Goal: Task Accomplishment & Management: Use online tool/utility

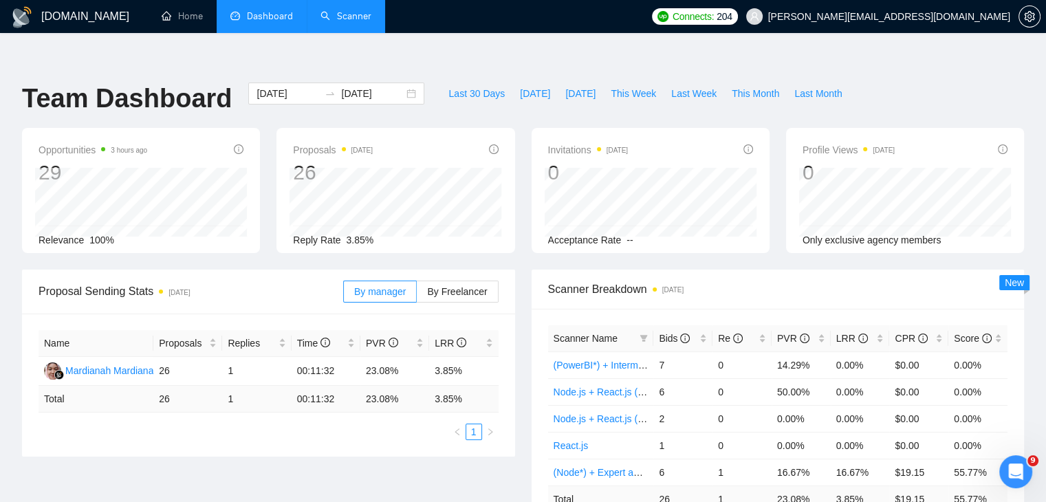
click at [350, 22] on link "Scanner" at bounding box center [345, 16] width 51 height 12
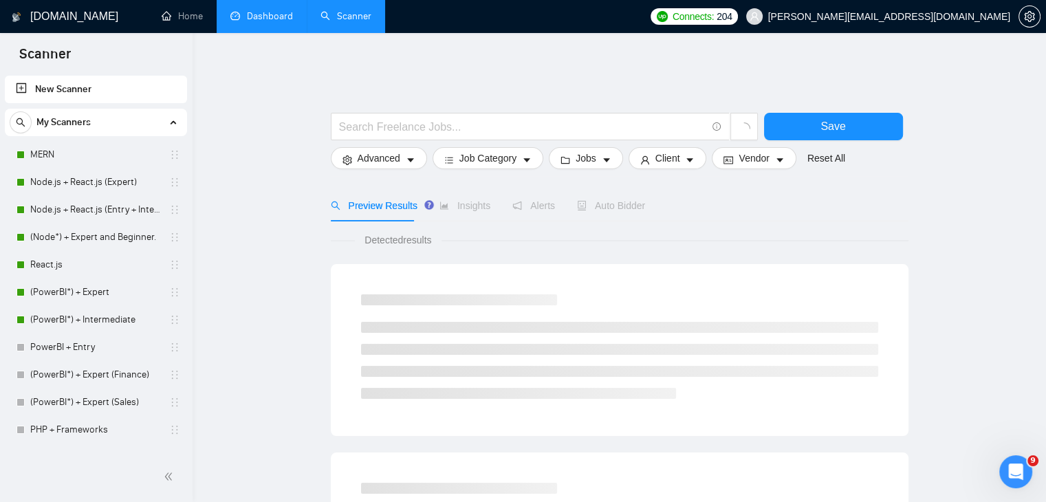
click at [293, 14] on link "Dashboard" at bounding box center [261, 16] width 63 height 12
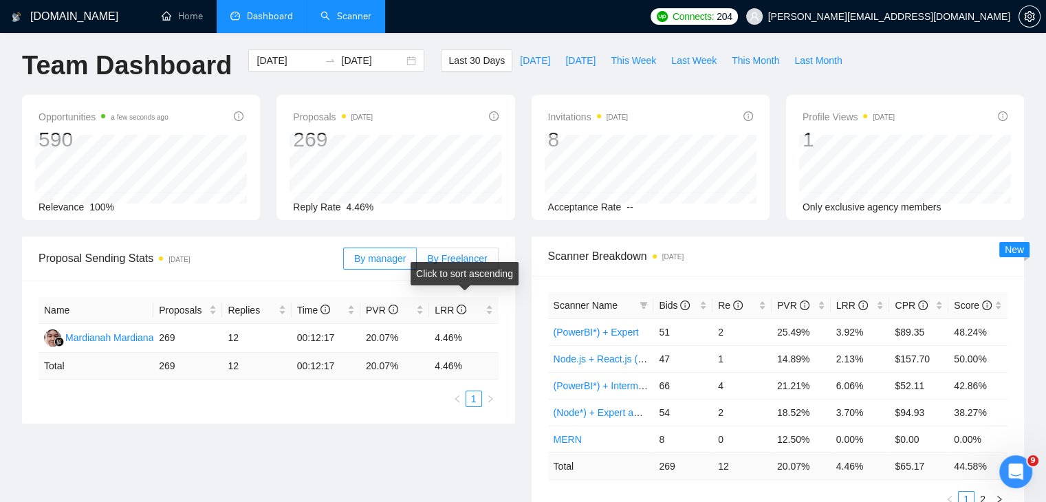
scroll to position [14, 0]
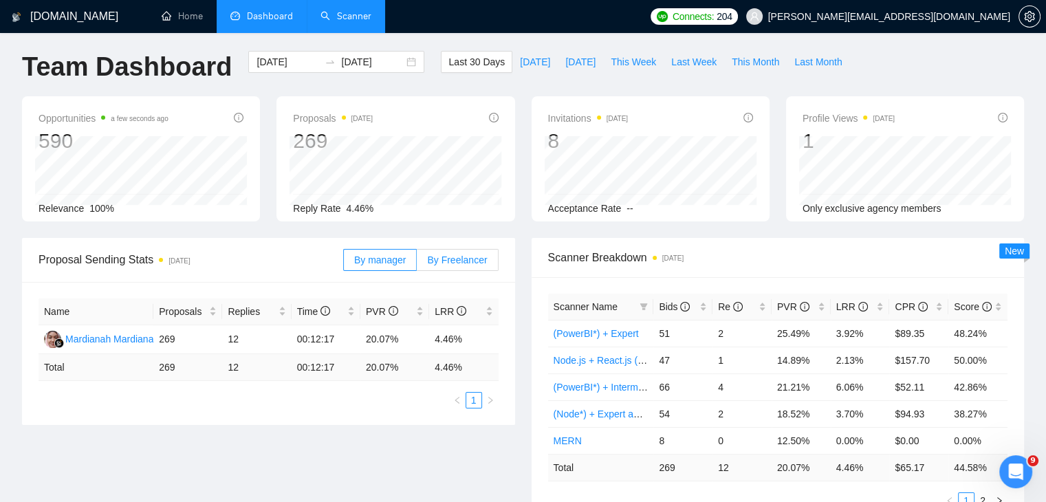
click at [466, 254] on span "By Freelancer" at bounding box center [457, 259] width 60 height 11
click at [417, 263] on input "By Freelancer" at bounding box center [417, 263] width 0 height 0
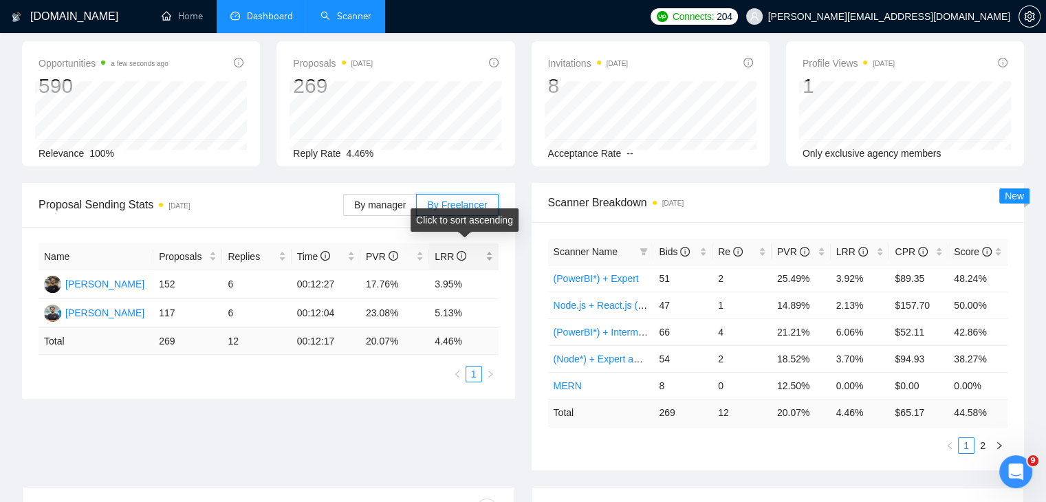
scroll to position [0, 0]
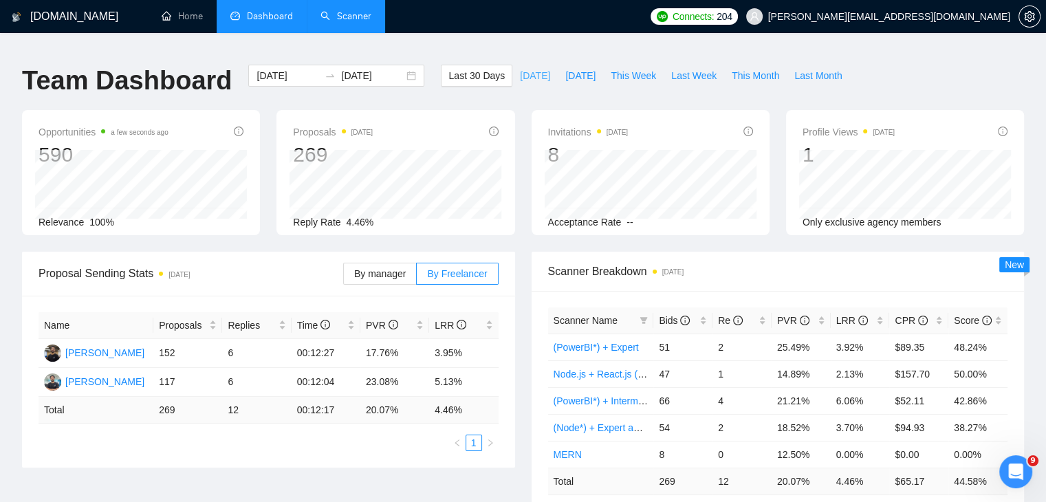
click at [528, 68] on span "[DATE]" at bounding box center [535, 75] width 30 height 15
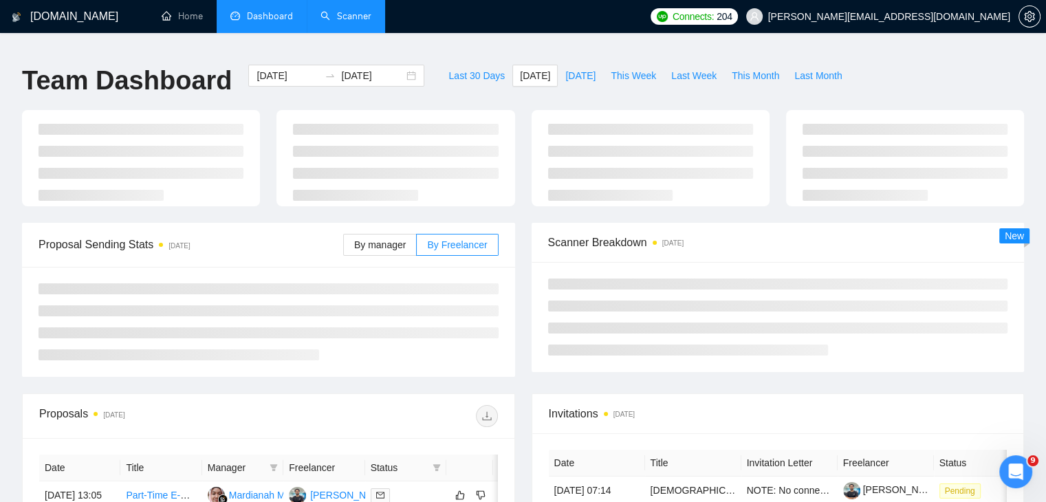
type input "[DATE]"
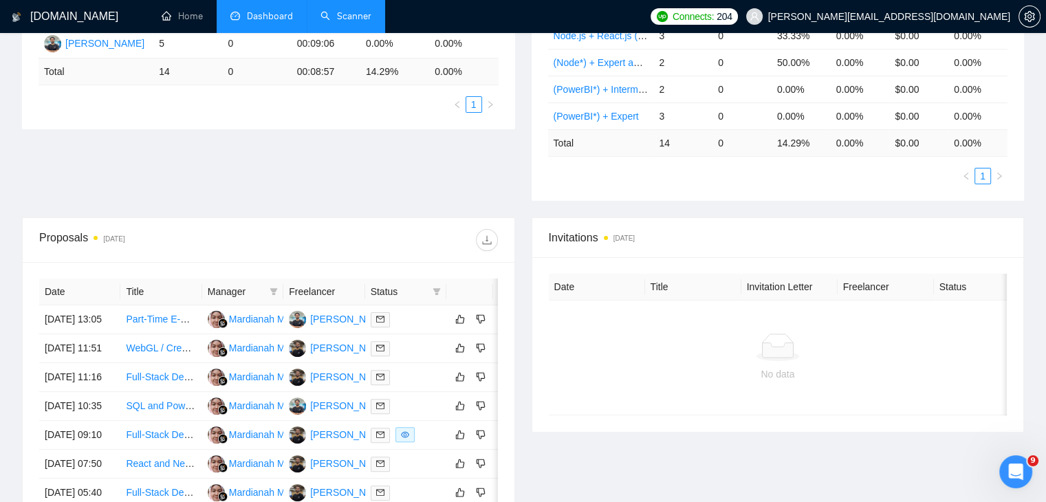
scroll to position [340, 0]
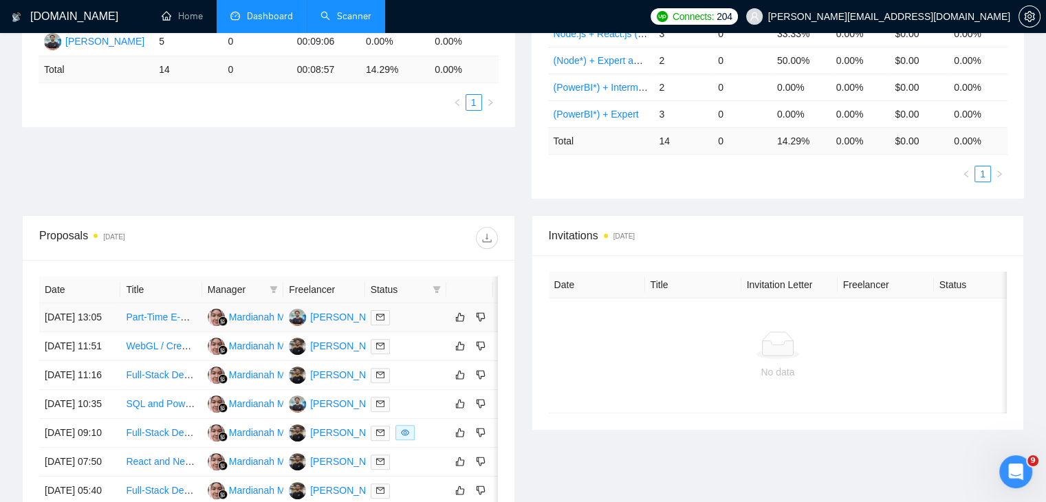
click at [157, 311] on link "Part-Time E-Commerce Data Scientist" at bounding box center [208, 316] width 164 height 11
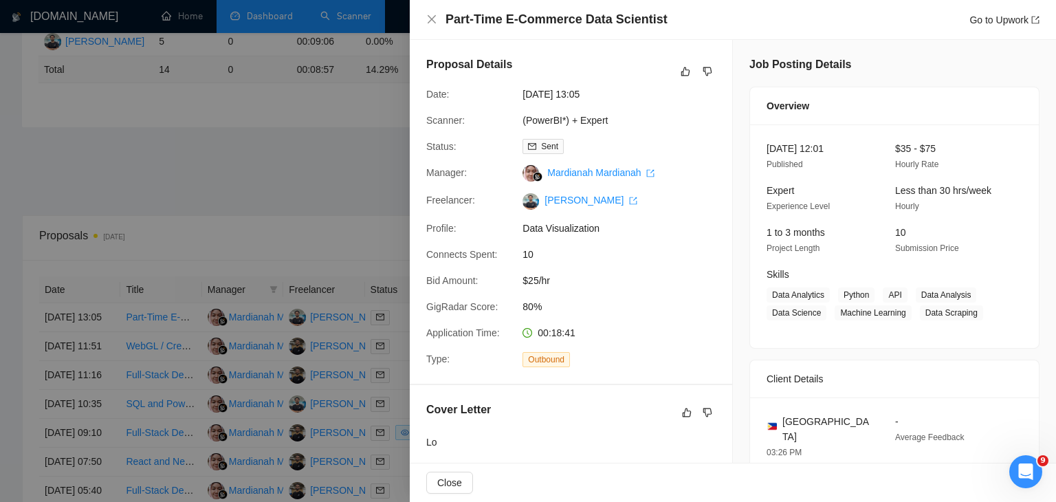
click at [155, 361] on div at bounding box center [528, 251] width 1056 height 502
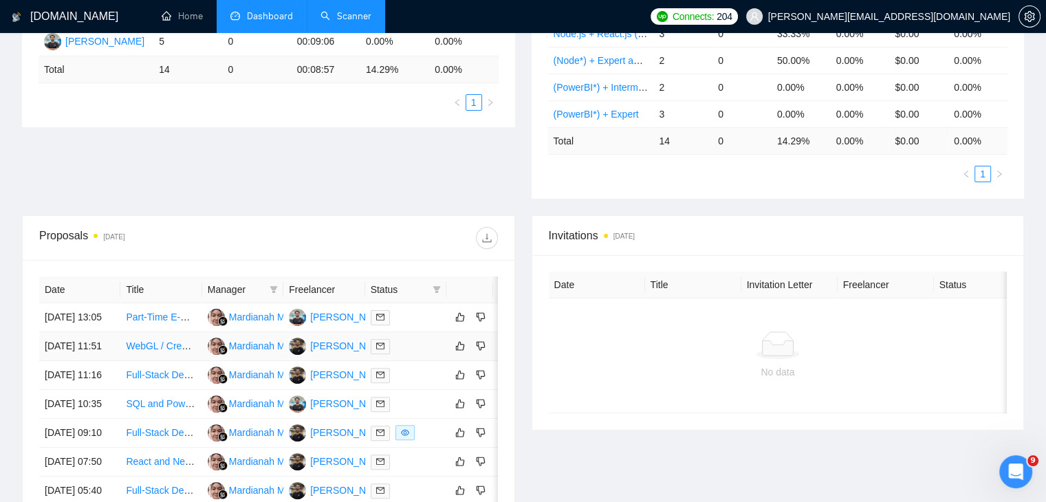
scroll to position [341, 0]
click at [158, 349] on link "WebGL / Creative Front-End Developer for Interactive Sound Frequency Experience" at bounding box center [305, 345] width 358 height 11
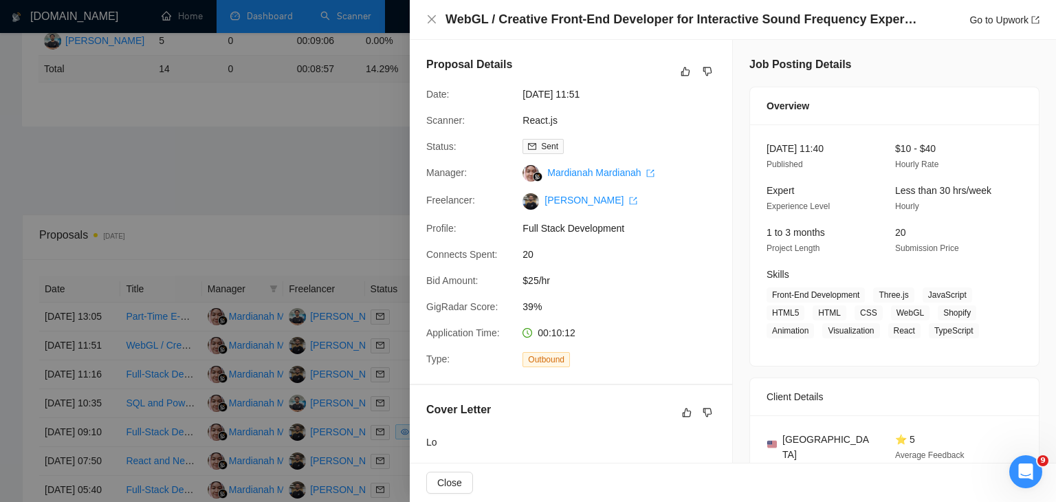
click at [256, 398] on div at bounding box center [528, 251] width 1056 height 502
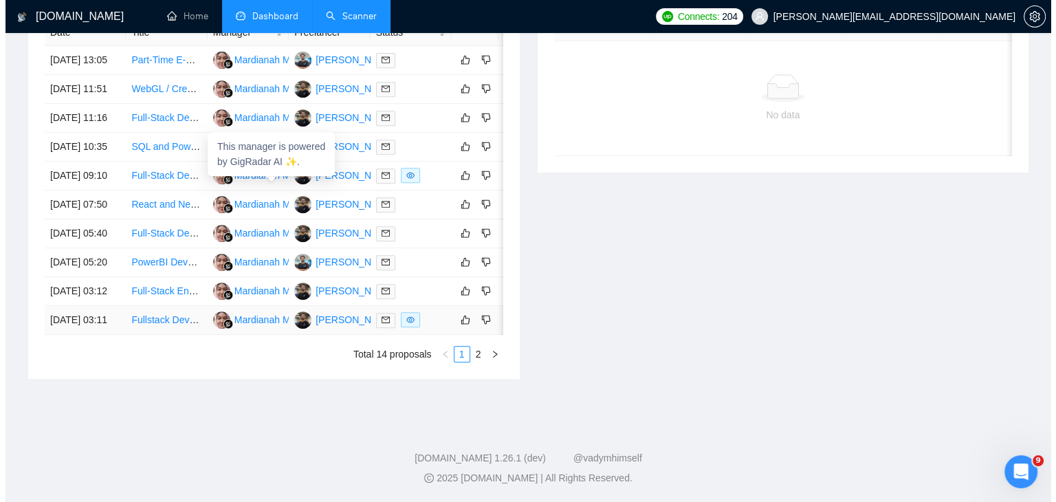
scroll to position [651, 0]
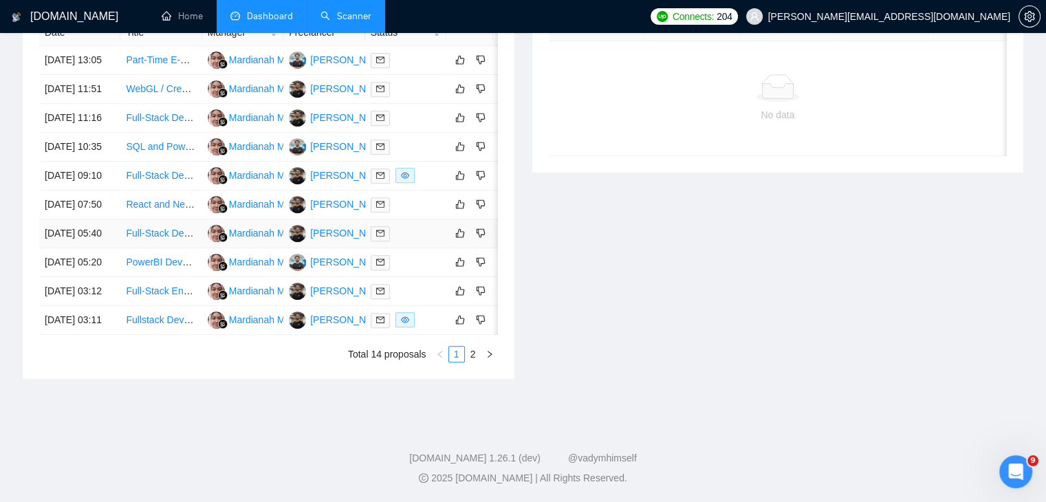
click at [146, 239] on link "Full-Stack Developer (React + AWS Serverless, Fast Execution)" at bounding box center [262, 233] width 273 height 11
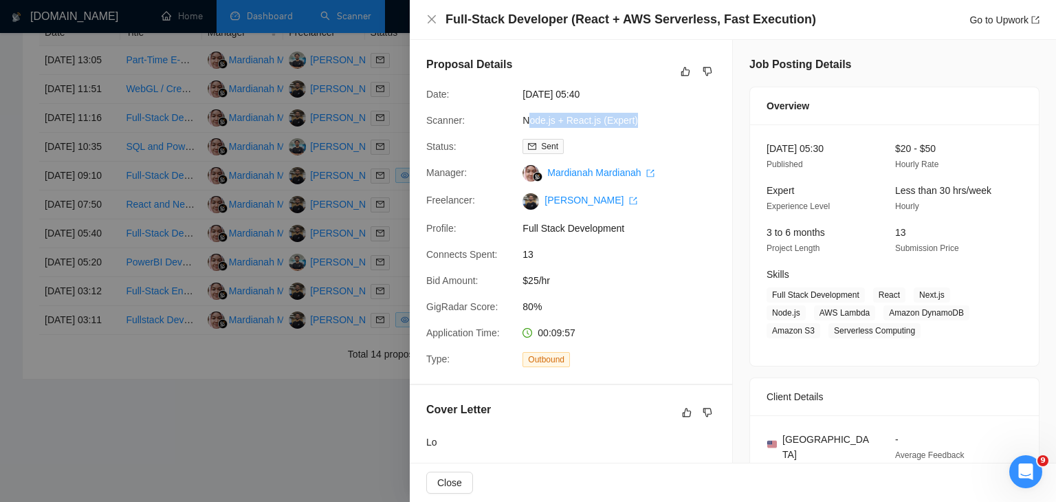
drag, startPoint x: 527, startPoint y: 126, endPoint x: 668, endPoint y: 112, distance: 142.3
click at [668, 113] on div "Scanner: Node.js + React.js (Expert)" at bounding box center [565, 120] width 289 height 15
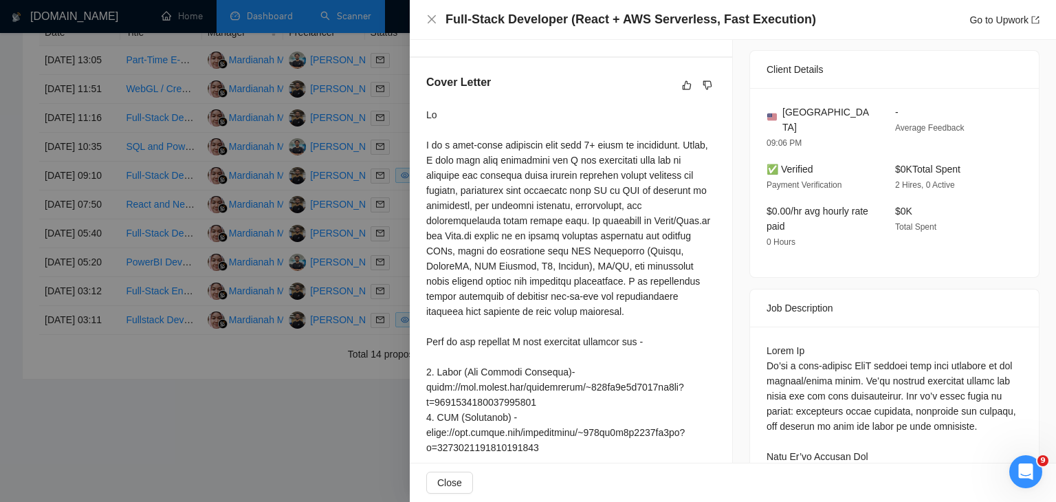
scroll to position [0, 0]
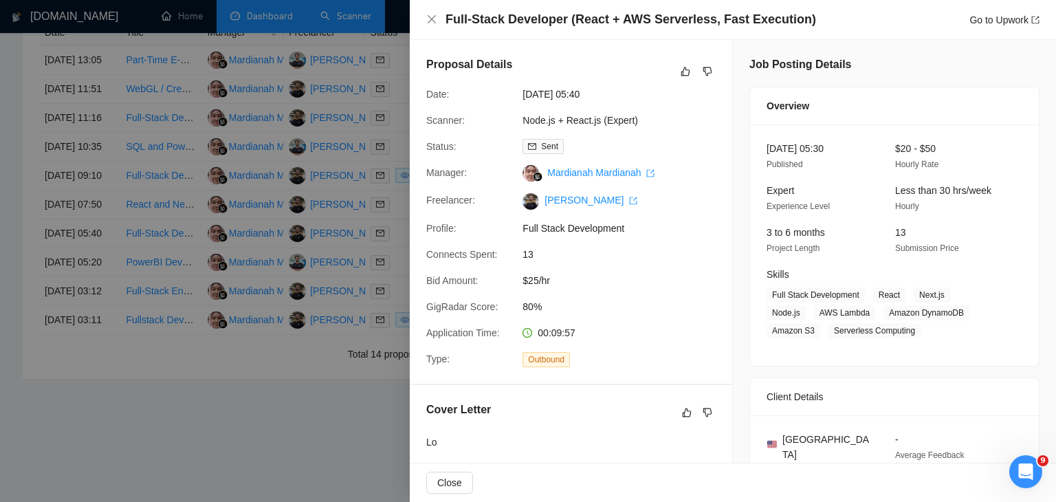
click at [344, 93] on div at bounding box center [528, 251] width 1056 height 502
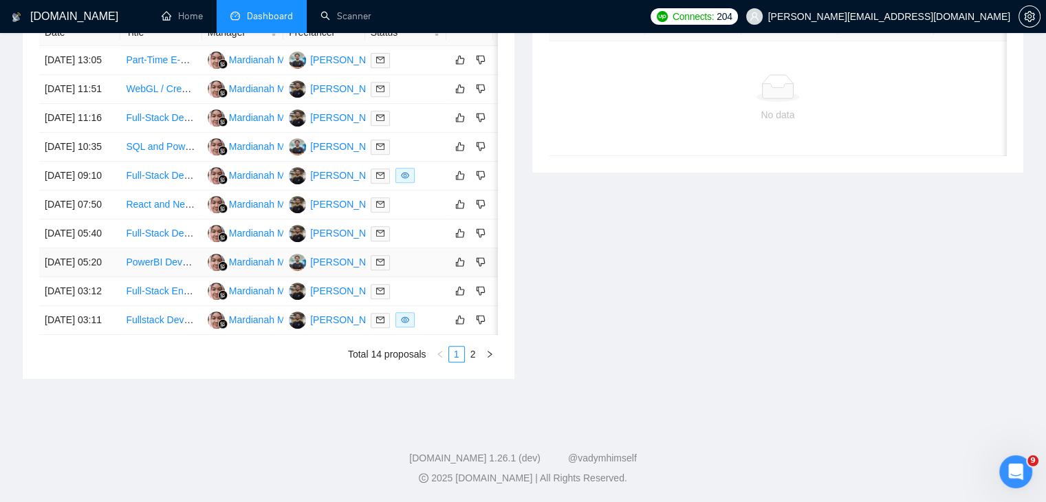
click at [164, 267] on link "PowerBI Developer" at bounding box center [167, 261] width 83 height 11
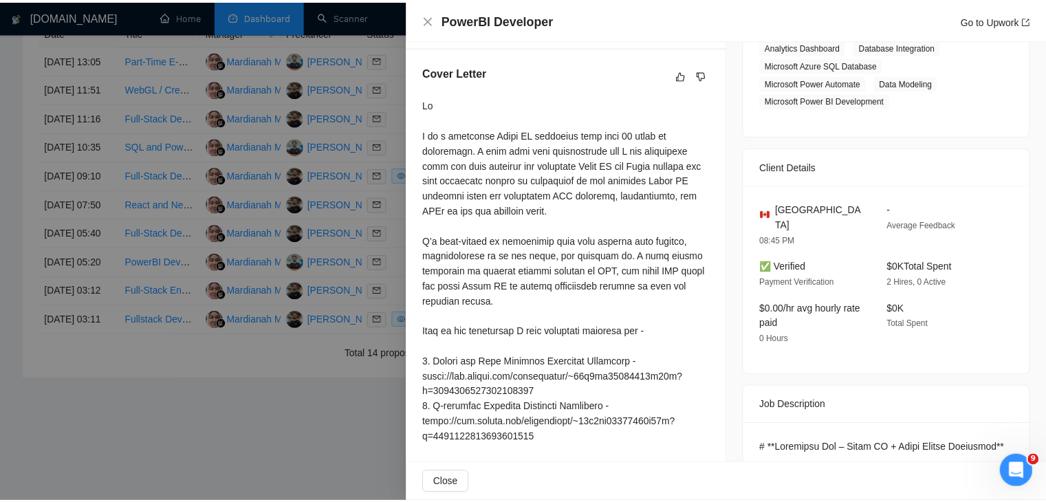
scroll to position [336, 0]
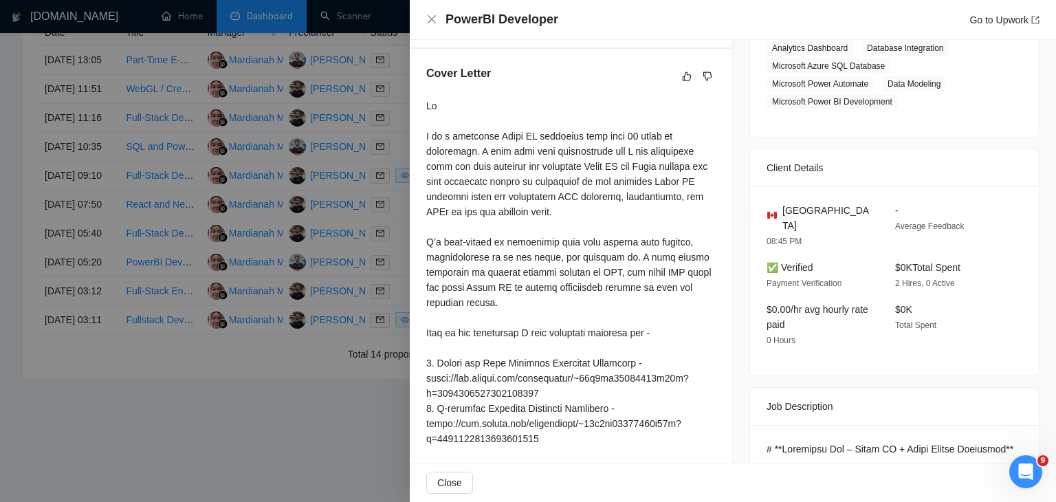
click at [206, 256] on div at bounding box center [528, 251] width 1056 height 502
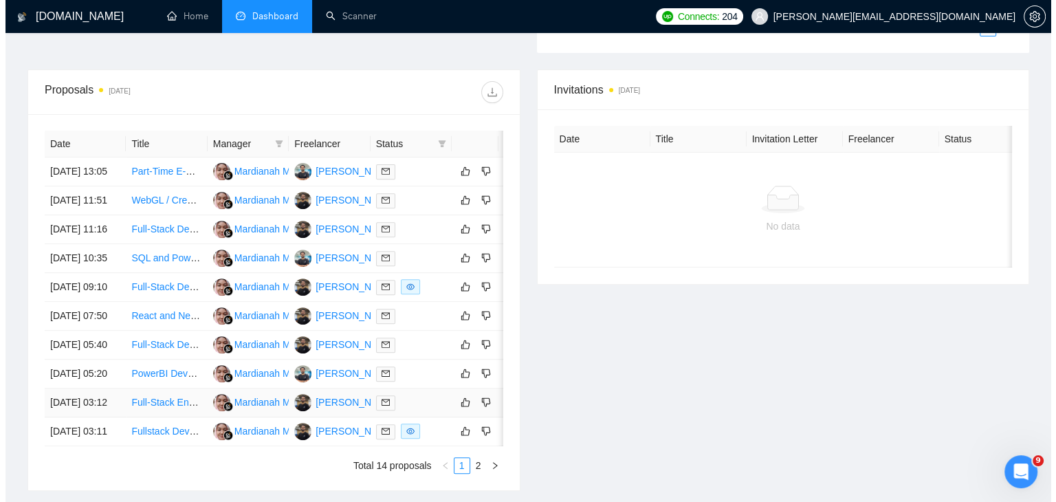
scroll to position [483, 0]
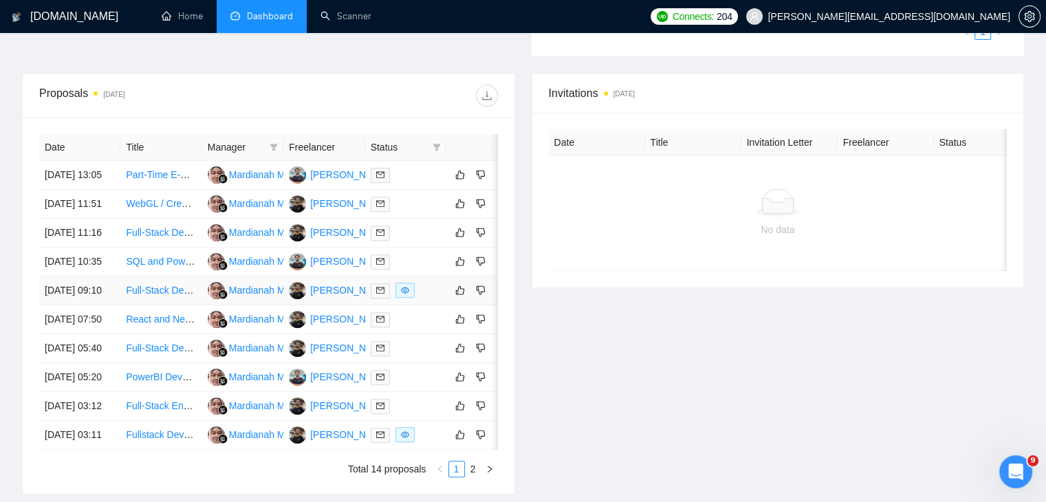
click at [159, 305] on td "Full-Stack Developer Needed for Subscription-Based Education Platform" at bounding box center [160, 290] width 81 height 29
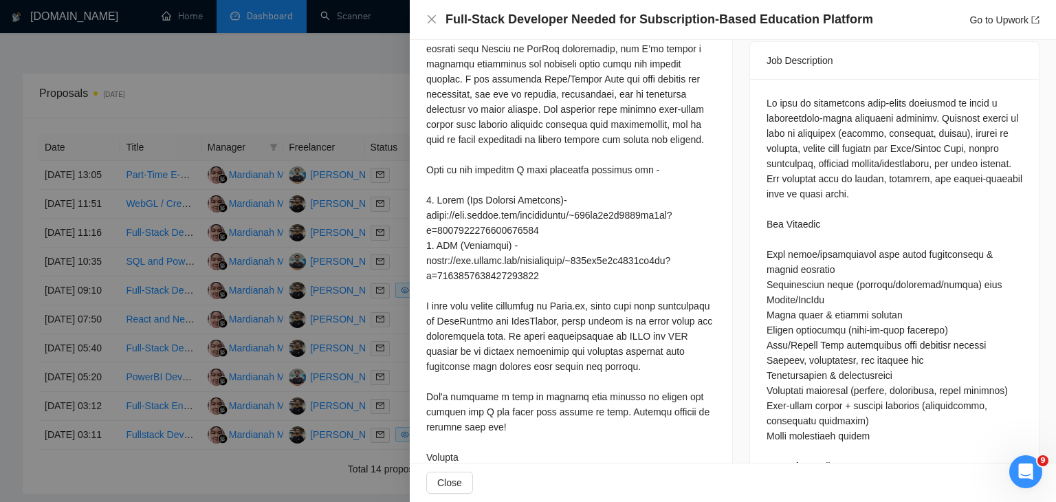
scroll to position [579, 0]
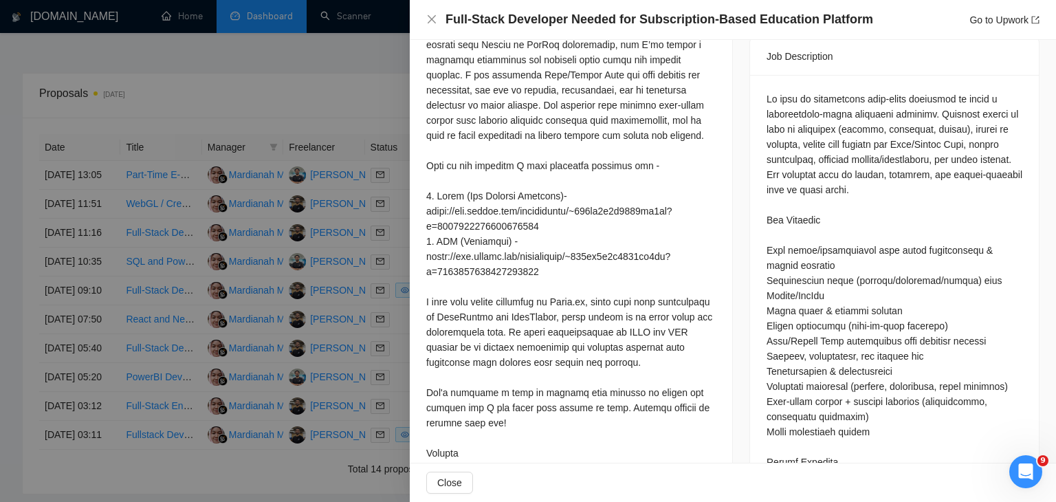
click at [123, 295] on div at bounding box center [528, 251] width 1056 height 502
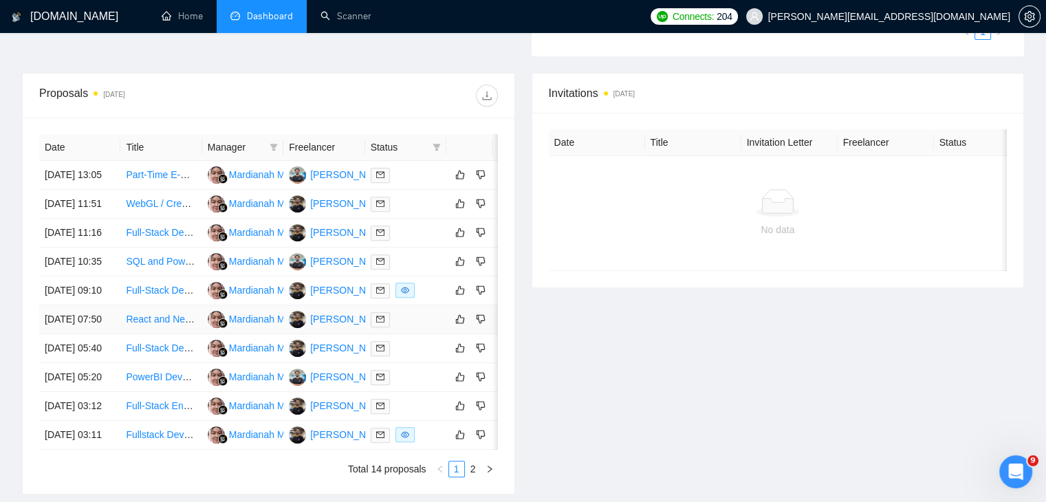
click at [156, 324] on link "React and Next.js Expert" at bounding box center [179, 318] width 107 height 11
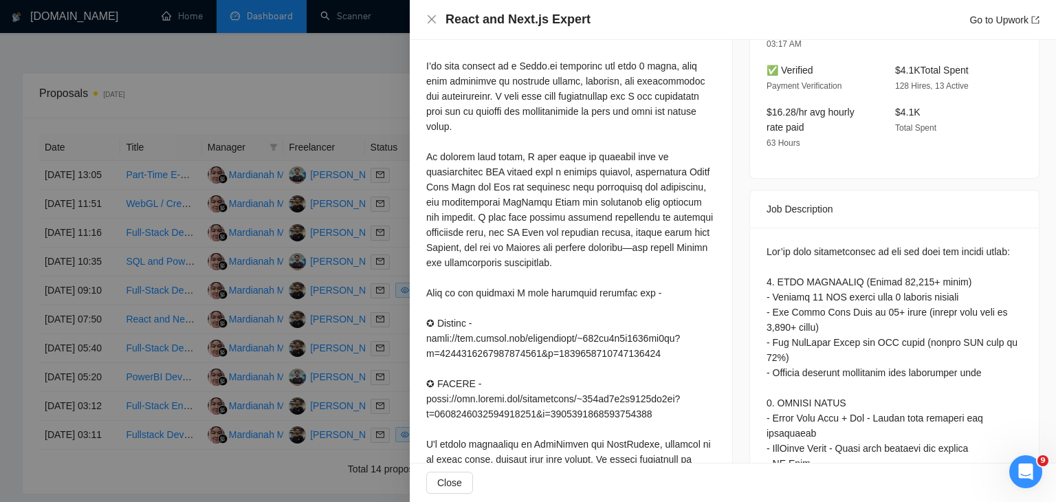
scroll to position [406, 0]
click at [111, 287] on div at bounding box center [528, 251] width 1056 height 502
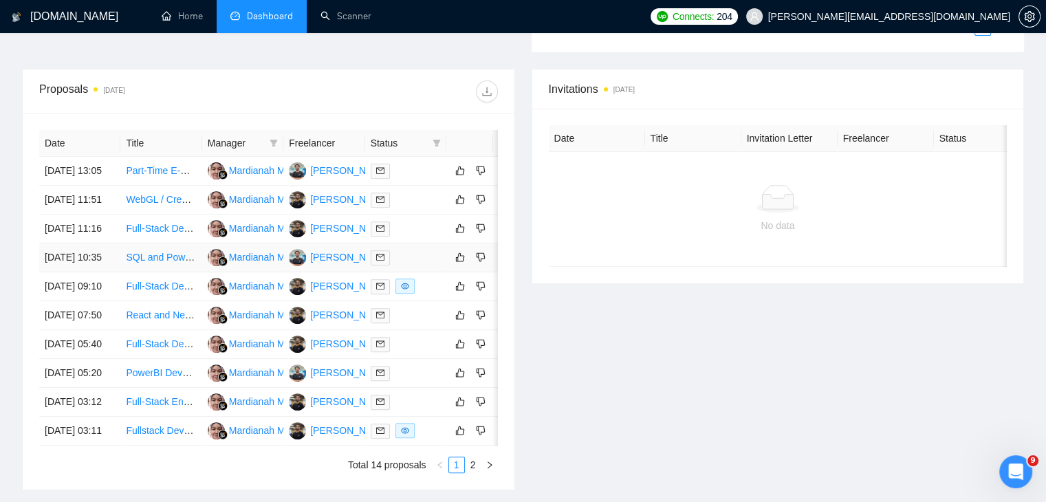
scroll to position [726, 0]
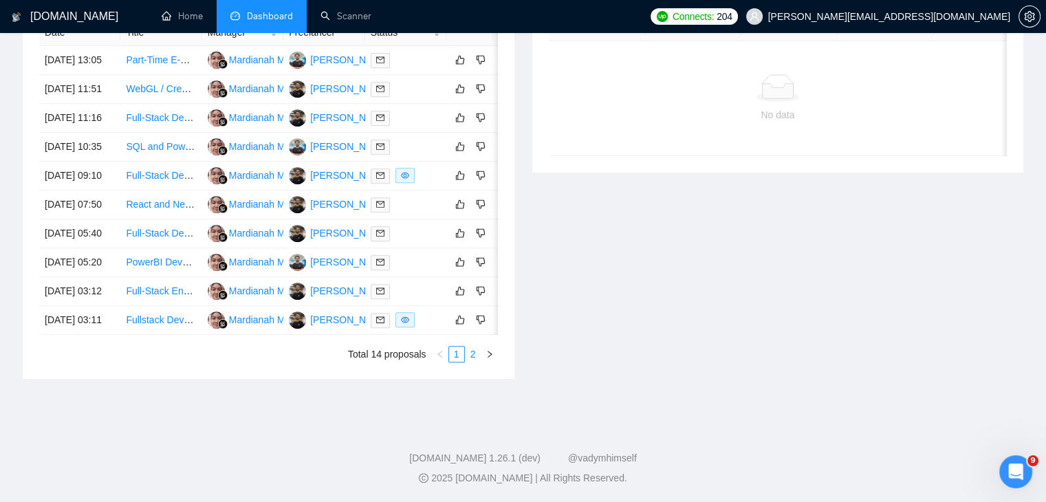
click at [470, 350] on link "2" at bounding box center [472, 353] width 15 height 15
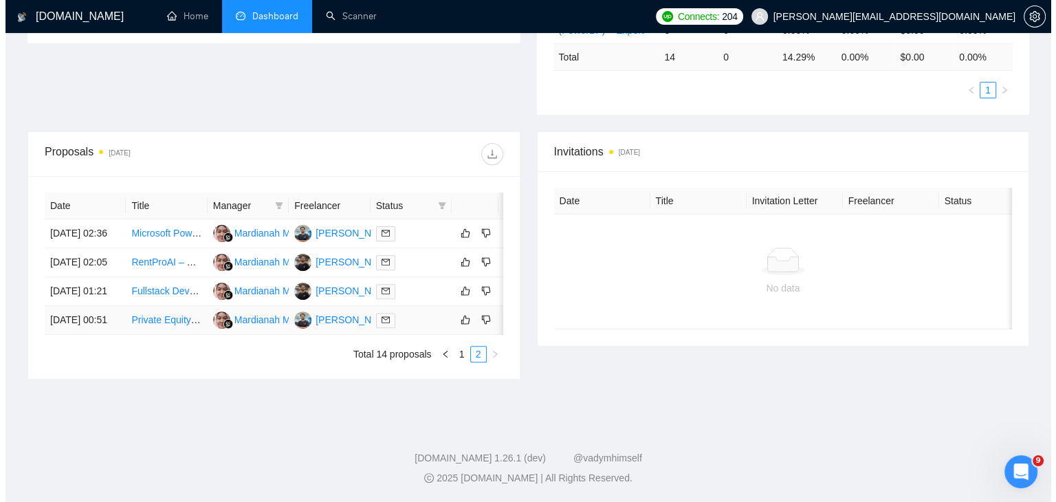
scroll to position [462, 0]
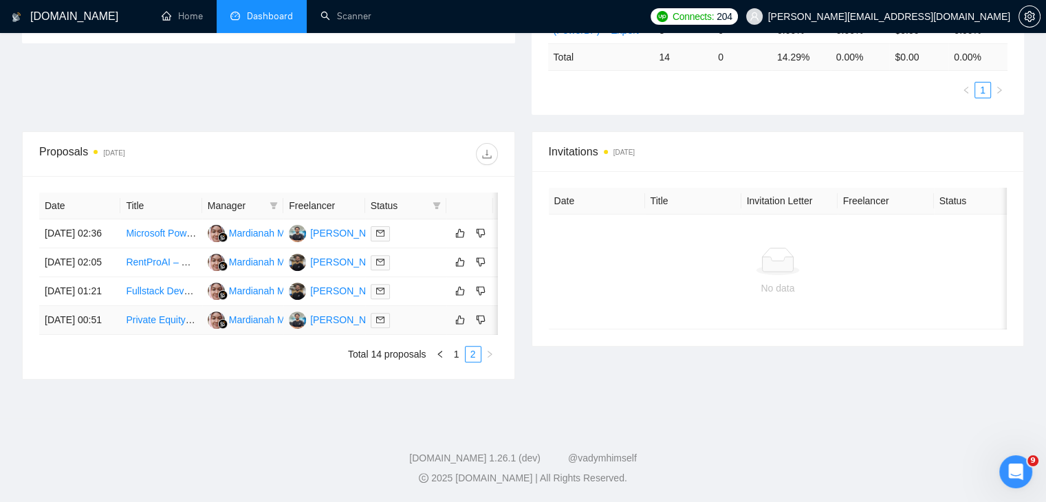
click at [158, 314] on link "Private Equity Fund Financial Modeller – Real Assets + Tech-Integrated Fund (UK…" at bounding box center [317, 319] width 382 height 11
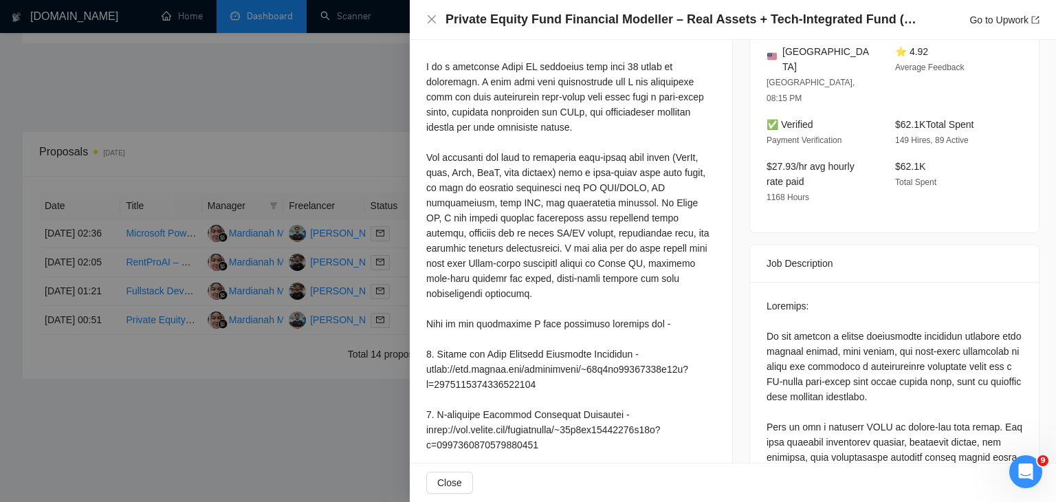
click at [204, 208] on div at bounding box center [528, 251] width 1056 height 502
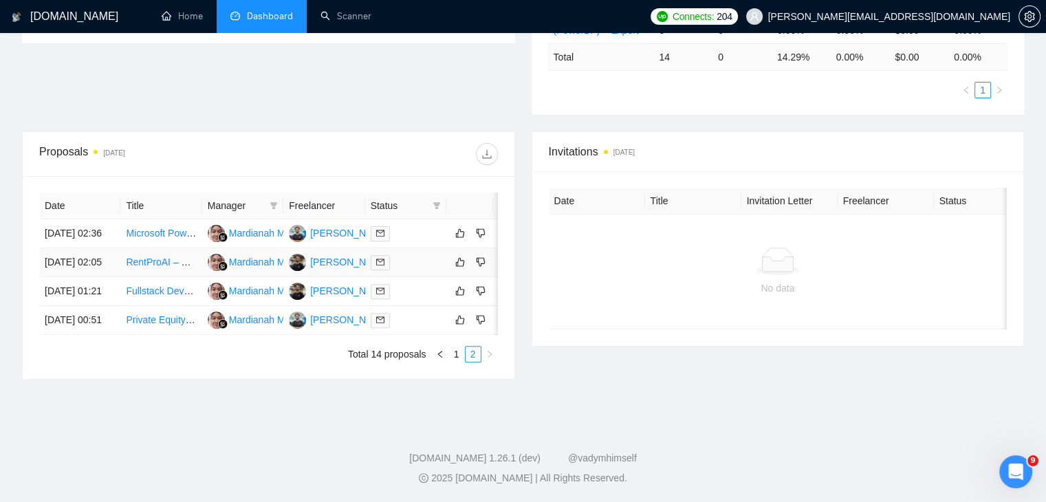
click at [160, 256] on link "RentProAI – Scalable Rental Marketplace (MVP to Global Expansion)" at bounding box center [274, 261] width 296 height 11
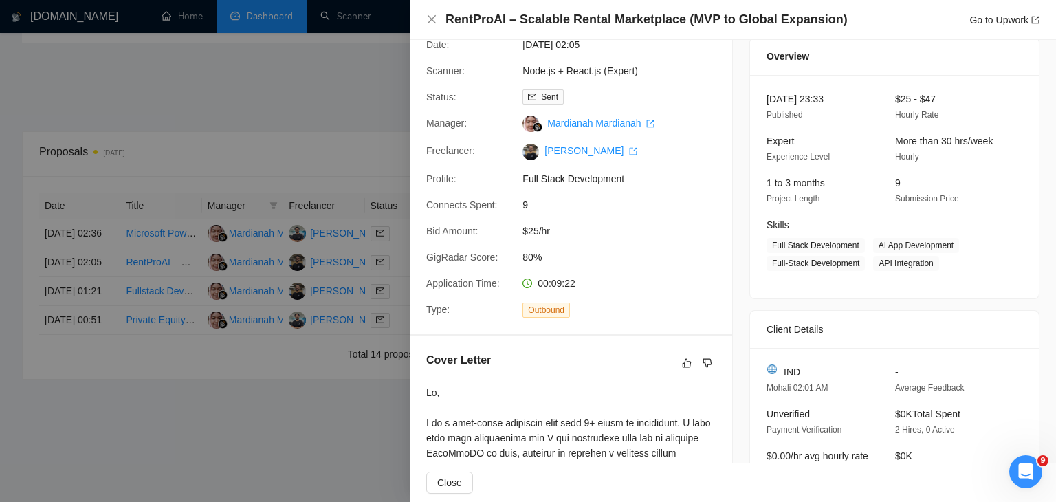
scroll to position [0, 0]
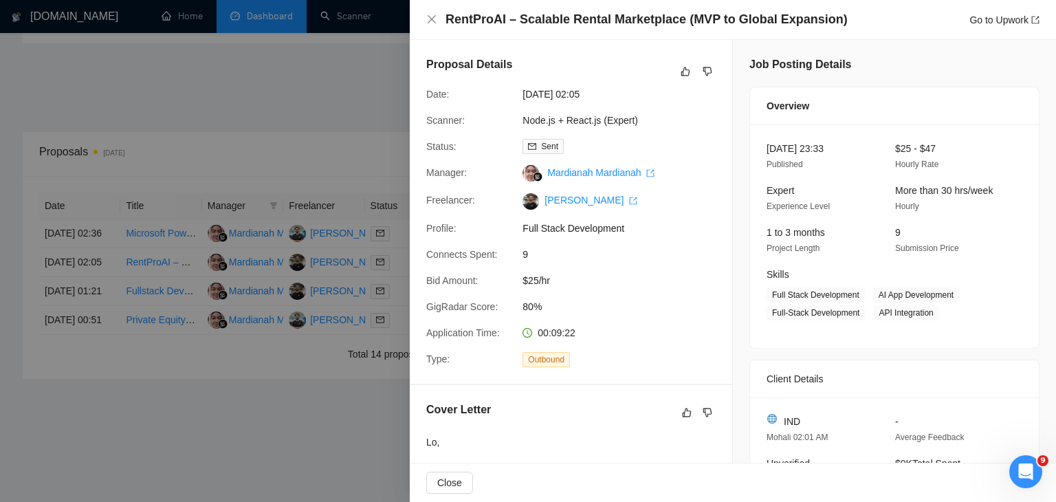
click at [323, 304] on div at bounding box center [528, 251] width 1056 height 502
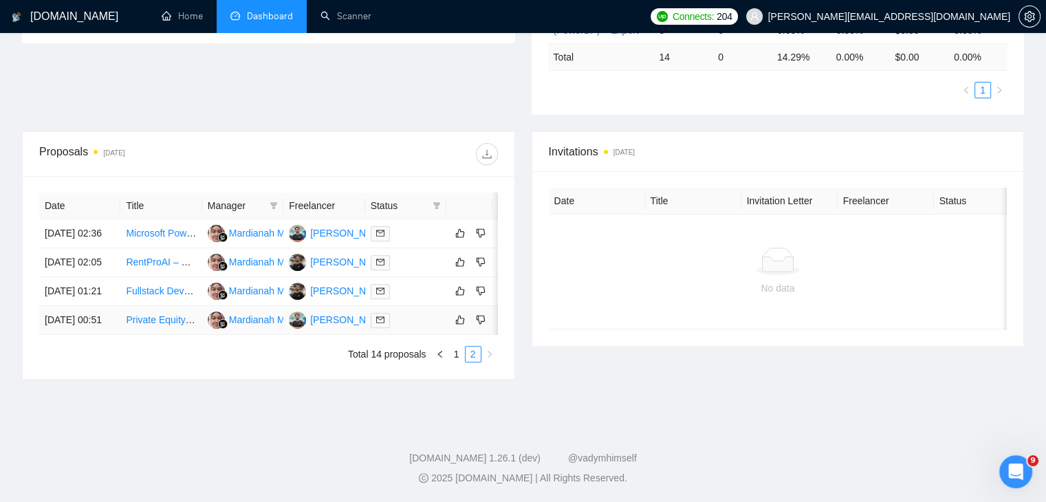
click at [157, 314] on link "Private Equity Fund Financial Modeller – Real Assets + Tech-Integrated Fund (UK…" at bounding box center [317, 319] width 382 height 11
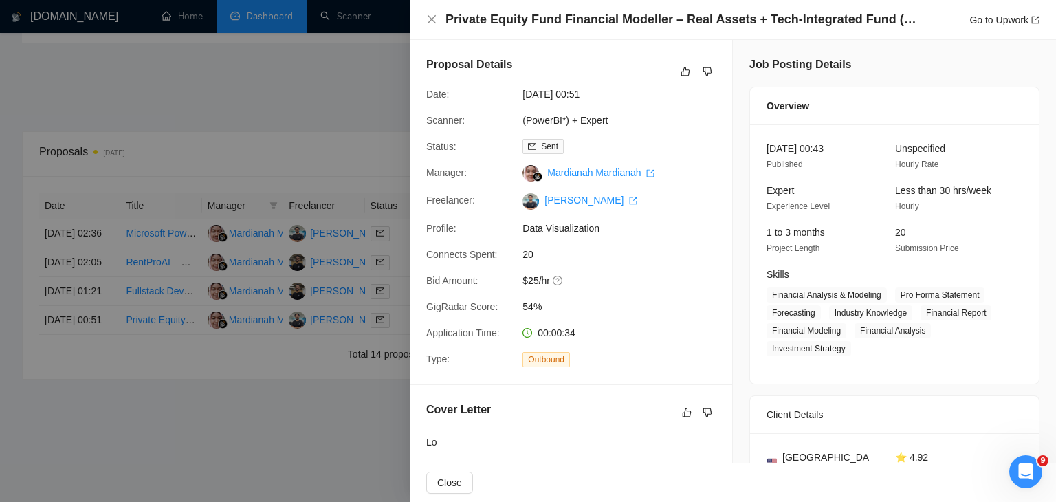
click at [140, 267] on div at bounding box center [528, 251] width 1056 height 502
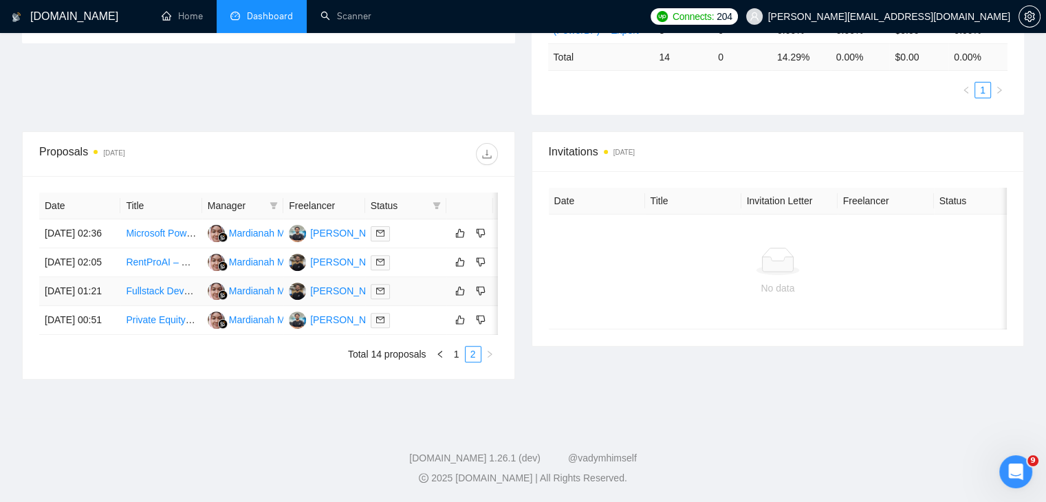
click at [152, 280] on td "Fullstack Developer (React/Next.js + MongoDB) for AI SaaS Platform" at bounding box center [160, 291] width 81 height 29
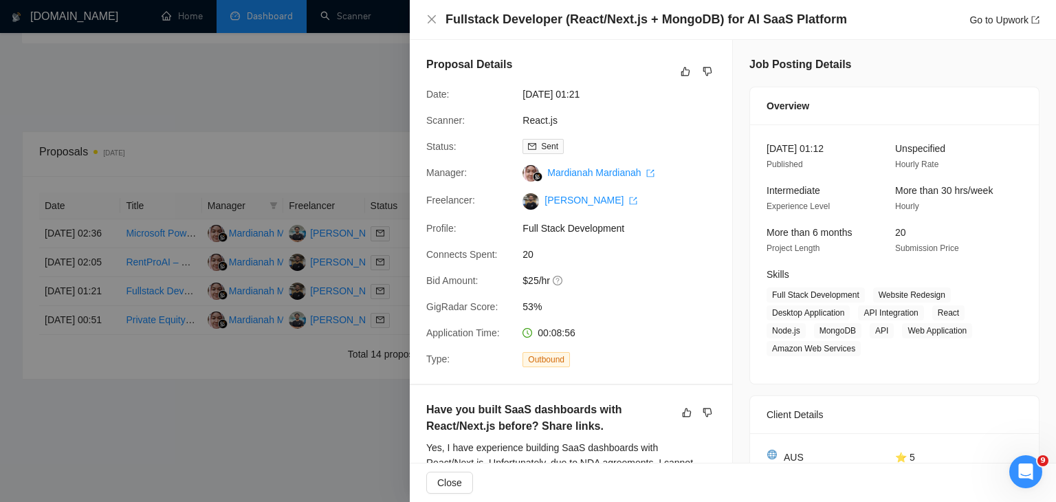
click at [551, 305] on div "Proposal Details Date: [DATE] 01:21 Scanner: React.js Status: Sent Manager: [PE…" at bounding box center [571, 212] width 322 height 344
click at [298, 267] on div at bounding box center [528, 251] width 1056 height 502
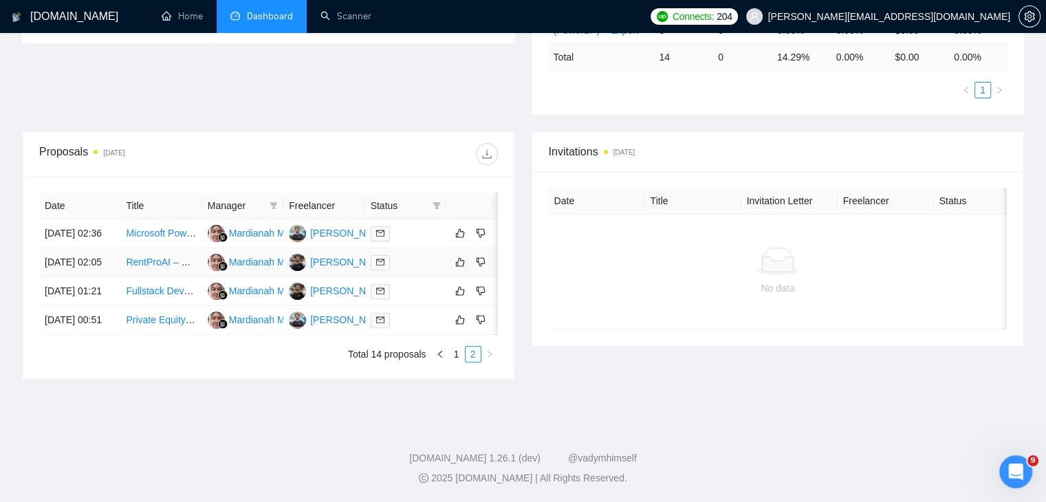
click at [144, 256] on link "RentProAI – Scalable Rental Marketplace (MVP to Global Expansion)" at bounding box center [274, 261] width 296 height 11
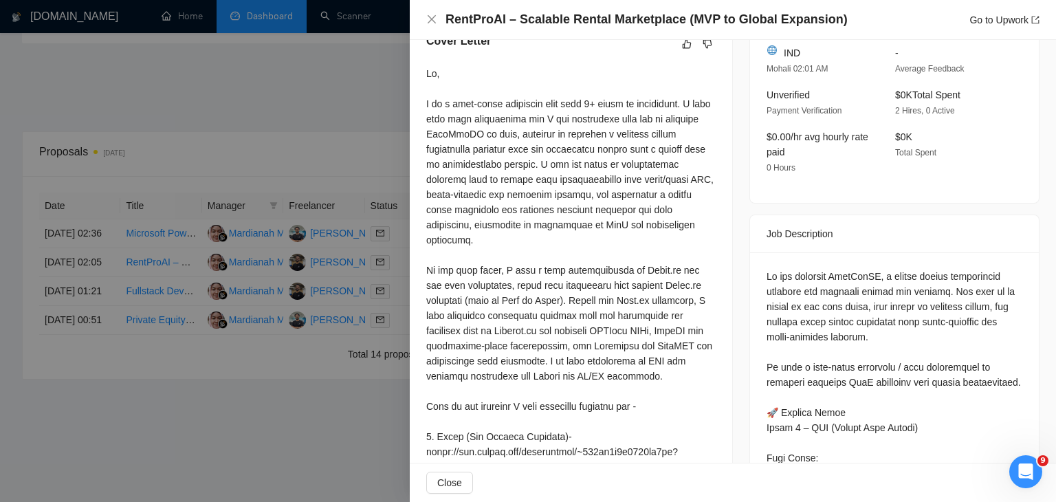
scroll to position [367, 0]
click at [360, 153] on div at bounding box center [528, 251] width 1056 height 502
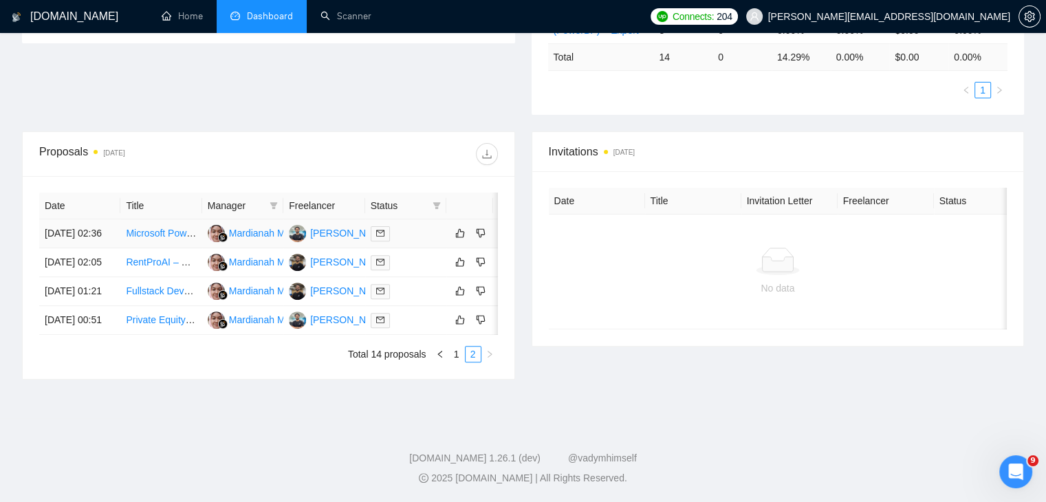
click at [159, 228] on link "Microsoft Power BI Specialist" at bounding box center [188, 233] width 124 height 11
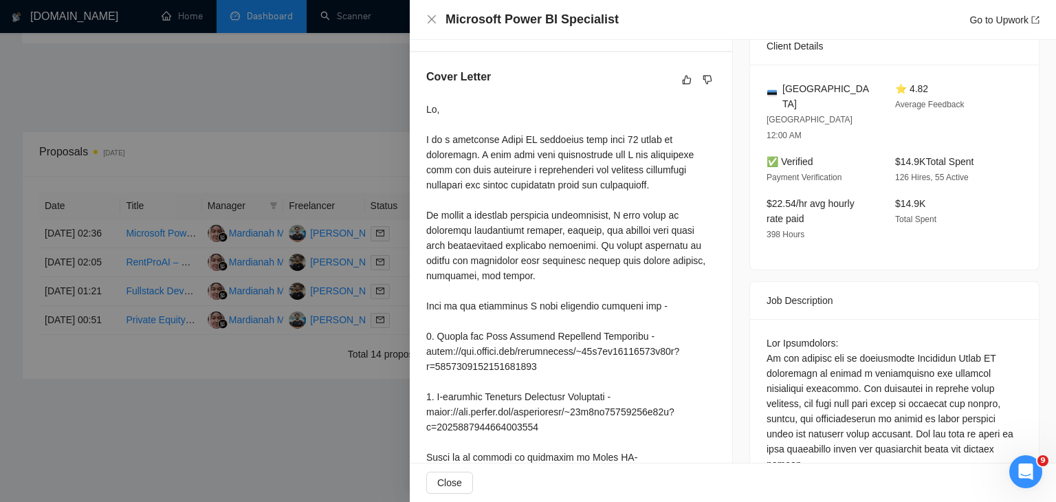
scroll to position [335, 0]
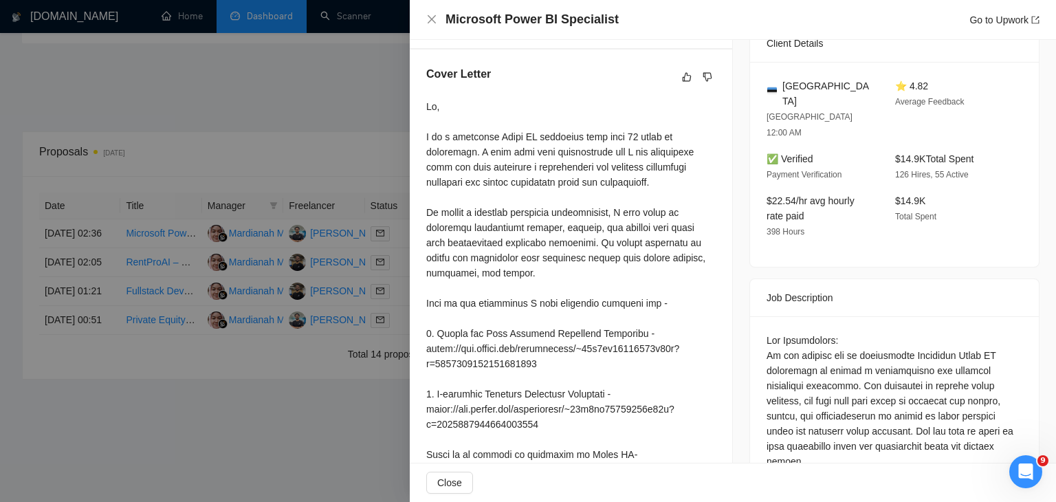
click at [514, 319] on div at bounding box center [570, 363] width 289 height 529
drag, startPoint x: 514, startPoint y: 319, endPoint x: 450, endPoint y: 265, distance: 83.4
click at [450, 265] on div at bounding box center [570, 363] width 289 height 529
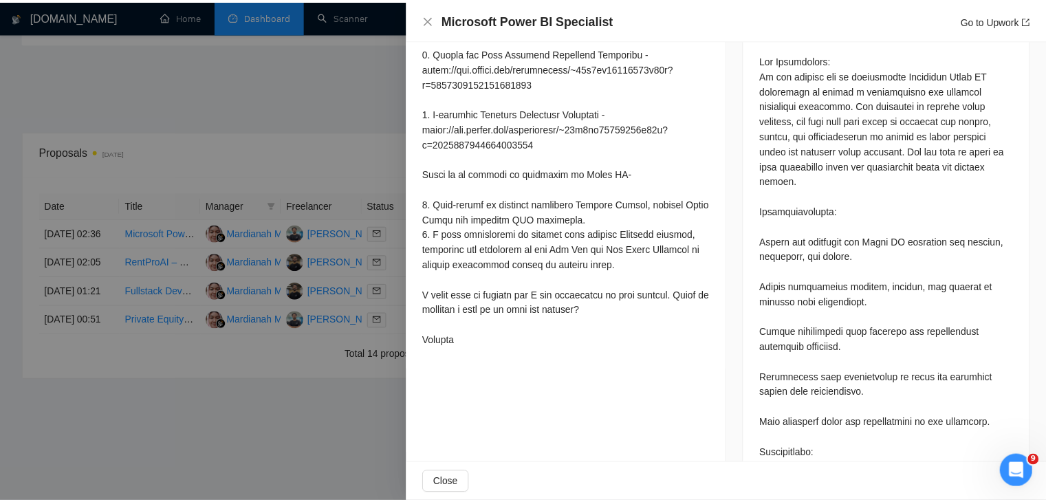
scroll to position [616, 0]
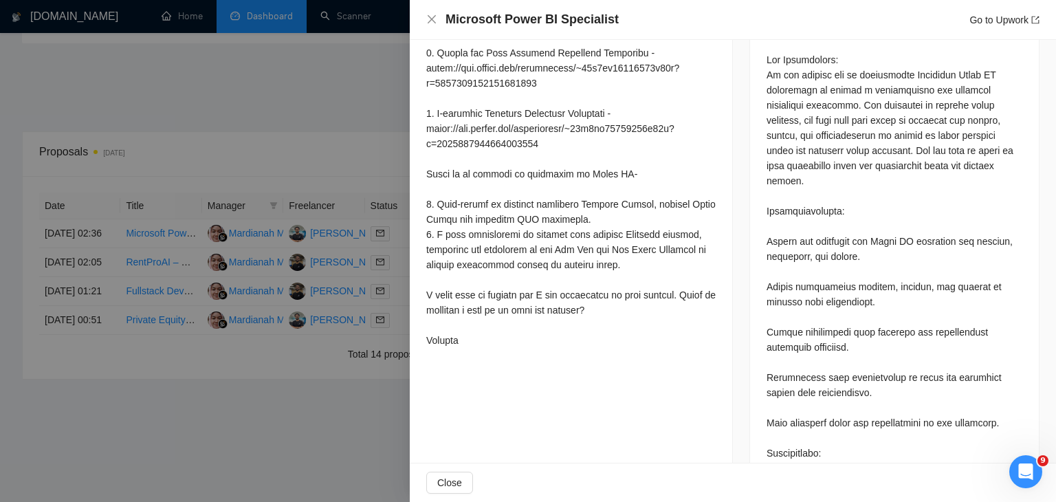
click at [179, 318] on div at bounding box center [528, 251] width 1056 height 502
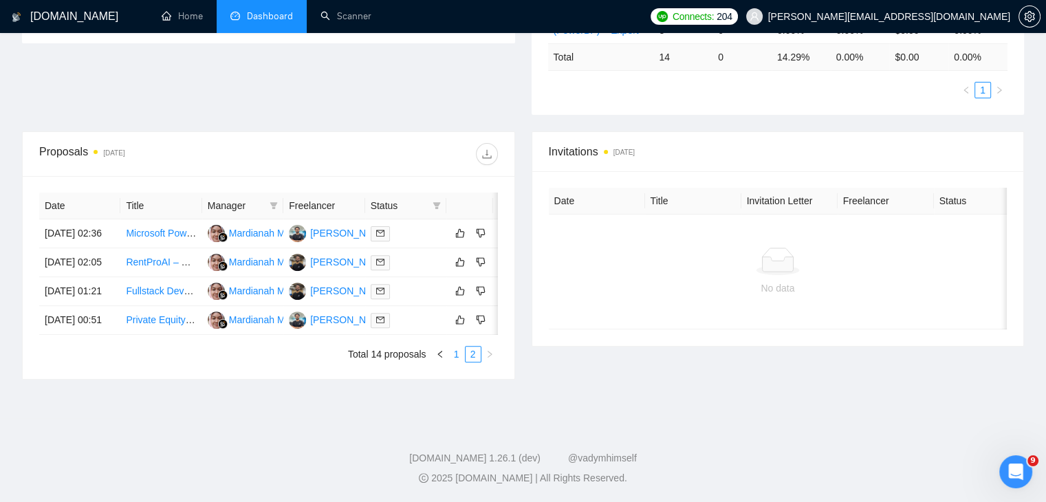
click at [454, 362] on link "1" at bounding box center [456, 353] width 15 height 15
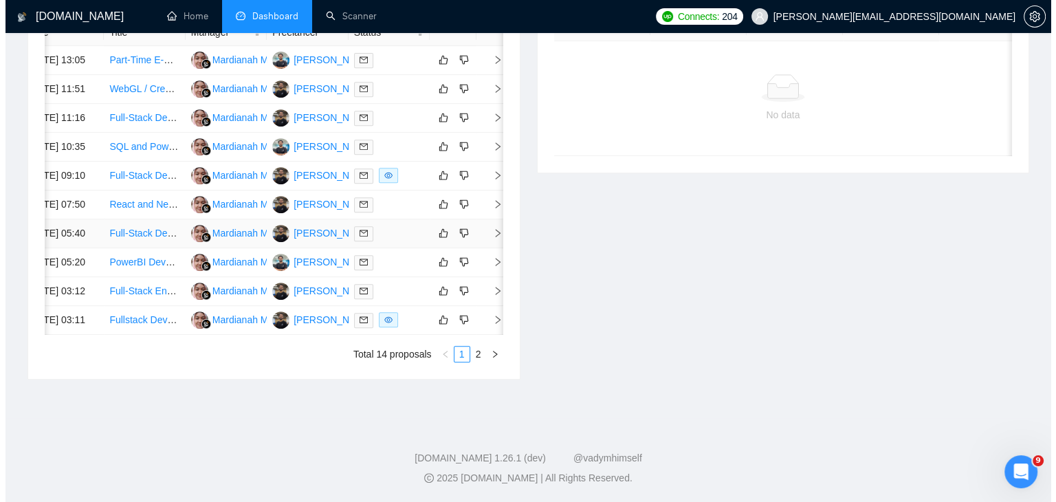
scroll to position [0, 0]
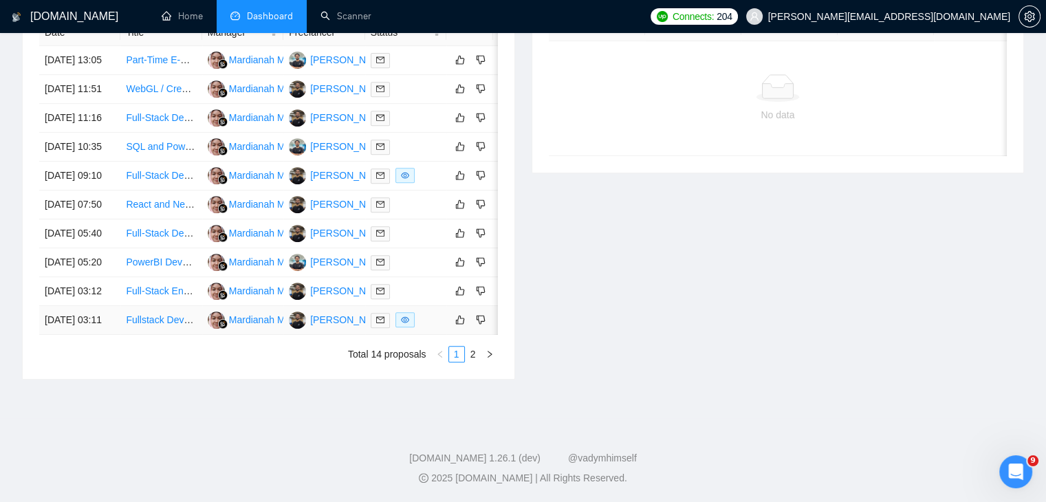
click at [153, 314] on link "Fullstack Developer Needed to Build AI-Powered Website Builder using Tailwind P…" at bounding box center [307, 319] width 362 height 11
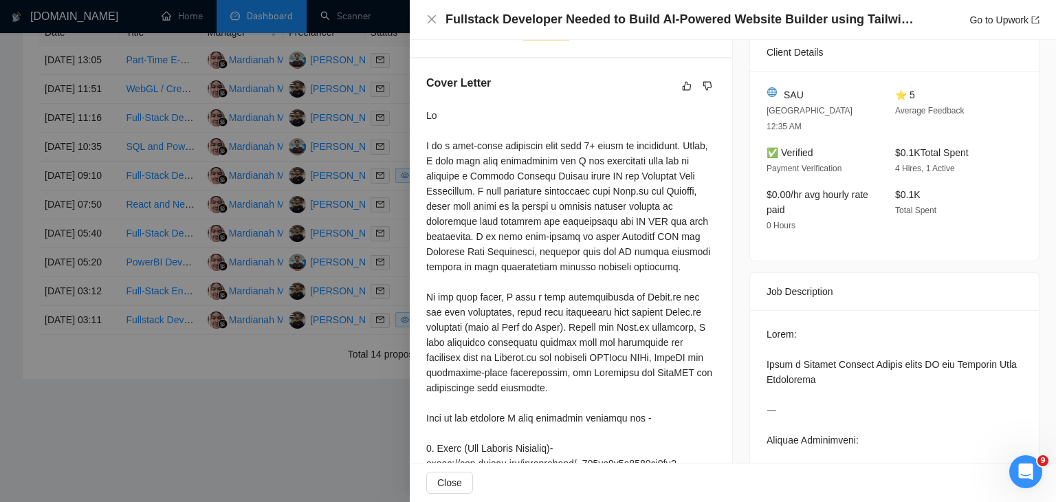
scroll to position [327, 0]
drag, startPoint x: 707, startPoint y: 155, endPoint x: 685, endPoint y: 157, distance: 22.1
click at [685, 157] on div at bounding box center [570, 402] width 289 height 590
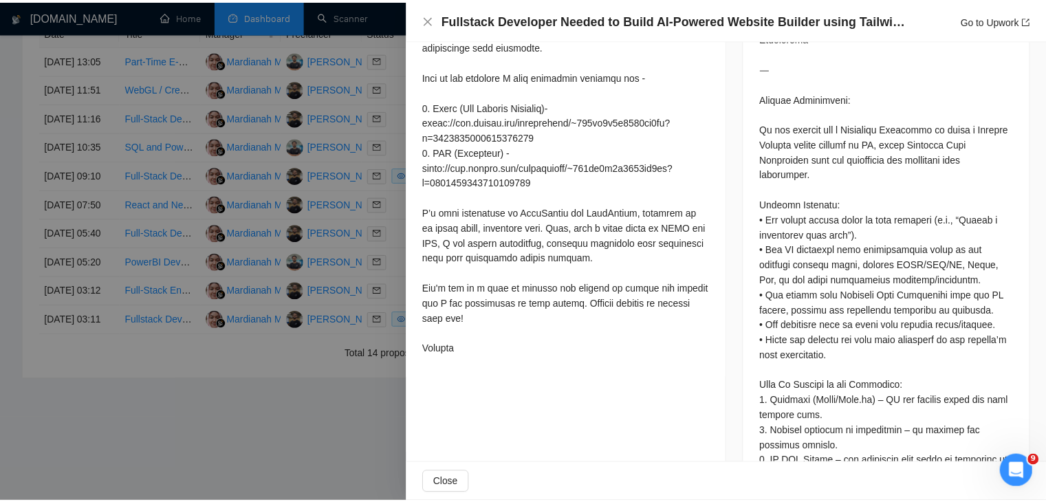
scroll to position [670, 0]
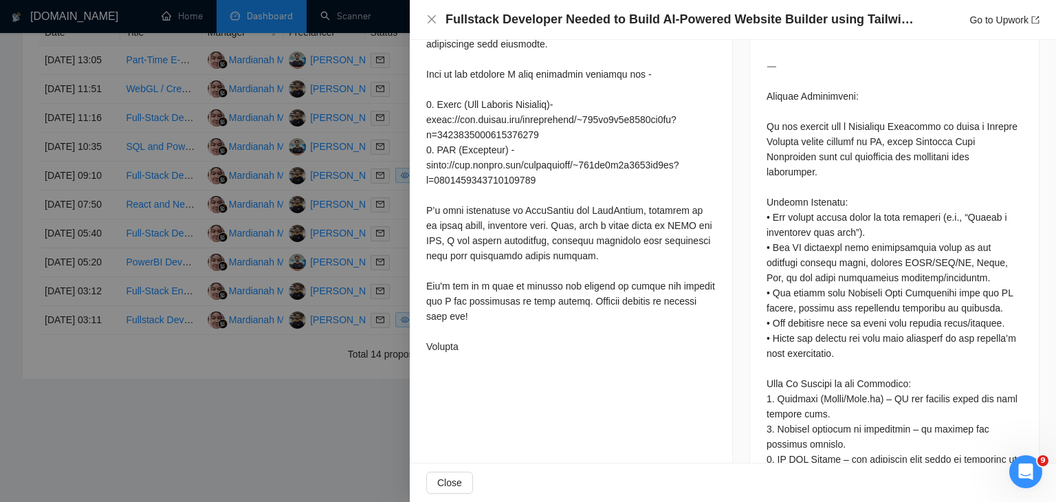
click at [404, 208] on div at bounding box center [528, 251] width 1056 height 502
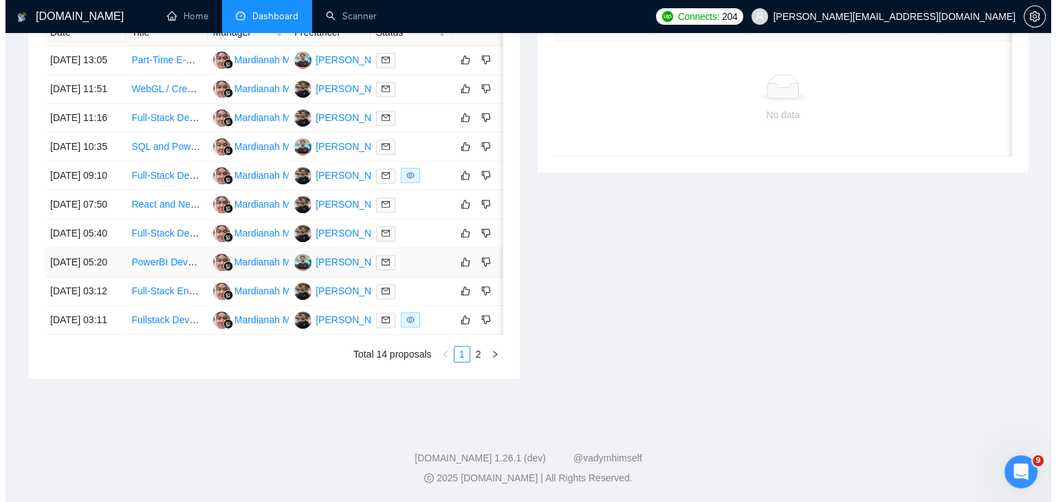
scroll to position [612, 0]
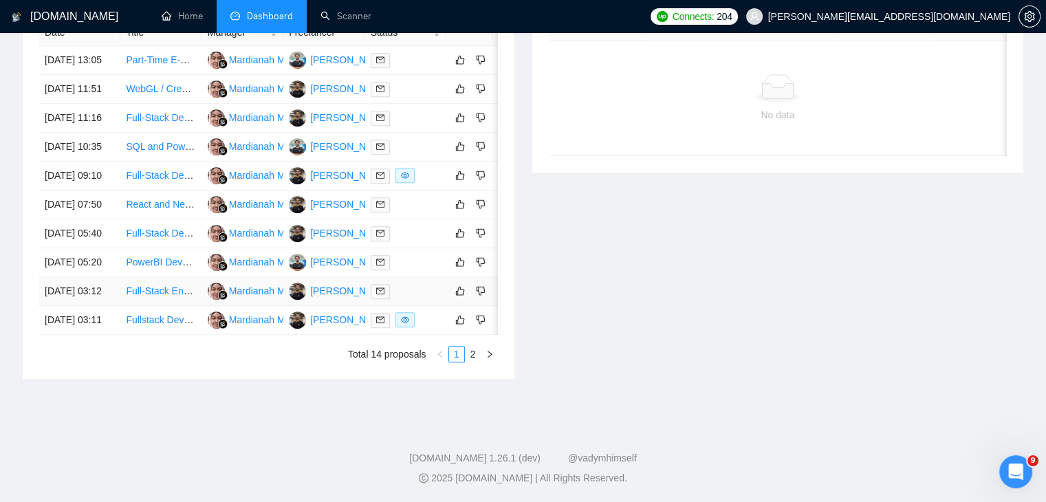
click at [177, 296] on link "Full‑Stack Engineer — Stabilize, Refactor & Scale MVPs" at bounding box center [246, 290] width 241 height 11
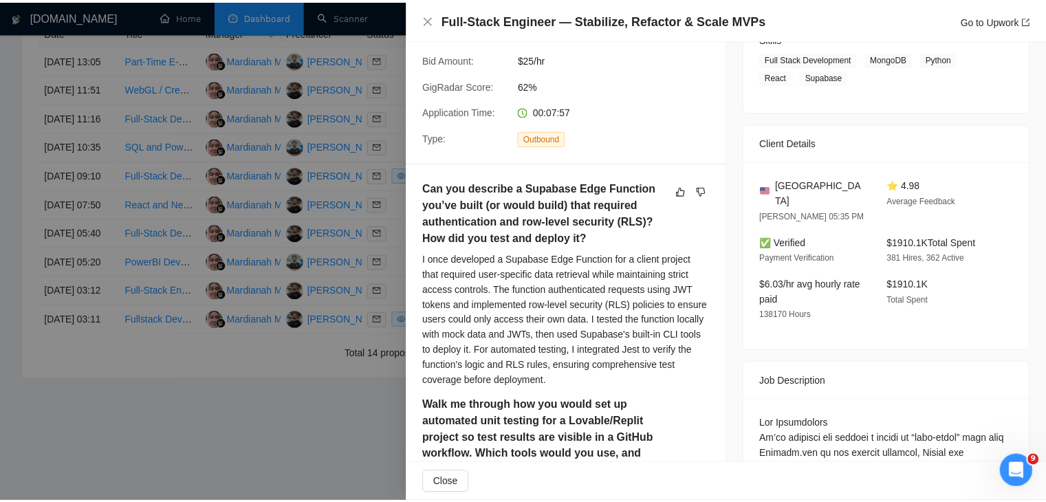
scroll to position [0, 0]
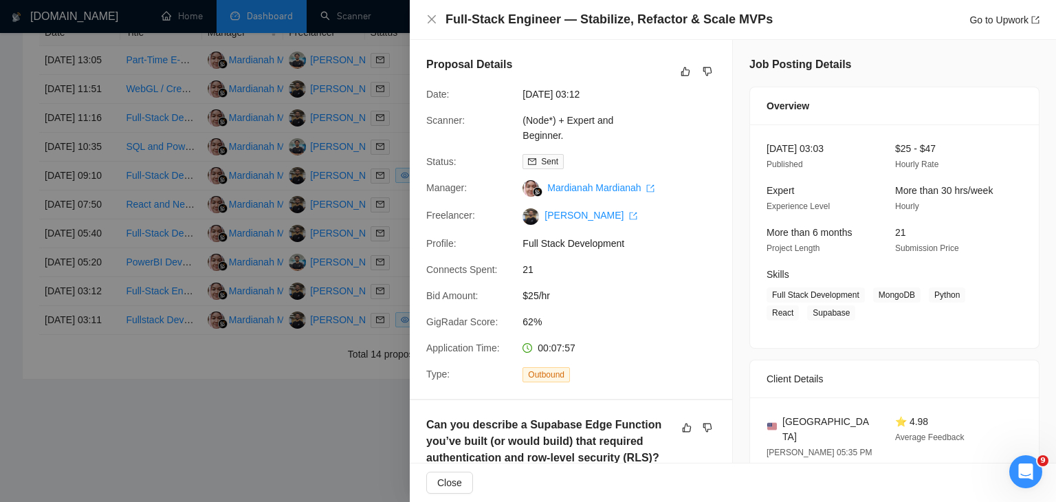
click at [1011, 27] on div "Go to Upwork" at bounding box center [1004, 19] width 70 height 15
click at [1006, 25] on link "Go to Upwork" at bounding box center [1004, 19] width 70 height 11
click at [210, 323] on div at bounding box center [528, 251] width 1056 height 502
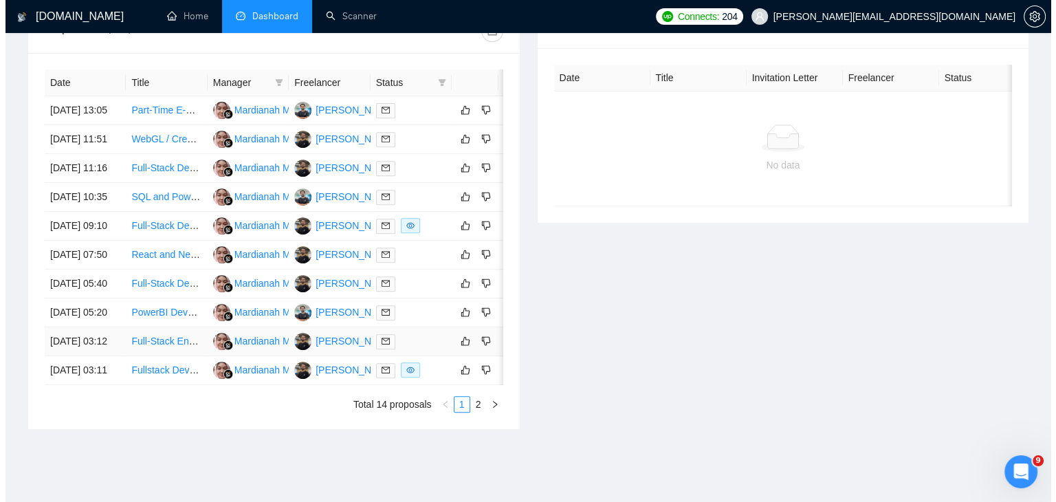
scroll to position [546, 0]
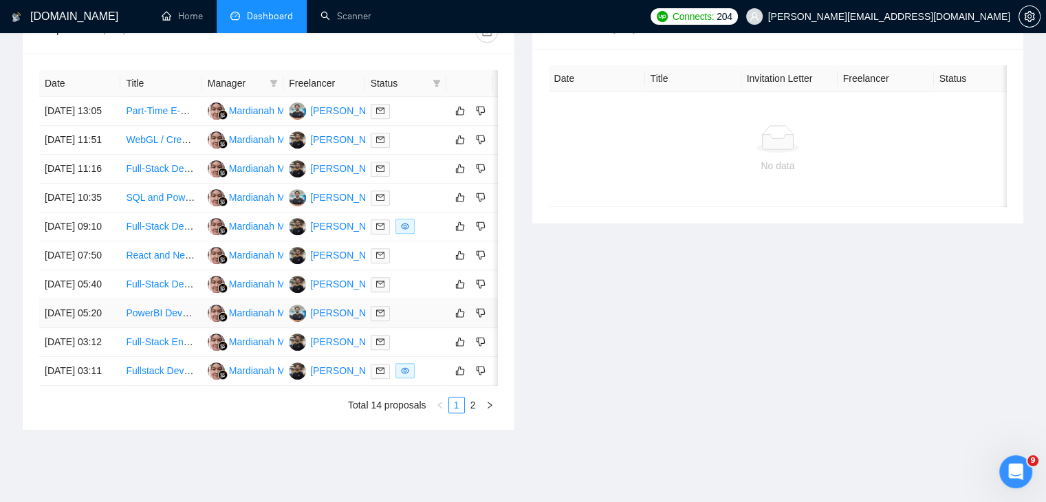
click at [170, 318] on link "PowerBI Developer" at bounding box center [167, 312] width 83 height 11
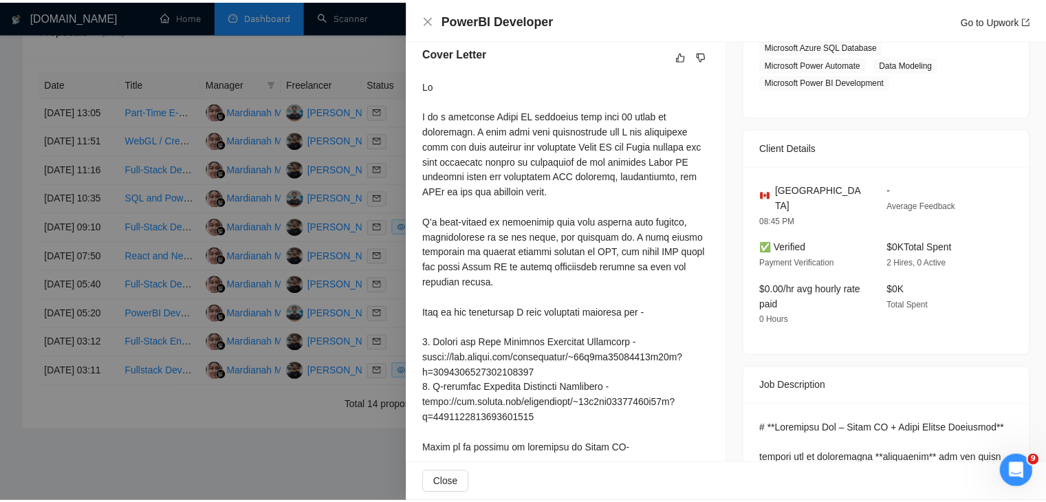
scroll to position [356, 0]
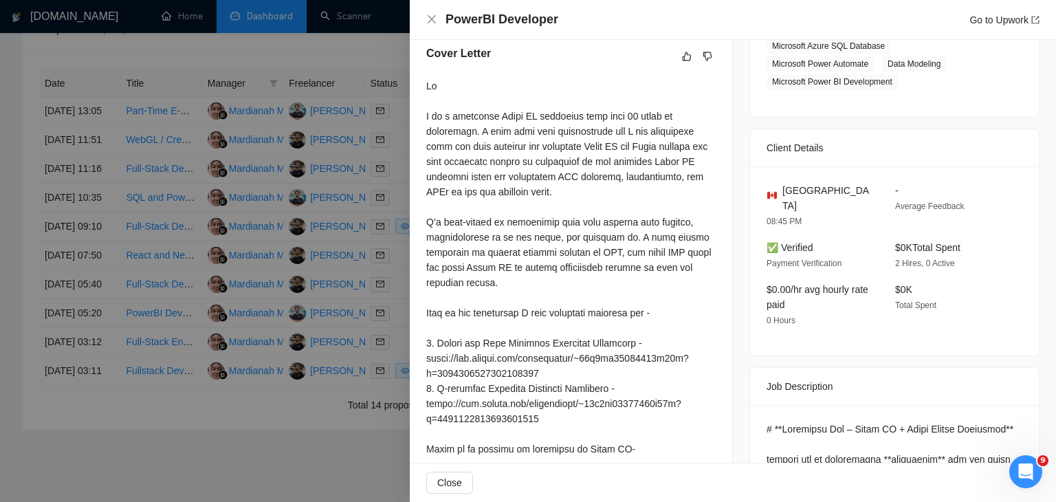
click at [170, 358] on div at bounding box center [528, 251] width 1056 height 502
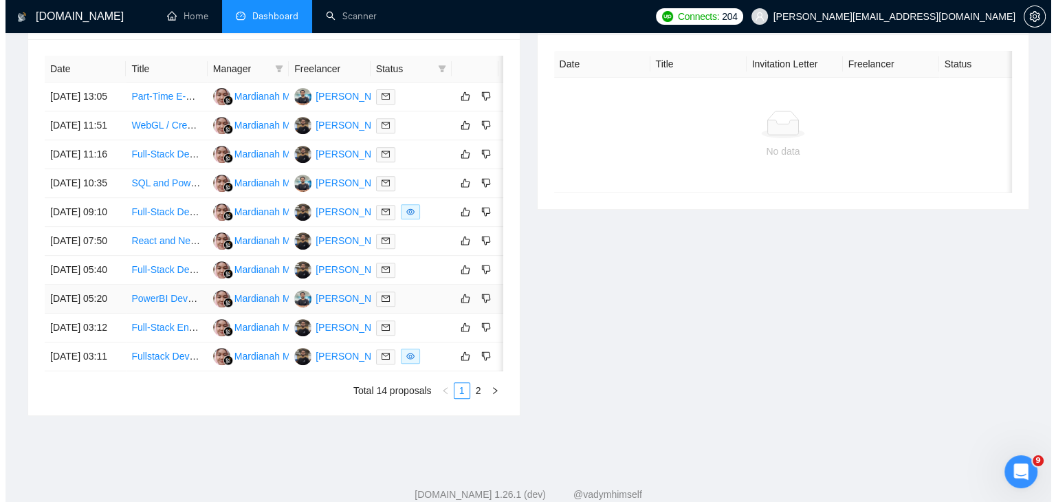
scroll to position [560, 0]
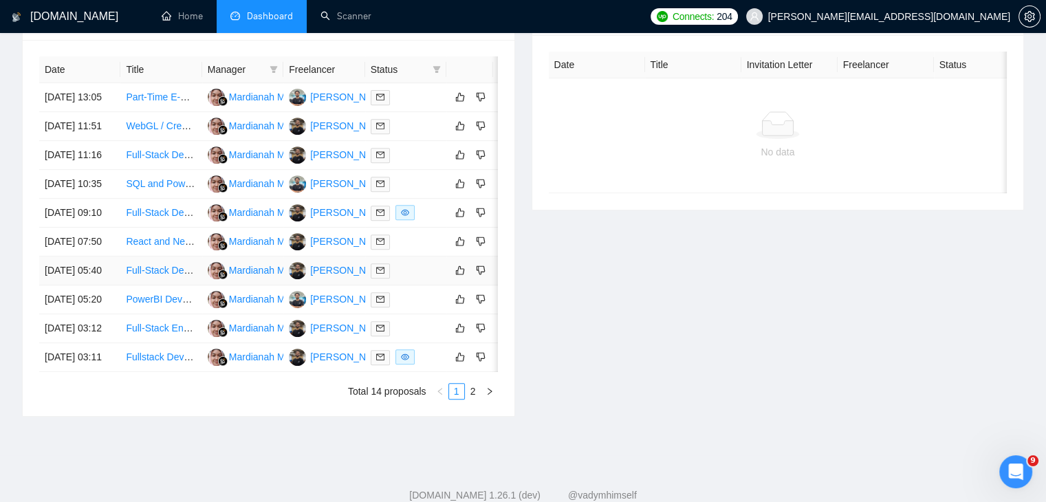
click at [162, 276] on link "Full-Stack Developer (React + AWS Serverless, Fast Execution)" at bounding box center [262, 270] width 273 height 11
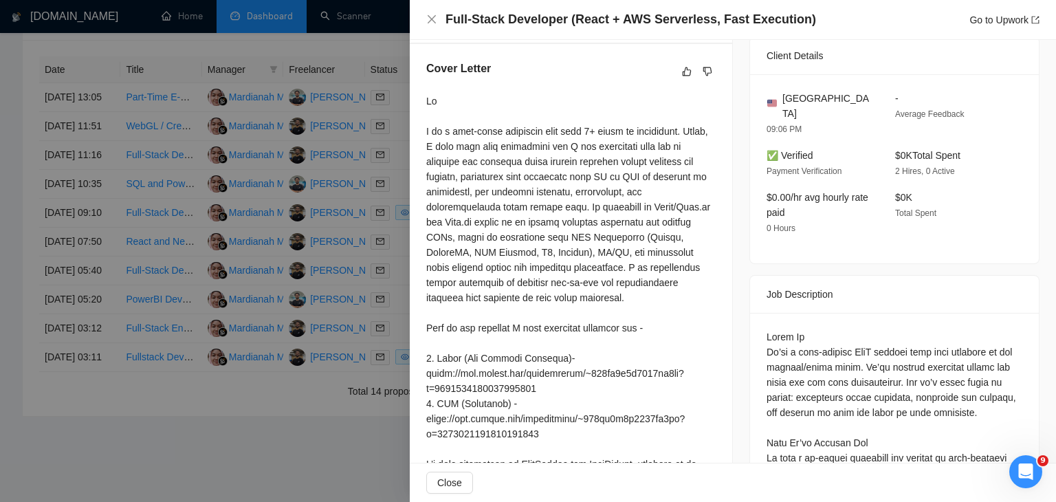
scroll to position [0, 0]
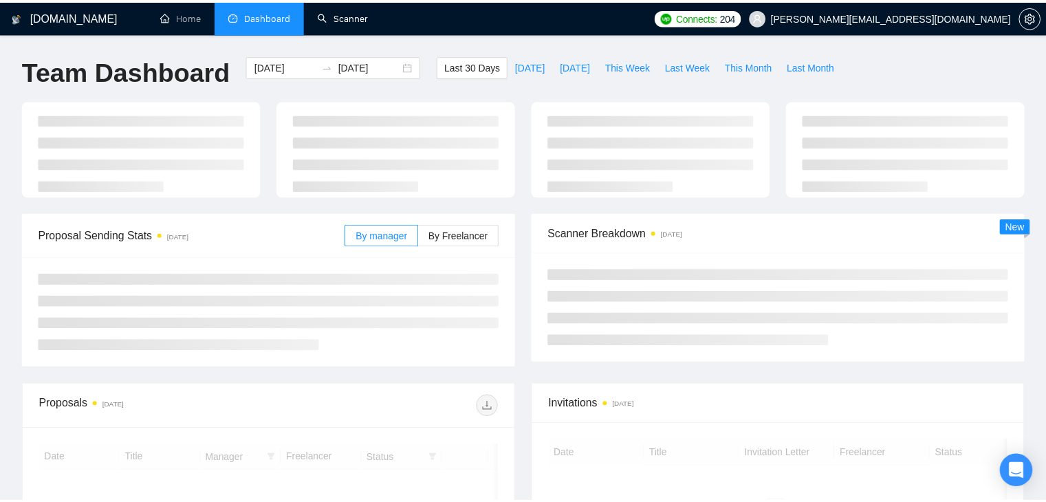
scroll to position [234, 0]
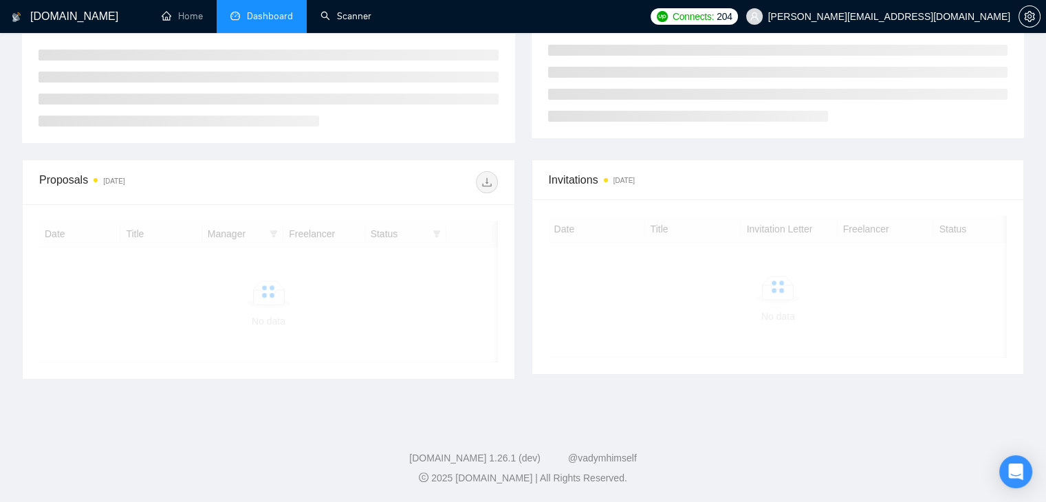
click at [344, 14] on link "Scanner" at bounding box center [345, 16] width 51 height 12
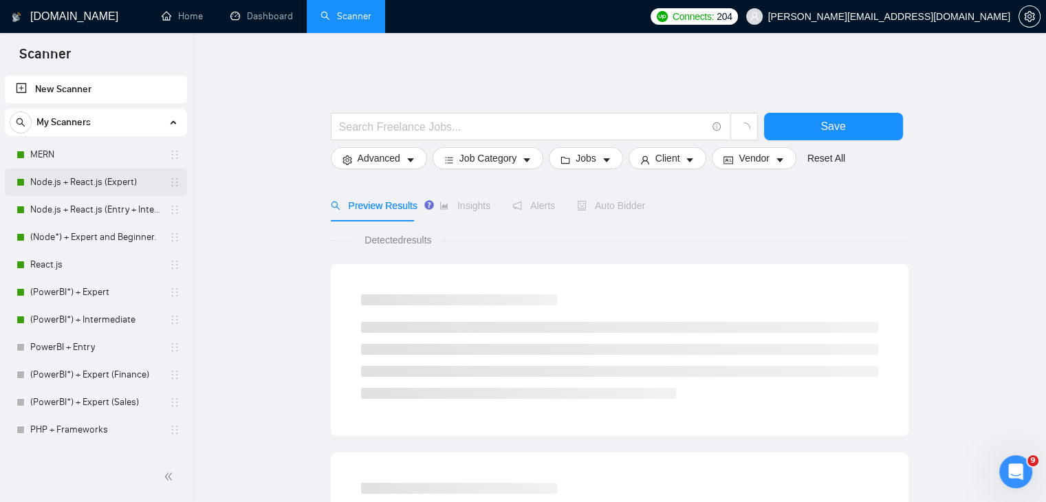
click at [92, 182] on link "Node.js + React.js (Expert)" at bounding box center [95, 181] width 131 height 27
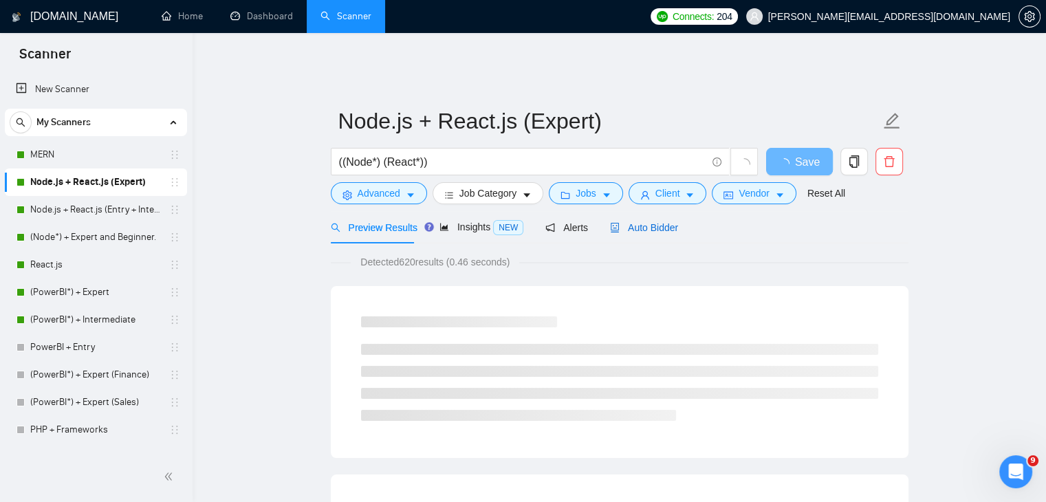
click at [649, 222] on span "Auto Bidder" at bounding box center [644, 227] width 68 height 11
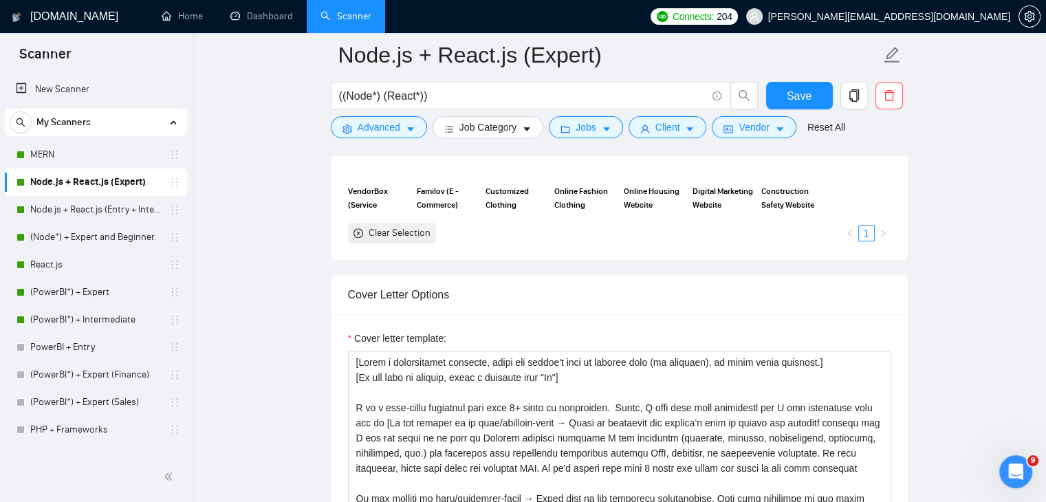
scroll to position [1435, 0]
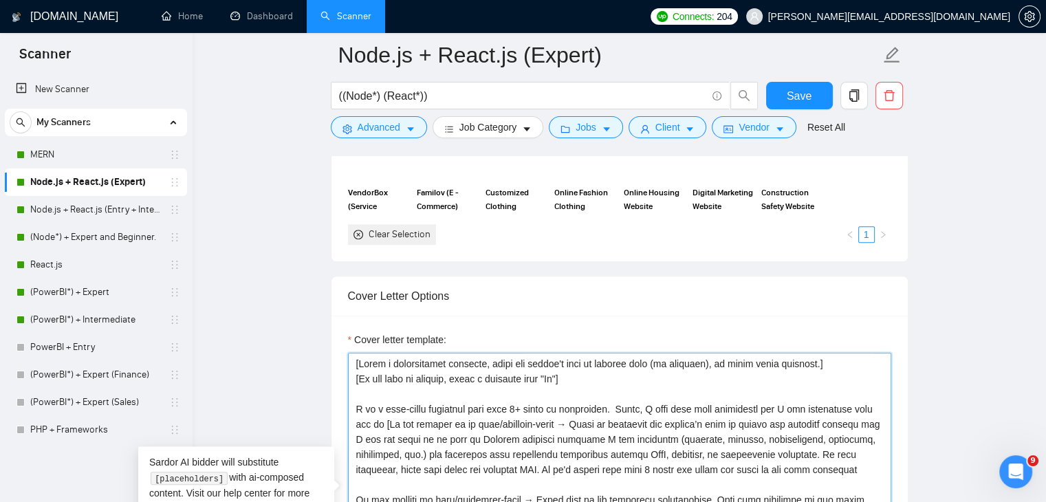
drag, startPoint x: 643, startPoint y: 397, endPoint x: 617, endPoint y: 399, distance: 26.3
click at [617, 399] on textarea "Cover letter template:" at bounding box center [619, 507] width 543 height 309
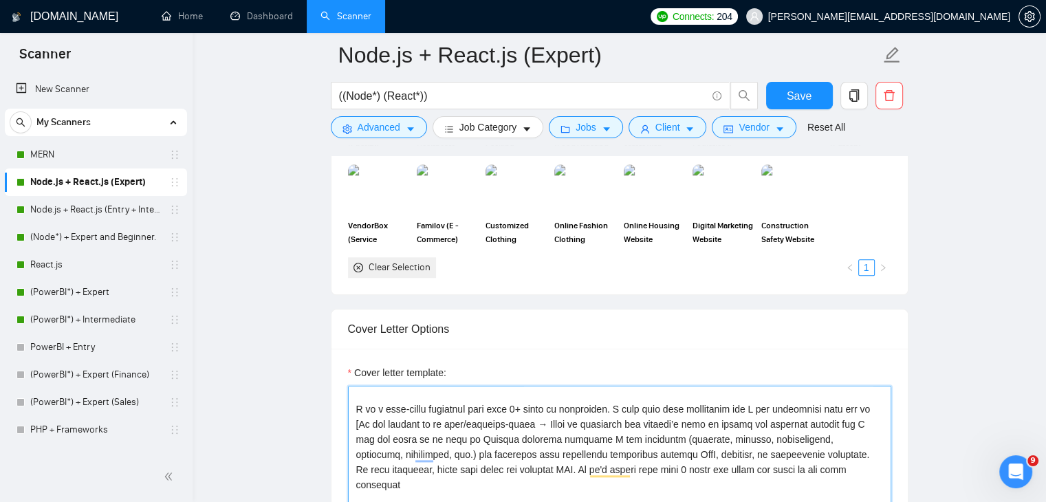
scroll to position [21, 0]
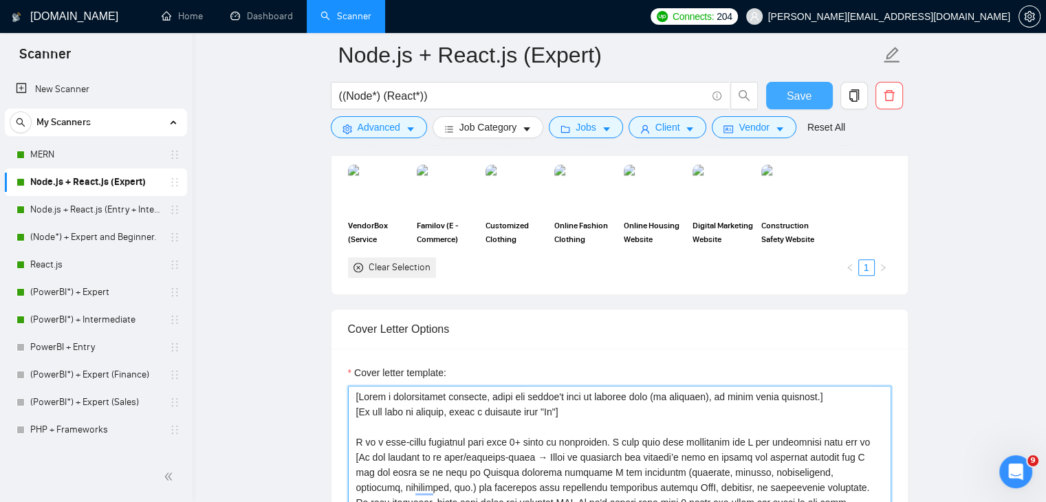
type textarea "[Write a personalized greeting, using the client's name or company name (if pro…"
click at [795, 96] on span "Save" at bounding box center [798, 95] width 25 height 17
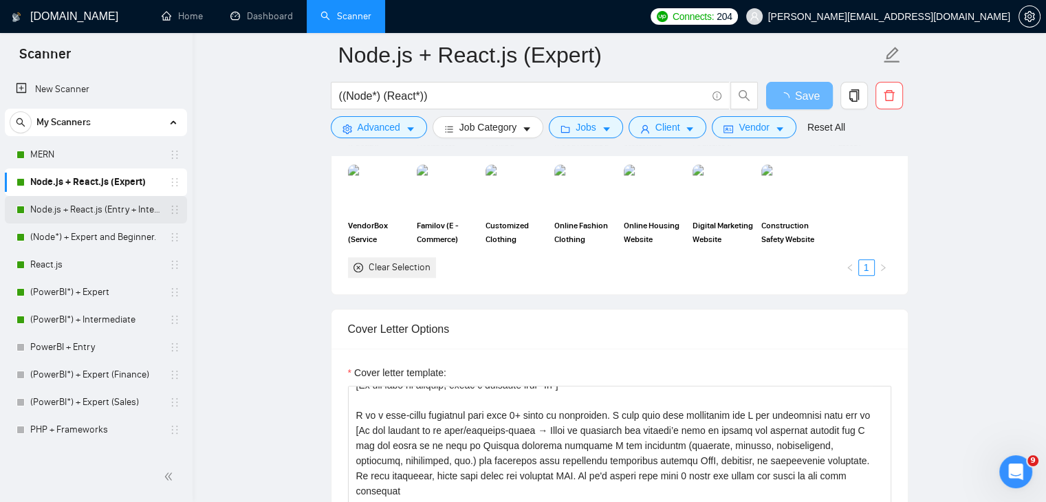
click at [93, 210] on link "Node.js + React.js (Entry + Intermediate)" at bounding box center [95, 209] width 131 height 27
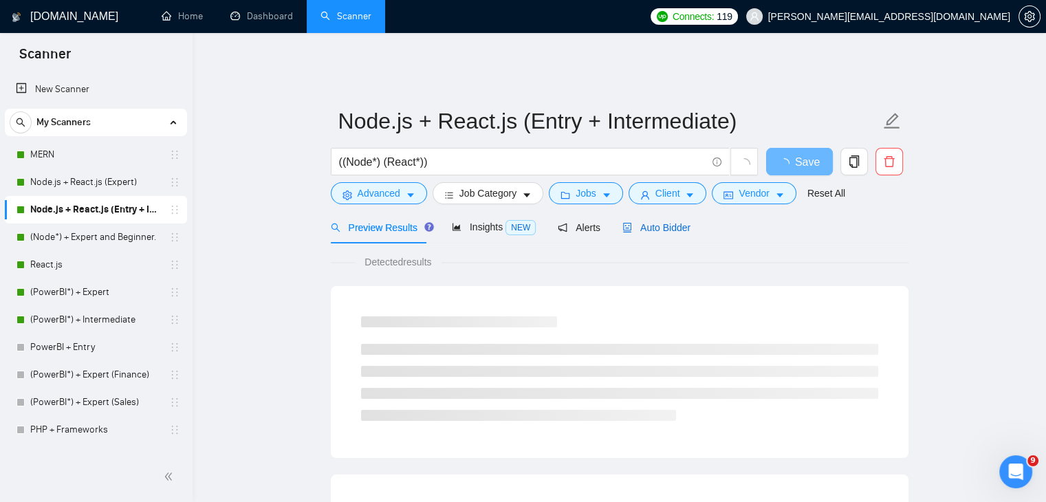
click at [660, 220] on div "Auto Bidder" at bounding box center [656, 227] width 68 height 15
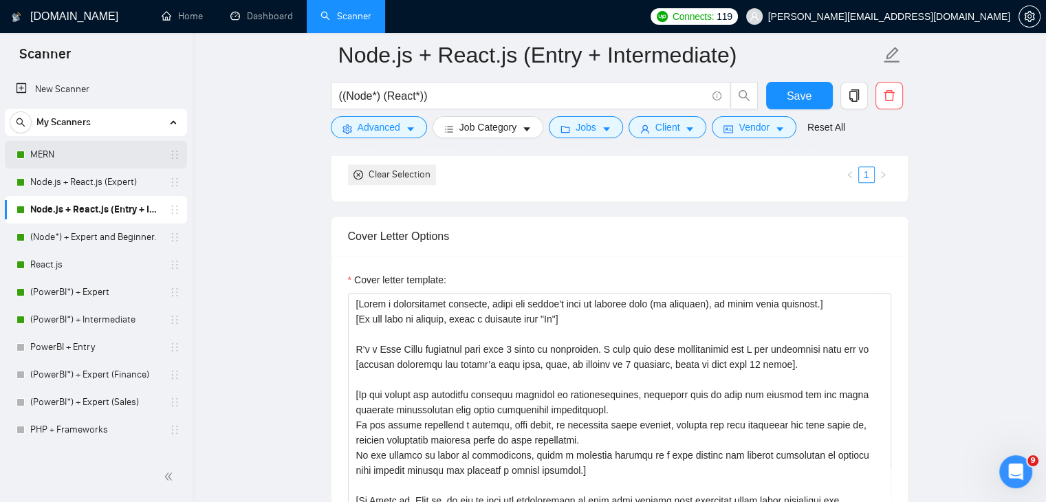
click at [85, 166] on link "MERN" at bounding box center [95, 154] width 131 height 27
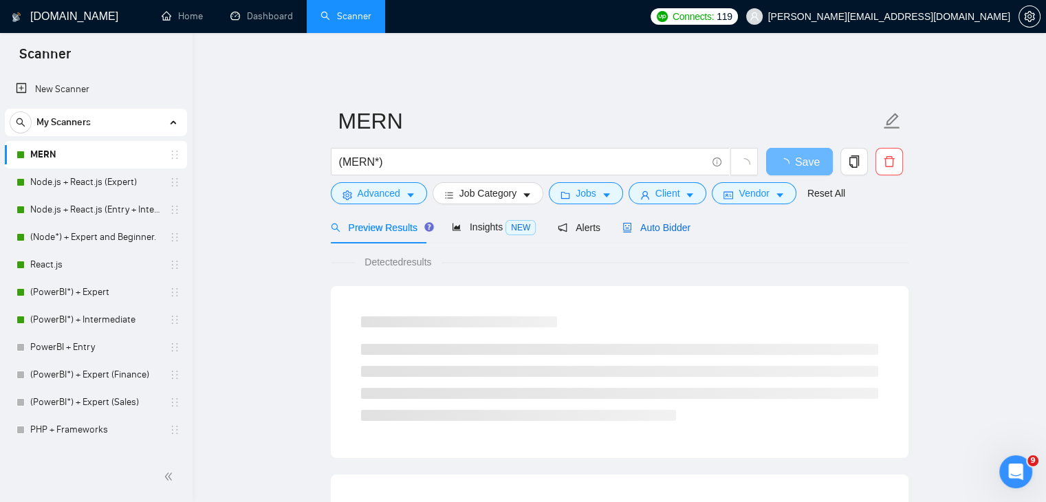
click at [666, 222] on span "Auto Bidder" at bounding box center [656, 227] width 68 height 11
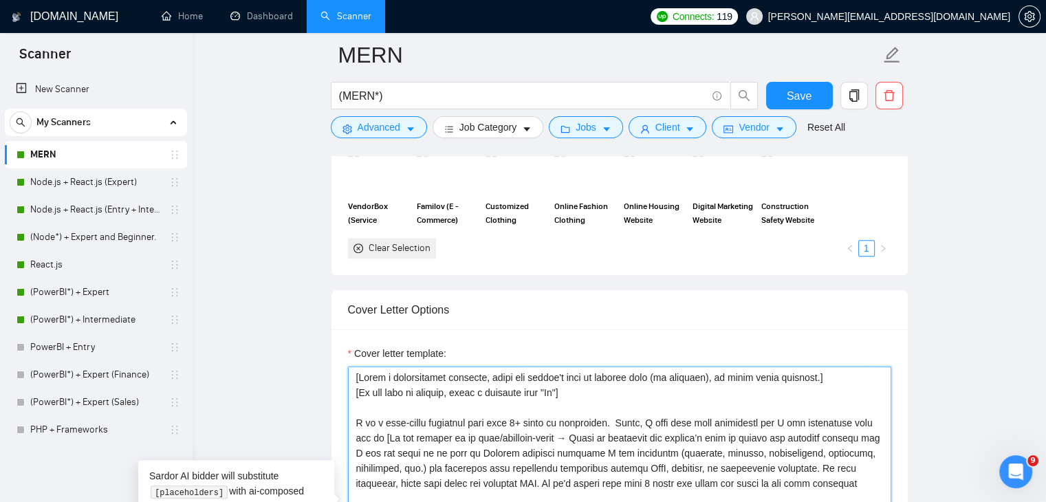
drag, startPoint x: 643, startPoint y: 413, endPoint x: 615, endPoint y: 413, distance: 28.2
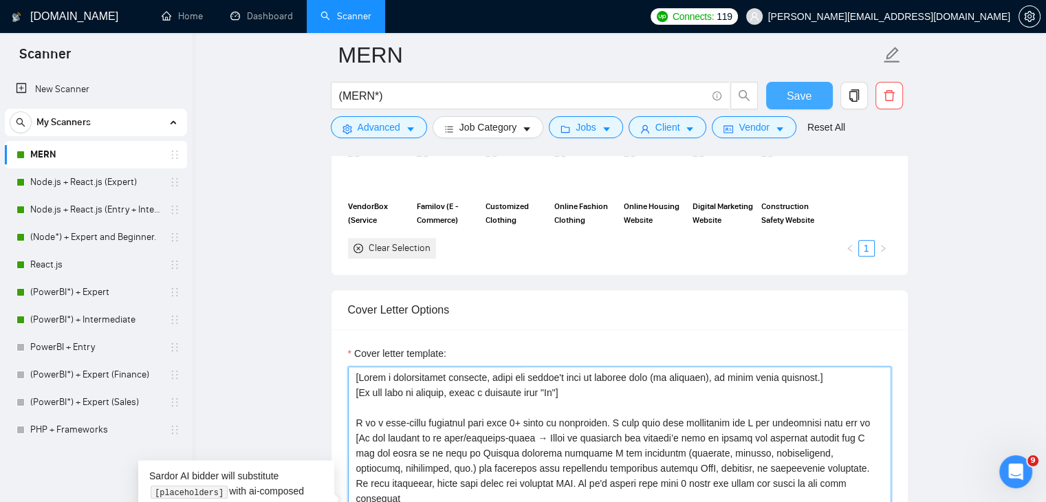
type textarea "[Write a personalized greeting, using the client's name or company name (if pro…"
click at [816, 97] on button "Save" at bounding box center [799, 95] width 67 height 27
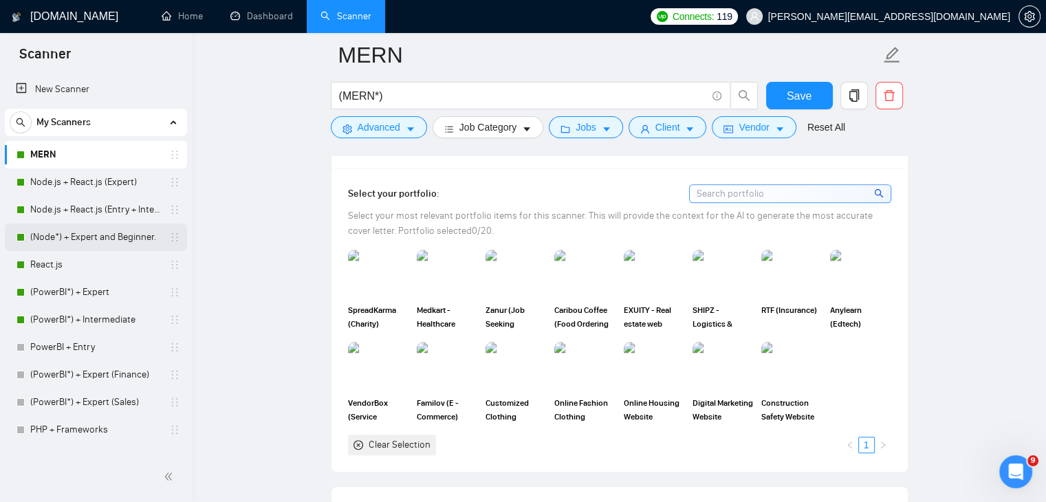
click at [93, 236] on link "(Node*) + Expert and Beginner." at bounding box center [95, 236] width 131 height 27
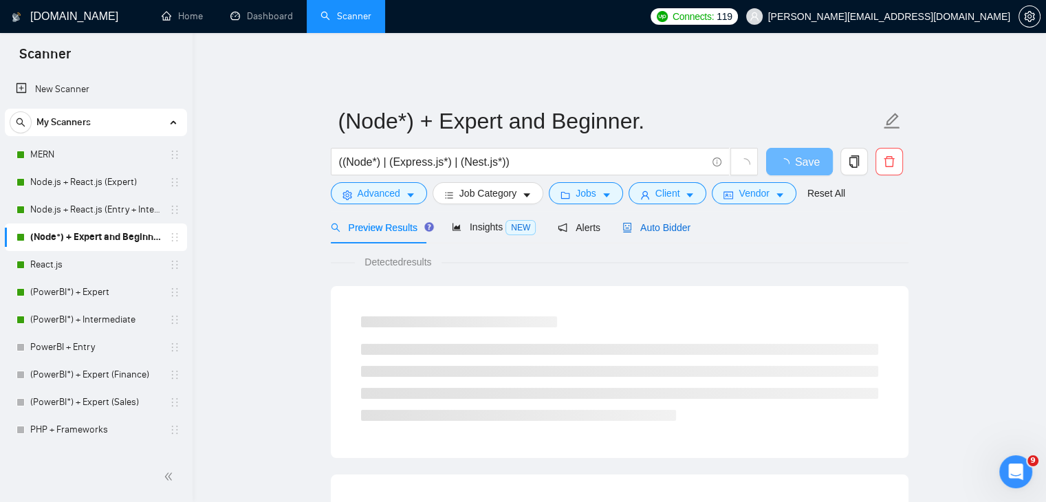
click at [665, 222] on span "Auto Bidder" at bounding box center [656, 227] width 68 height 11
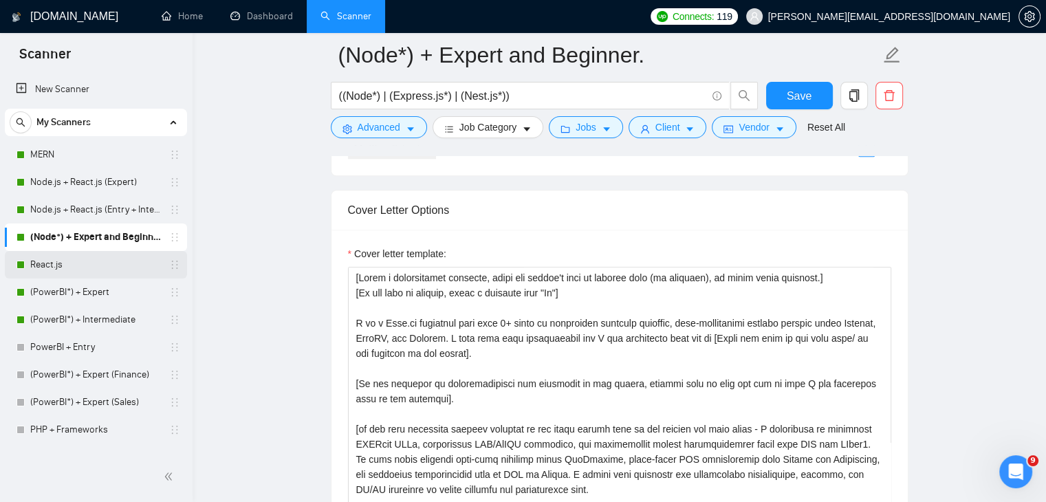
click at [56, 256] on link "React.js" at bounding box center [95, 264] width 131 height 27
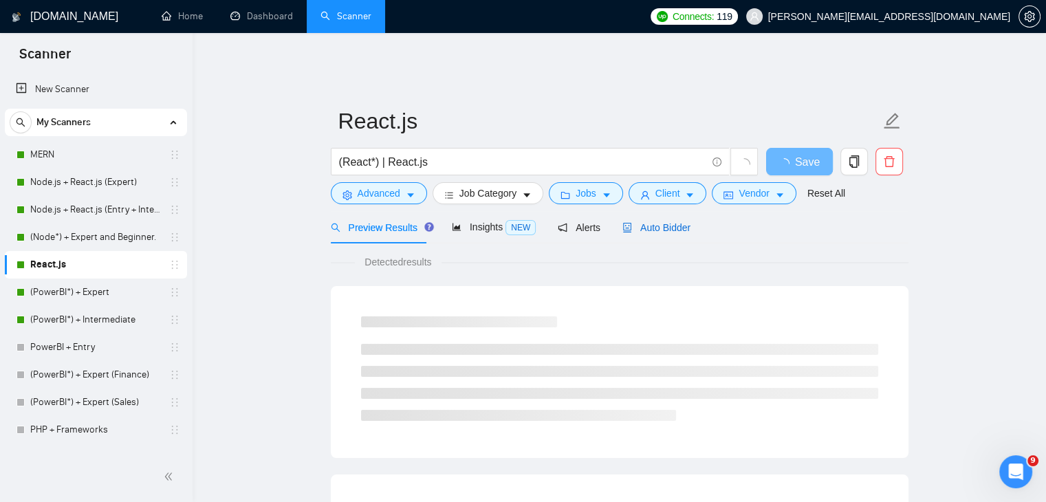
click at [668, 222] on span "Auto Bidder" at bounding box center [656, 227] width 68 height 11
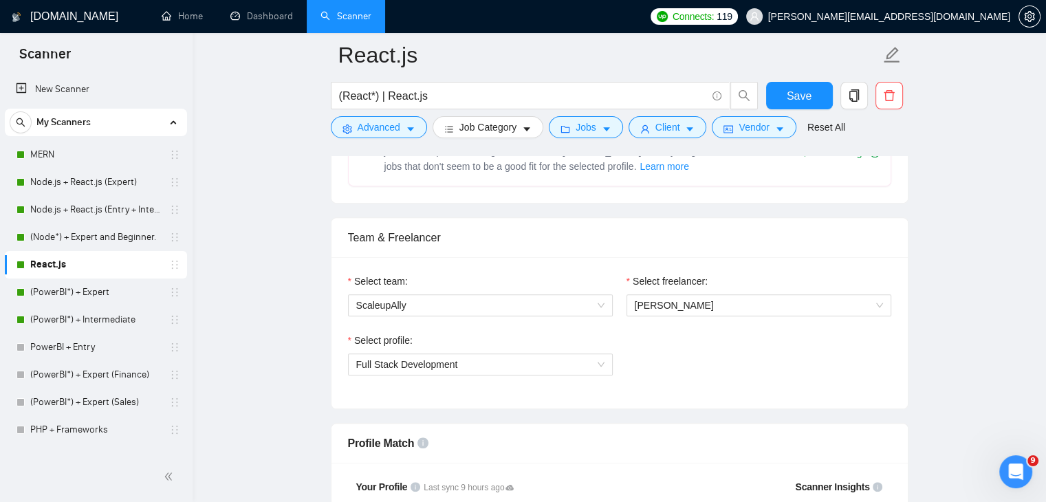
scroll to position [631, 0]
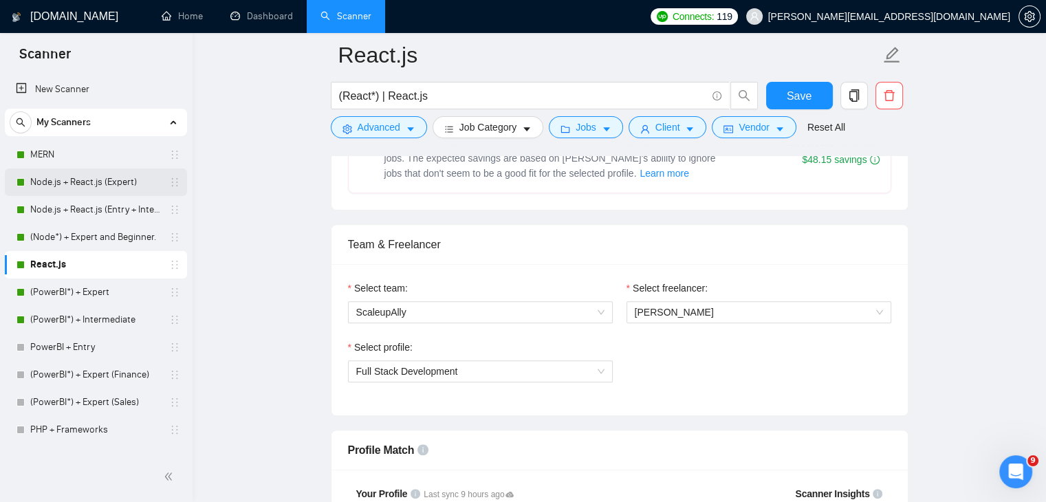
click at [88, 173] on link "Node.js + React.js (Expert)" at bounding box center [95, 181] width 131 height 27
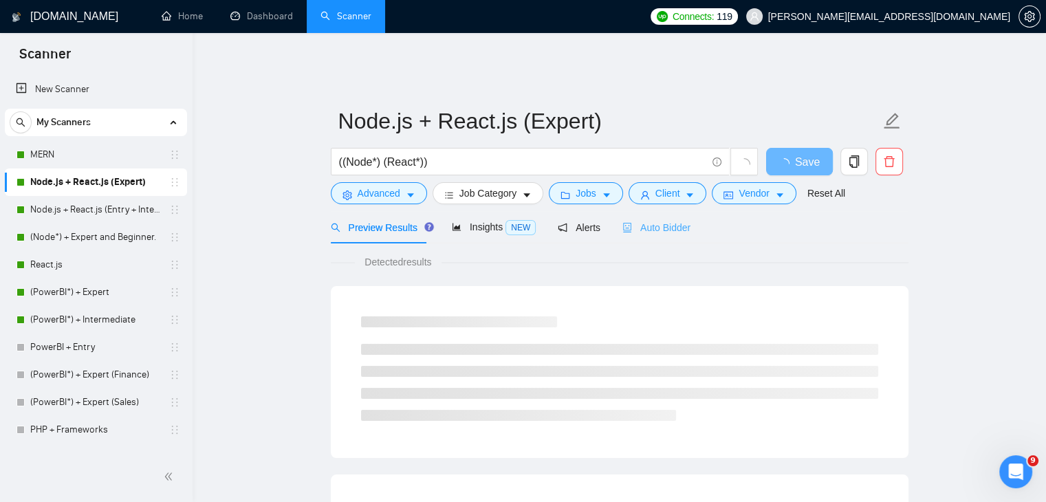
click at [661, 230] on div "Auto Bidder" at bounding box center [656, 227] width 68 height 32
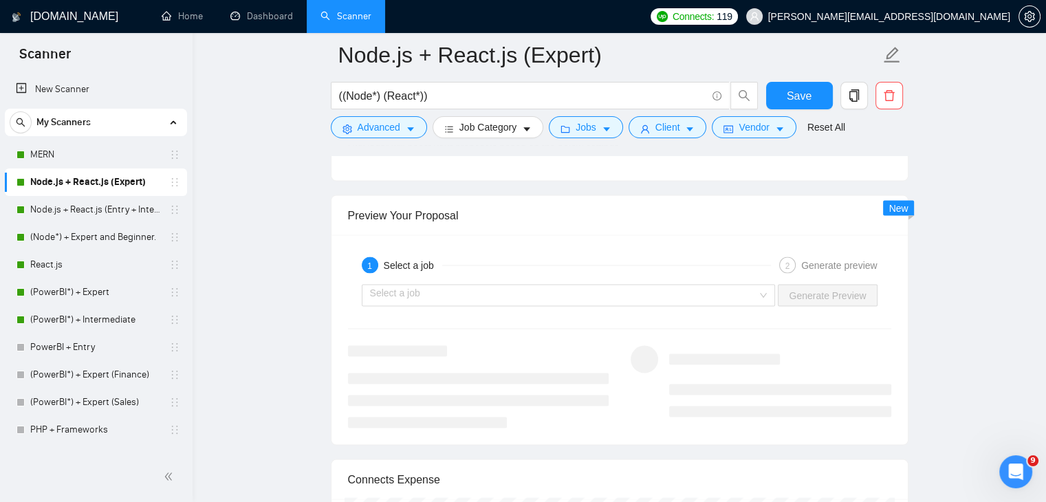
scroll to position [2622, 0]
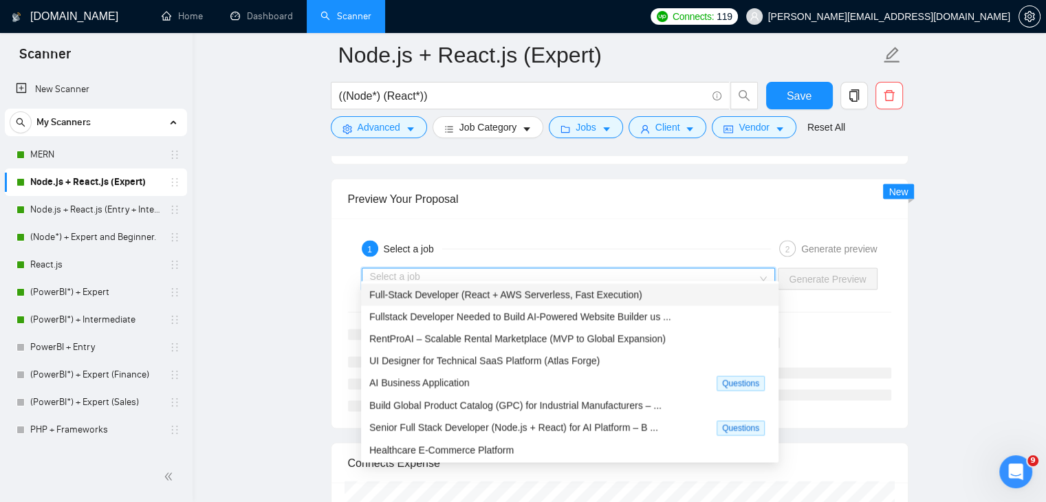
click at [724, 269] on input "search" at bounding box center [564, 279] width 388 height 21
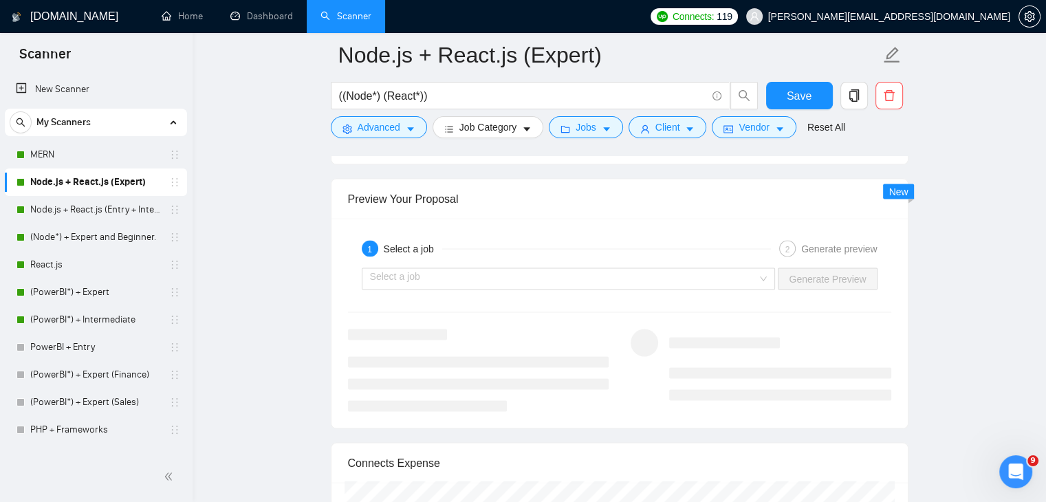
click at [599, 286] on div "1 Select a job 2 Generate preview Select a job Generate Preview" at bounding box center [619, 324] width 576 height 210
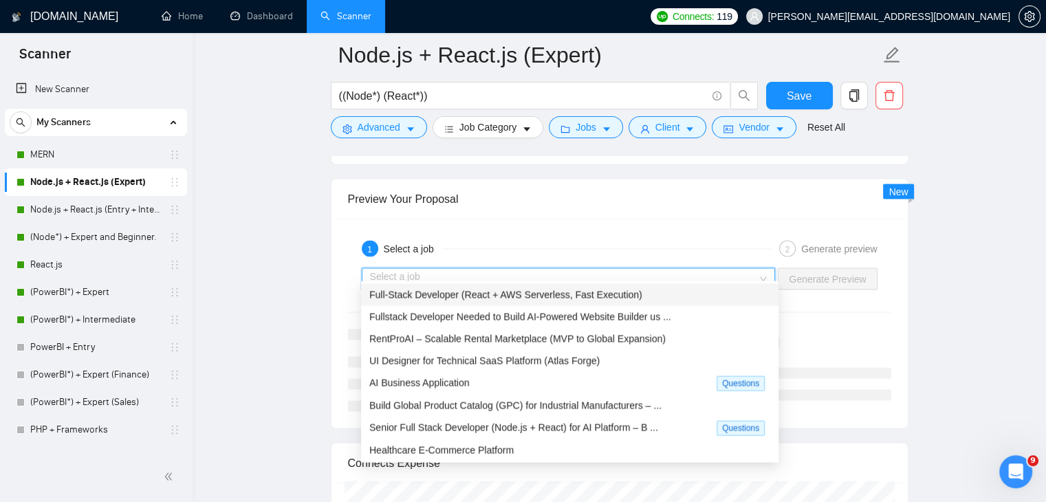
click at [623, 270] on input "search" at bounding box center [564, 279] width 388 height 21
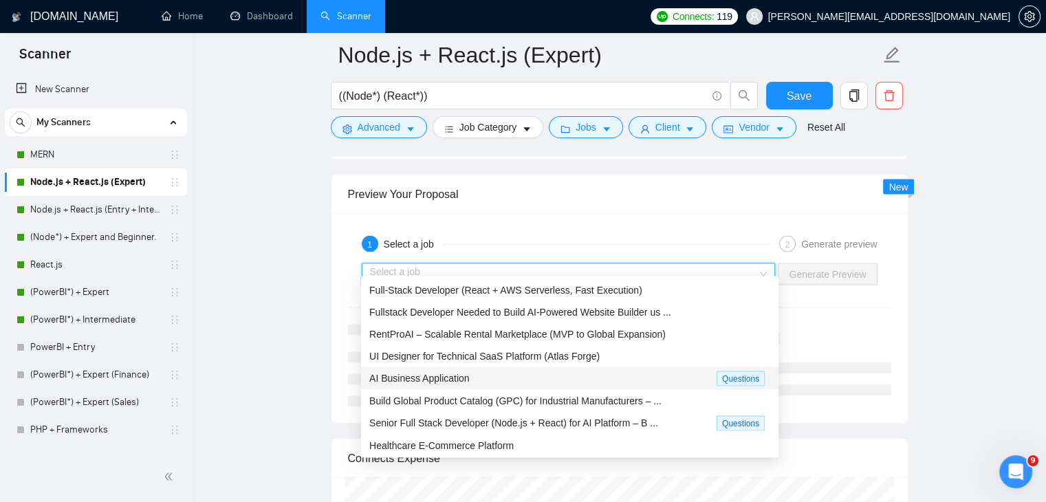
scroll to position [2626, 0]
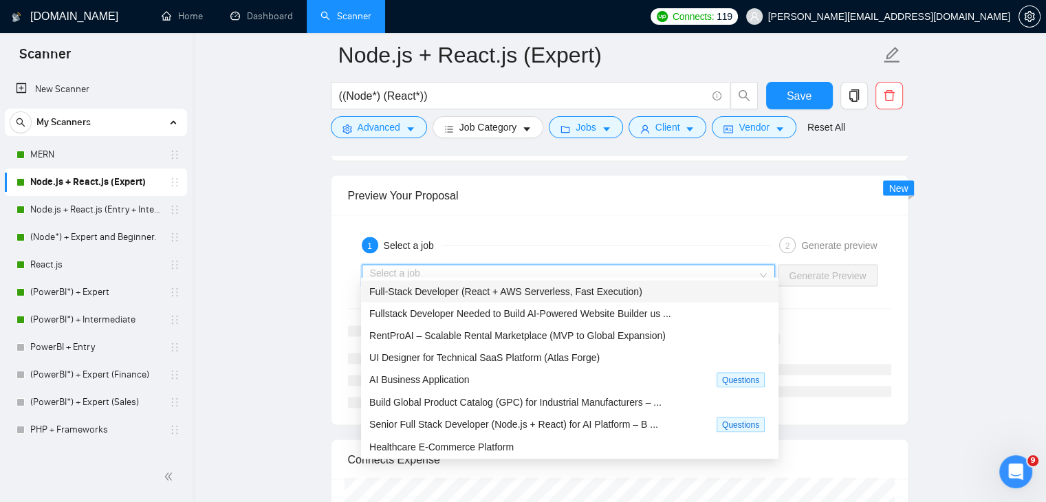
click at [551, 296] on span "Full-Stack Developer (React + AWS Serverless, Fast Execution)" at bounding box center [505, 291] width 273 height 11
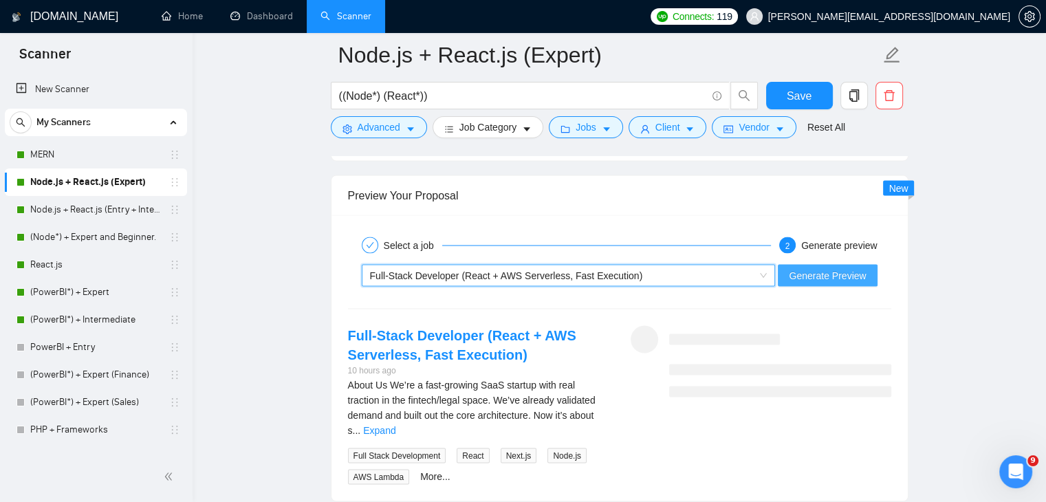
click at [842, 272] on button "Generate Preview" at bounding box center [826, 276] width 99 height 22
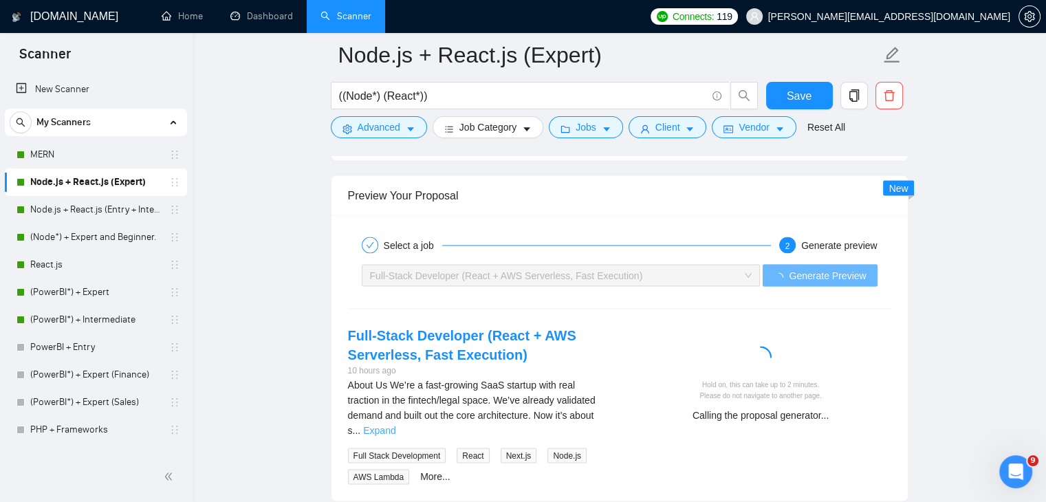
click at [395, 425] on link "Expand" at bounding box center [379, 430] width 32 height 11
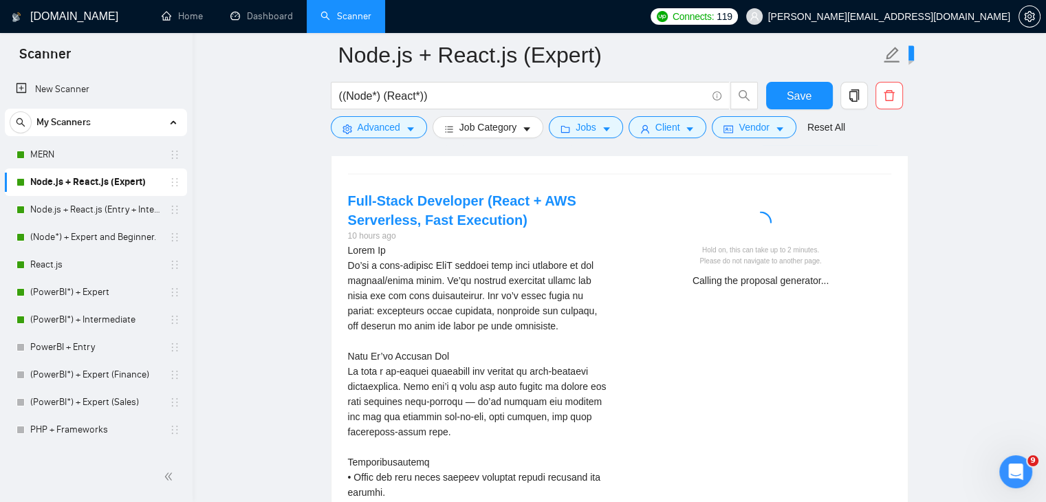
scroll to position [2758, 0]
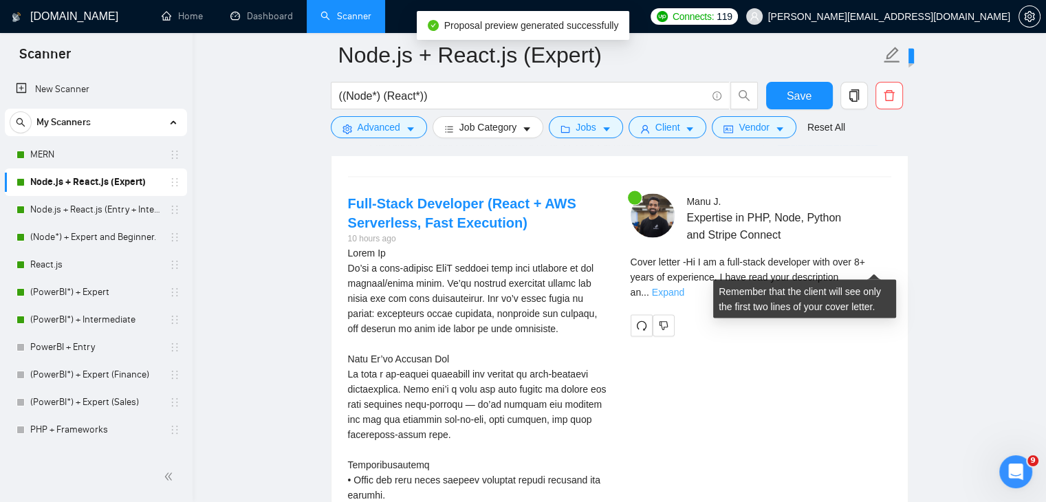
click at [684, 287] on link "Expand" at bounding box center [668, 292] width 32 height 11
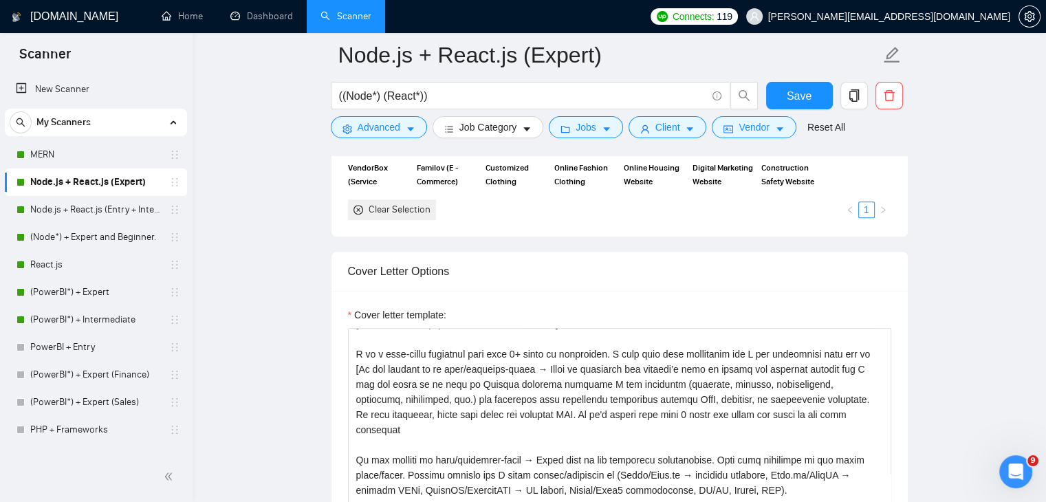
scroll to position [32, 0]
click at [767, 411] on textarea "Cover letter template:" at bounding box center [619, 482] width 543 height 309
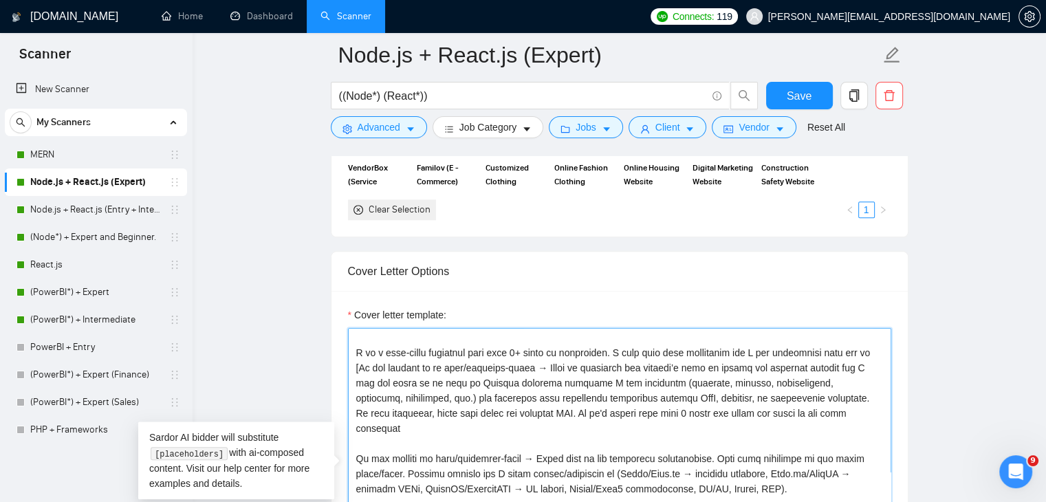
click at [769, 402] on textarea "Cover letter template:" at bounding box center [619, 482] width 543 height 309
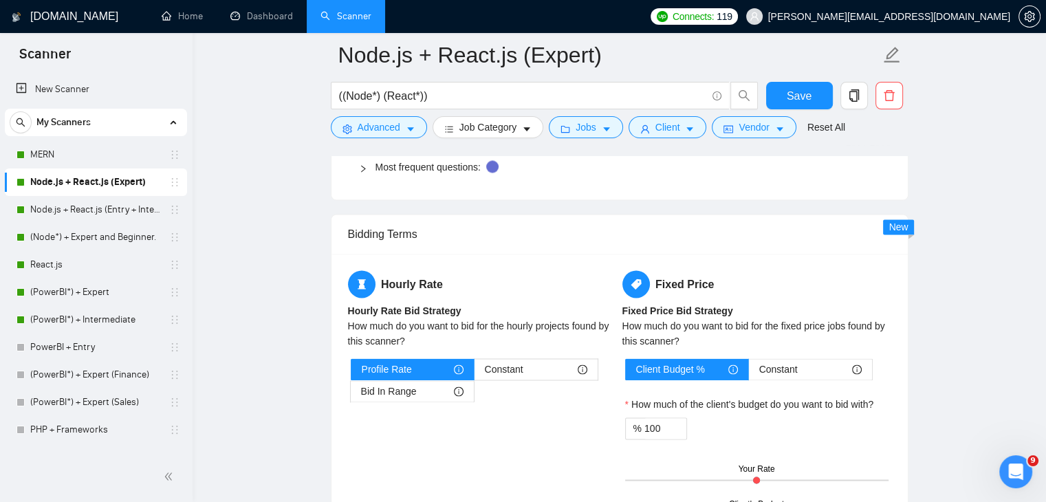
scroll to position [2516, 0]
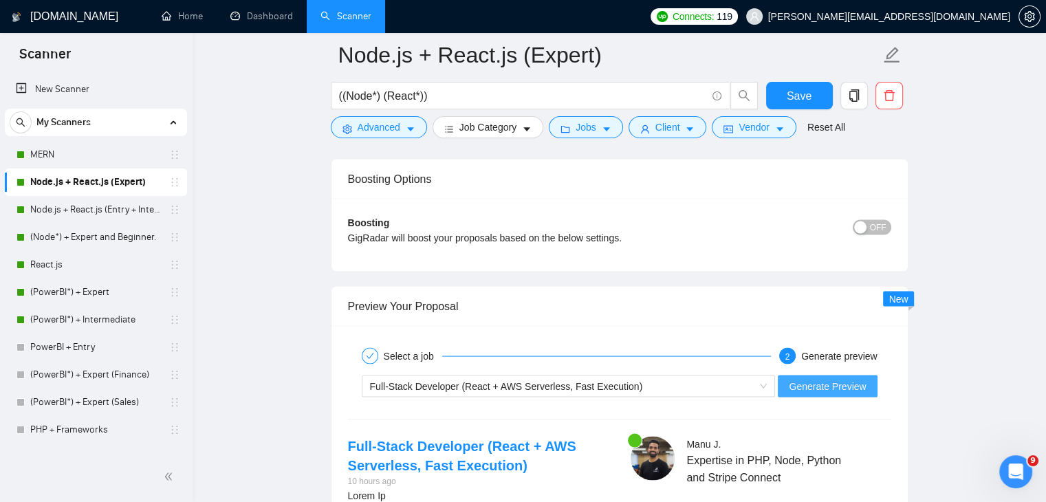
click at [836, 378] on span "Generate Preview" at bounding box center [826, 385] width 77 height 15
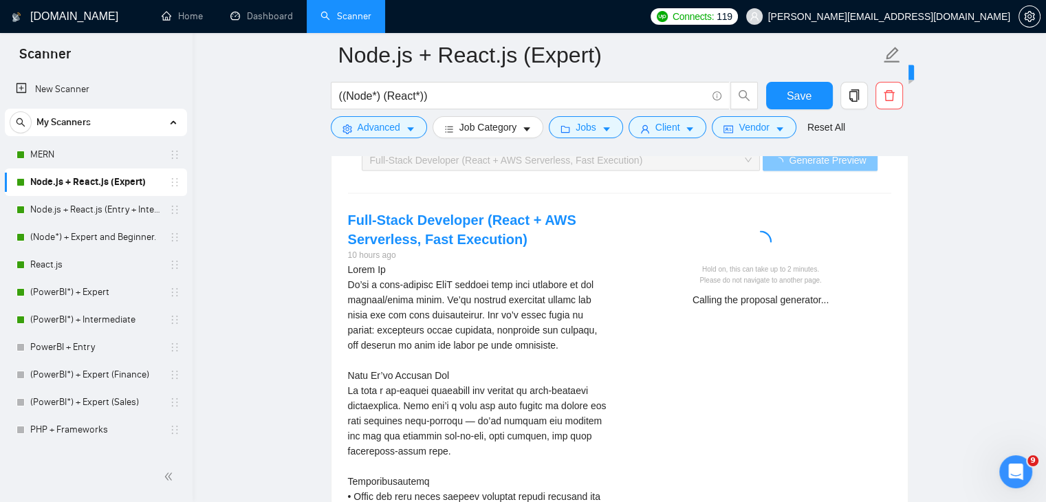
scroll to position [2741, 0]
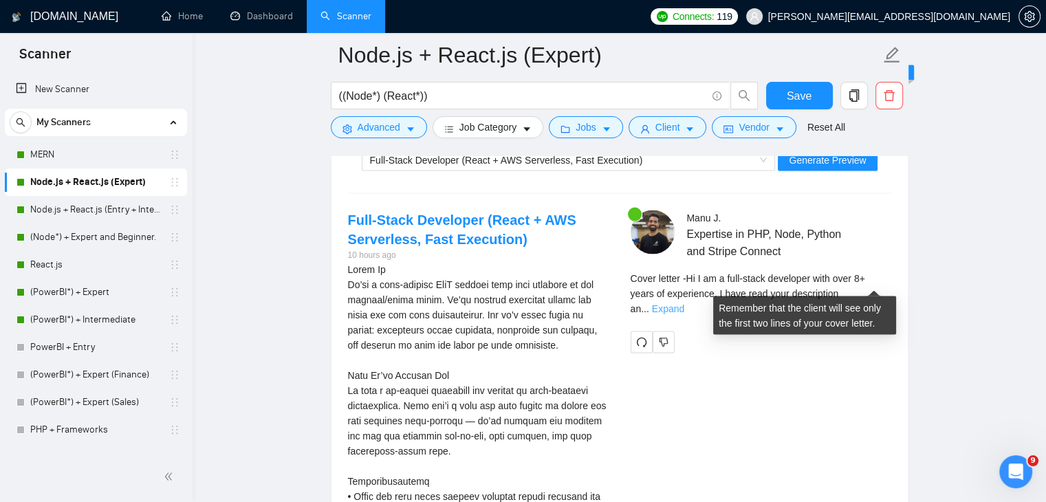
click at [684, 303] on link "Expand" at bounding box center [668, 308] width 32 height 11
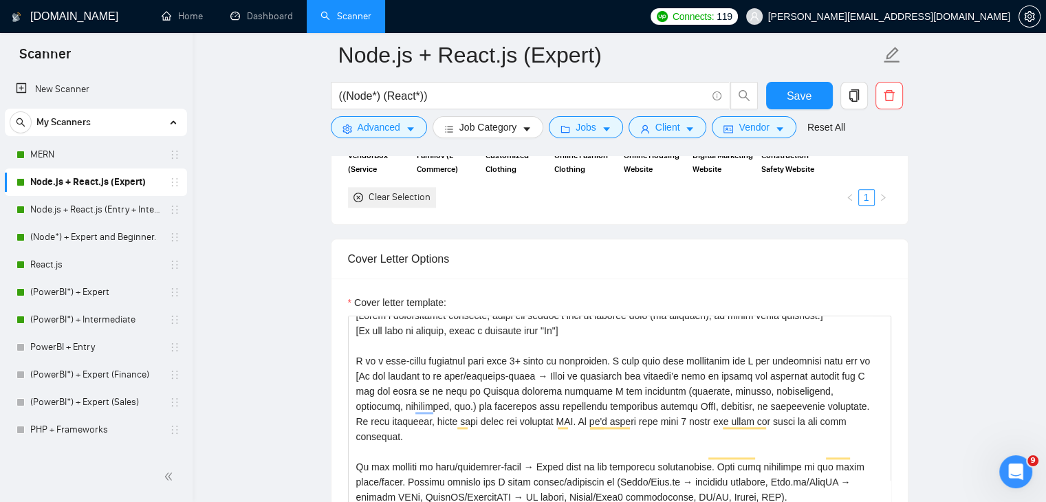
scroll to position [0, 0]
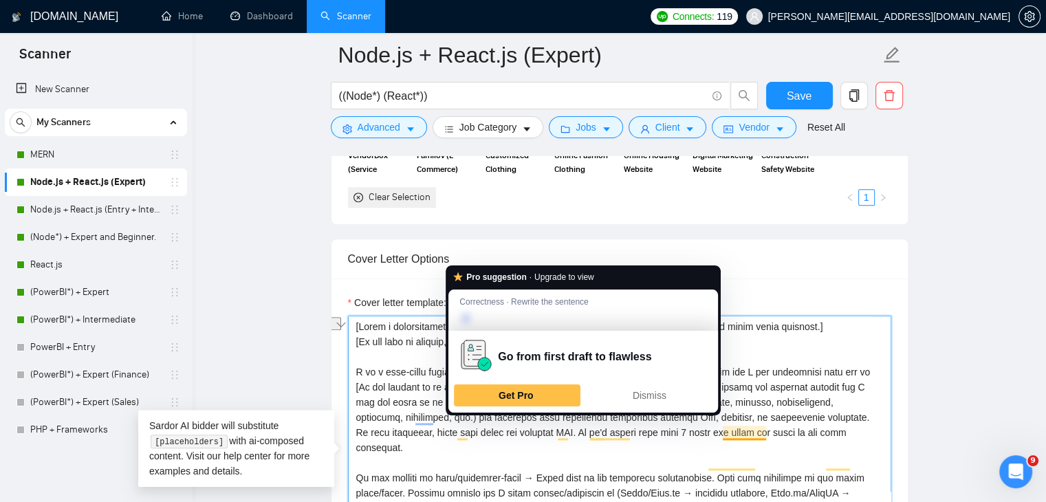
drag, startPoint x: 460, startPoint y: 421, endPoint x: 810, endPoint y: 427, distance: 349.9
click at [810, 427] on textarea "Cover letter template:" at bounding box center [619, 470] width 543 height 309
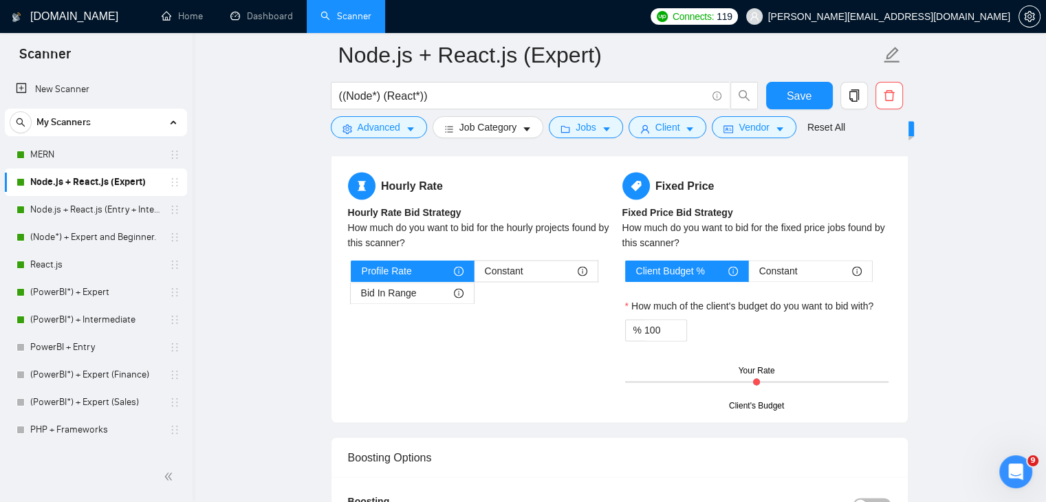
scroll to position [2523, 0]
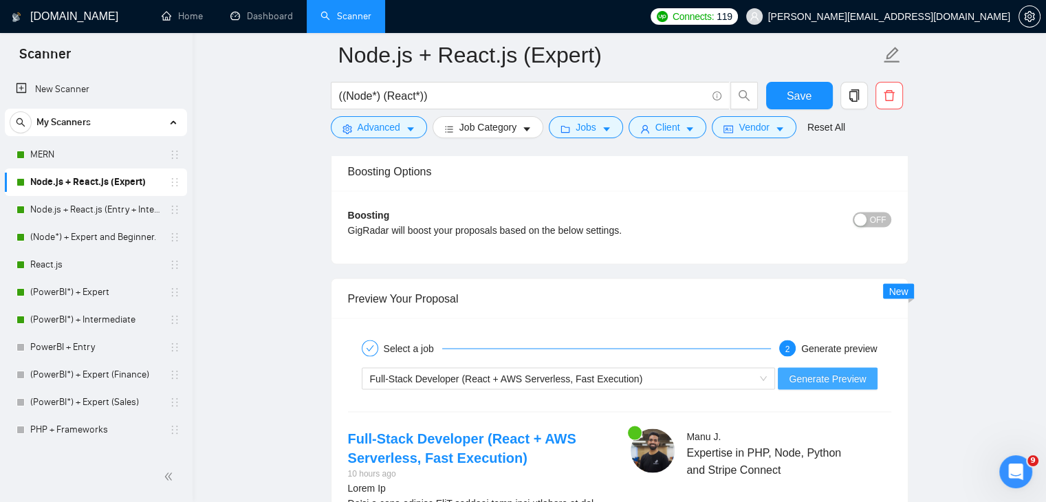
click at [802, 371] on span "Generate Preview" at bounding box center [826, 378] width 77 height 15
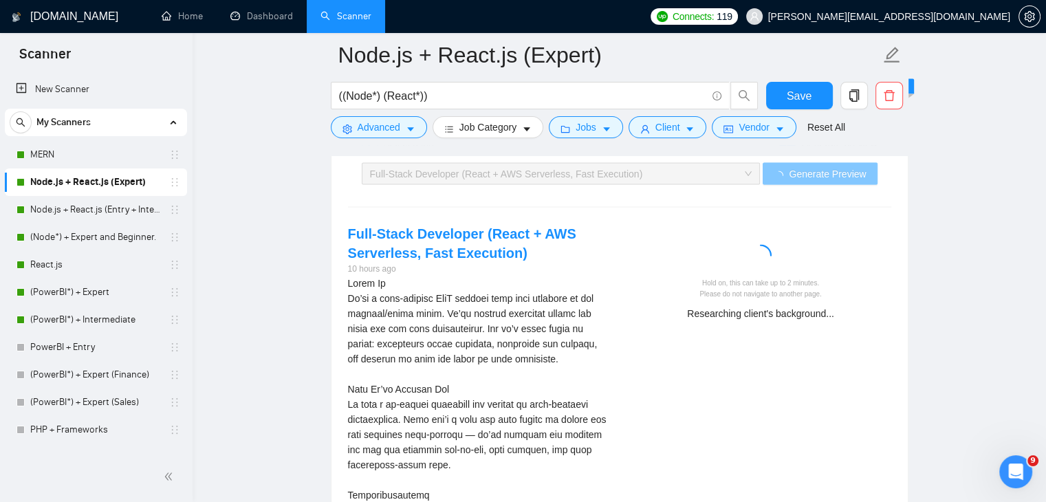
scroll to position [2725, 0]
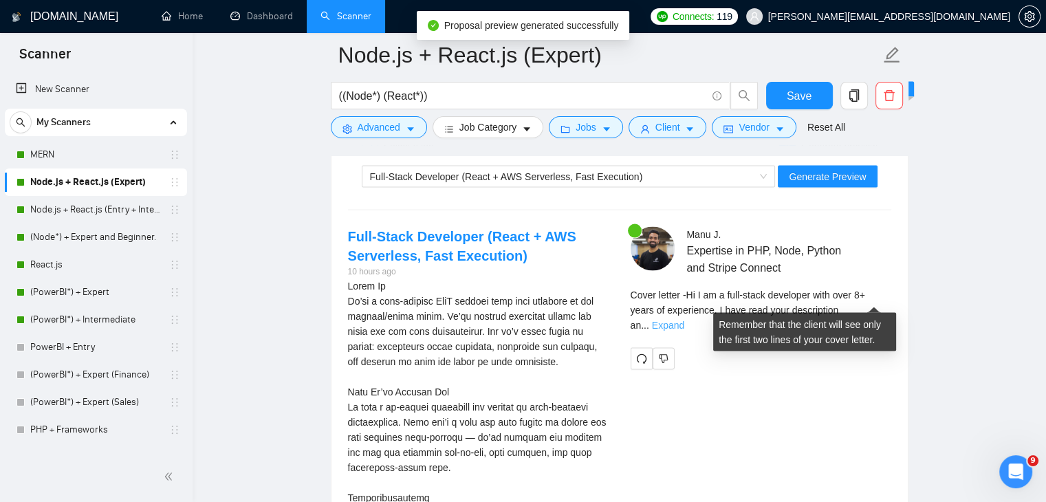
click at [684, 320] on link "Expand" at bounding box center [668, 325] width 32 height 11
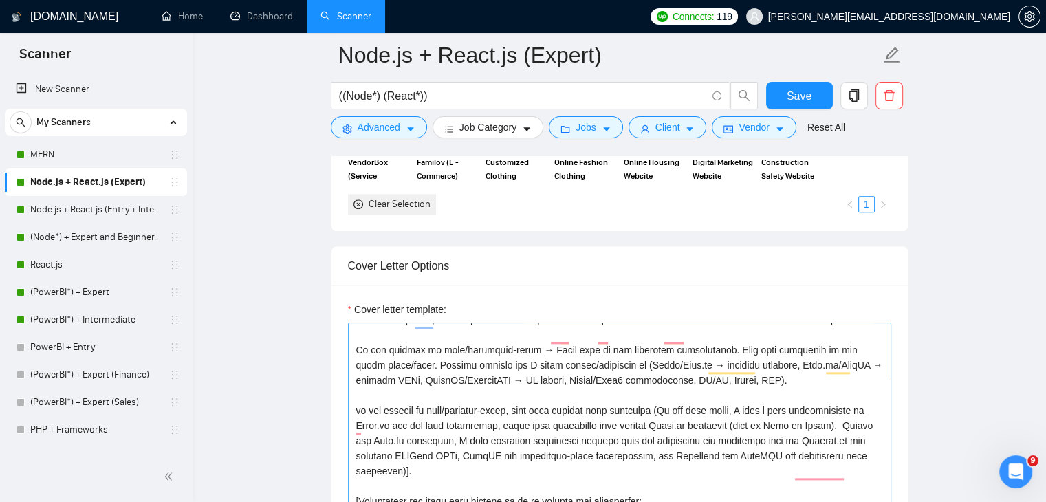
scroll to position [122, 0]
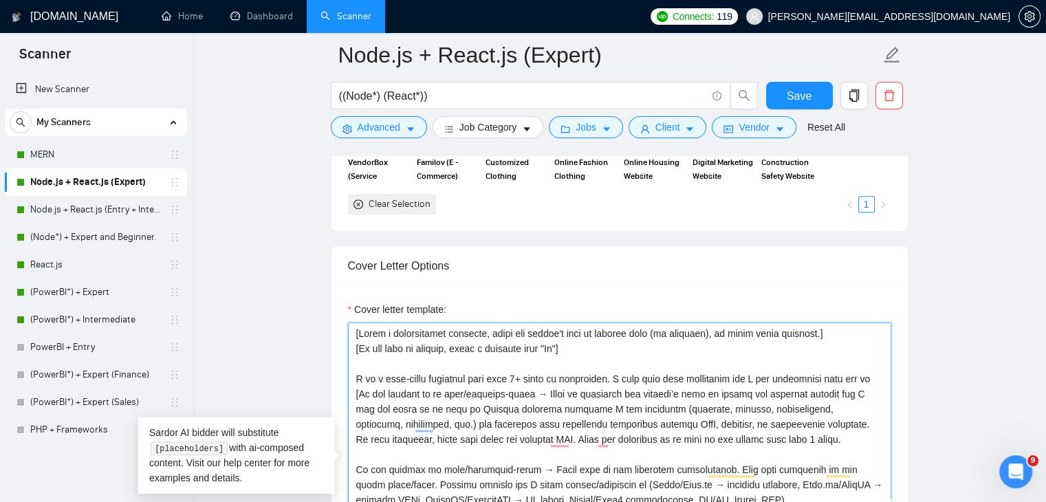
click at [690, 425] on textarea "Cover letter template:" at bounding box center [619, 476] width 543 height 309
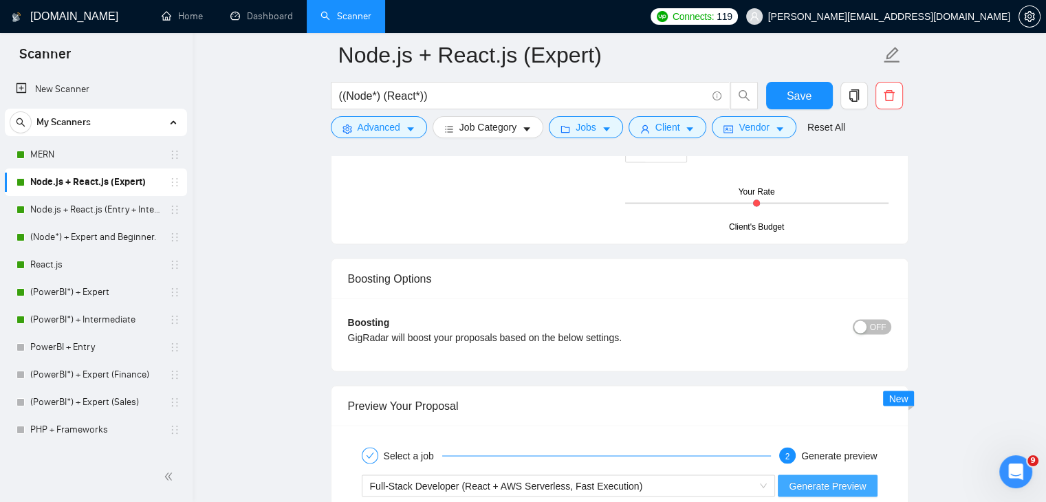
click at [833, 482] on button "Generate Preview" at bounding box center [826, 485] width 99 height 22
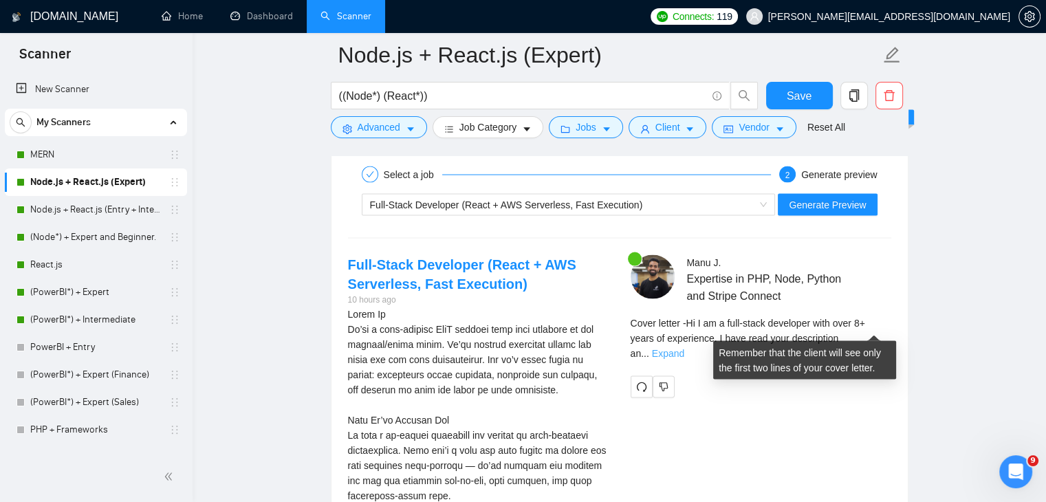
click at [684, 348] on link "Expand" at bounding box center [668, 353] width 32 height 11
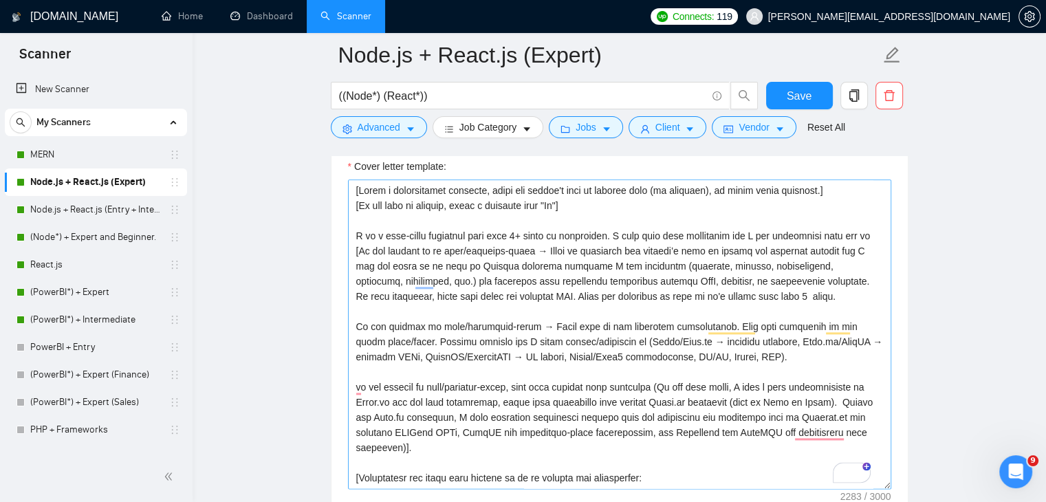
scroll to position [1608, 0]
click at [676, 283] on textarea "Cover letter template:" at bounding box center [619, 334] width 543 height 309
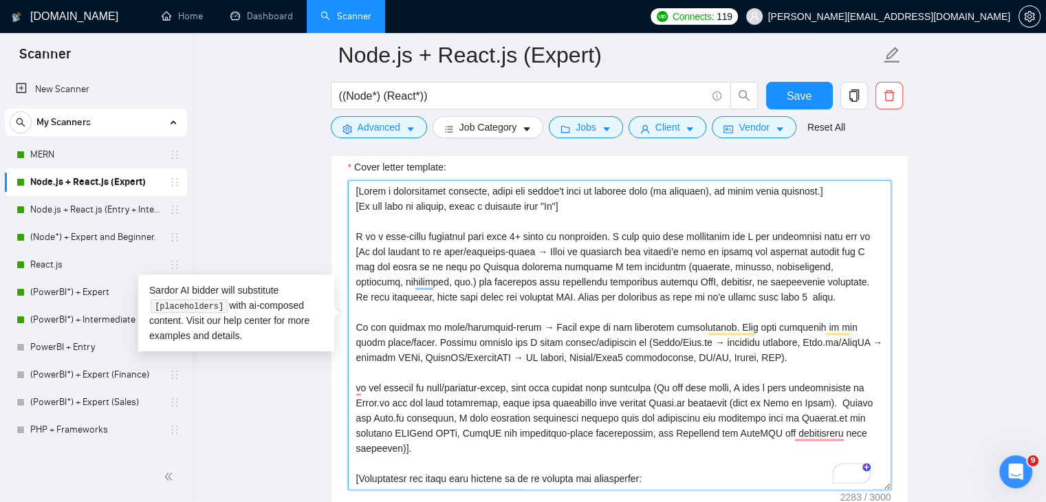
click at [686, 283] on textarea "Cover letter template:" at bounding box center [619, 334] width 543 height 309
type textarea "[Write a personalized greeting, using the client's name or company name (if pro…"
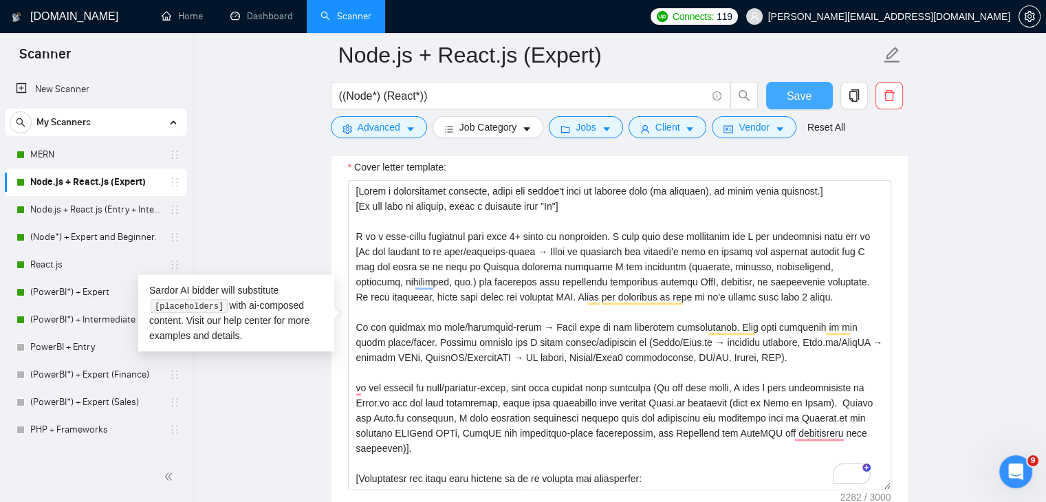
click at [806, 87] on span "Save" at bounding box center [798, 95] width 25 height 17
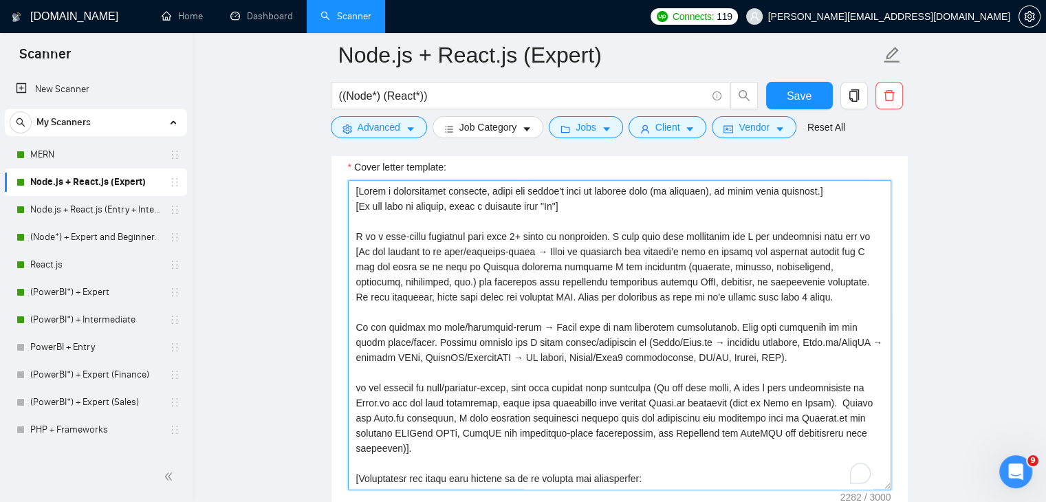
drag, startPoint x: 0, startPoint y: 0, endPoint x: 536, endPoint y: 290, distance: 609.6
click at [536, 290] on textarea "Cover letter template:" at bounding box center [619, 334] width 543 height 309
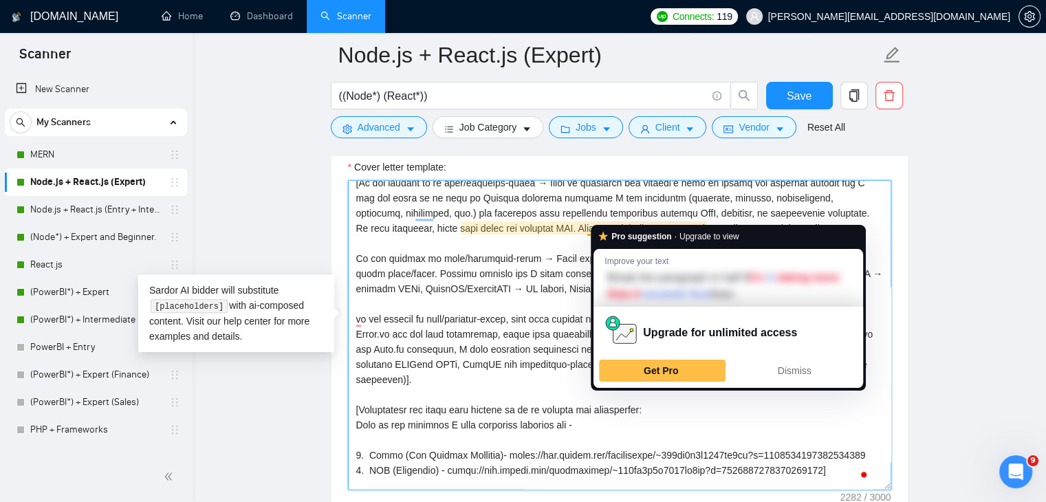
click at [502, 300] on textarea "Cover letter template:" at bounding box center [619, 334] width 543 height 309
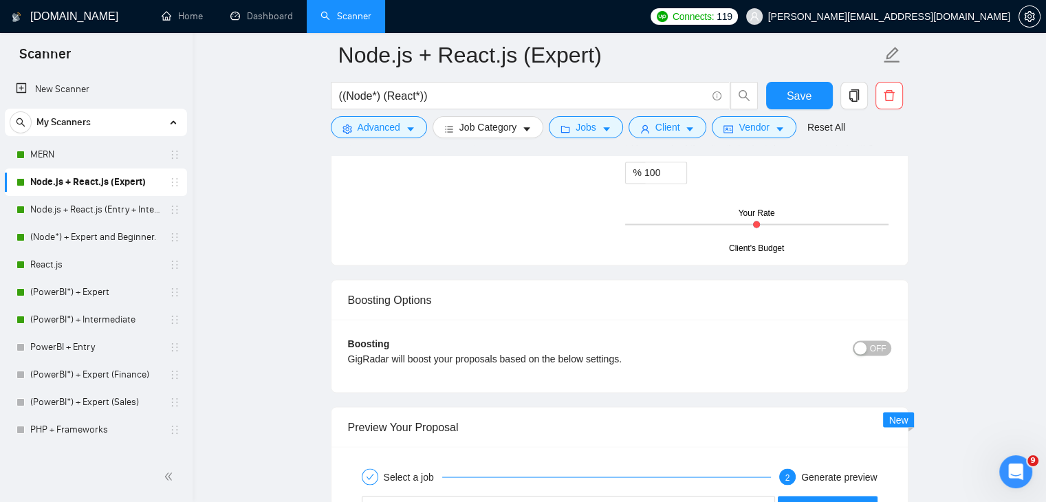
scroll to position [2394, 0]
click at [849, 500] on span "Generate Preview" at bounding box center [826, 507] width 77 height 15
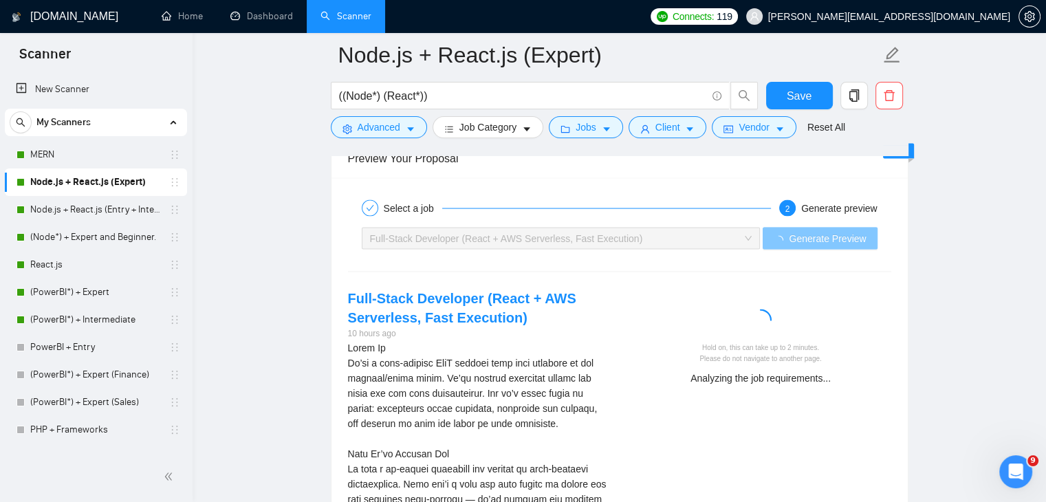
scroll to position [2664, 0]
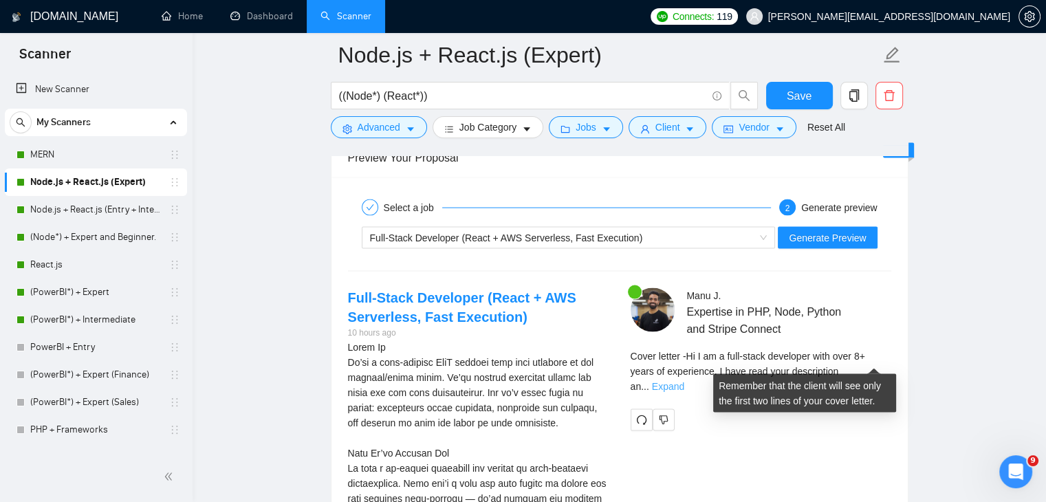
click at [684, 381] on link "Expand" at bounding box center [668, 386] width 32 height 11
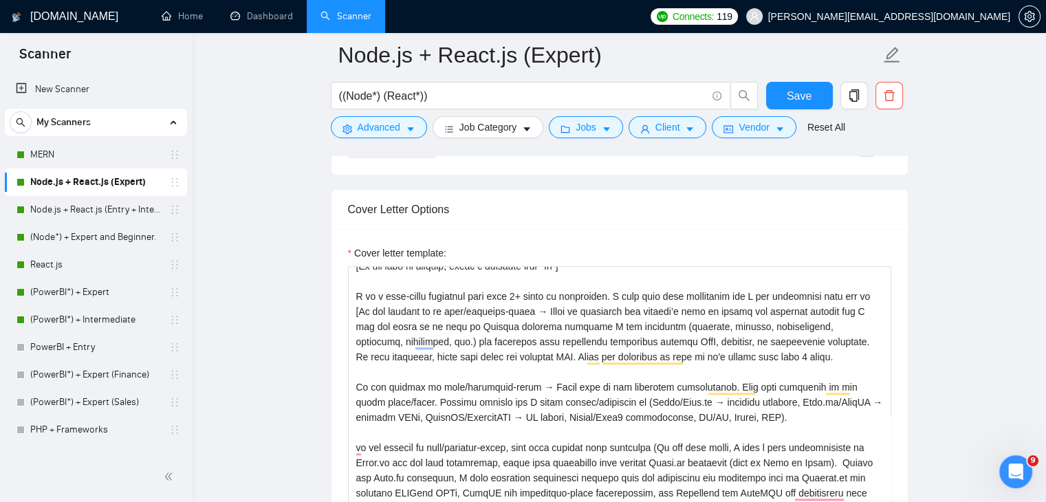
scroll to position [5, 0]
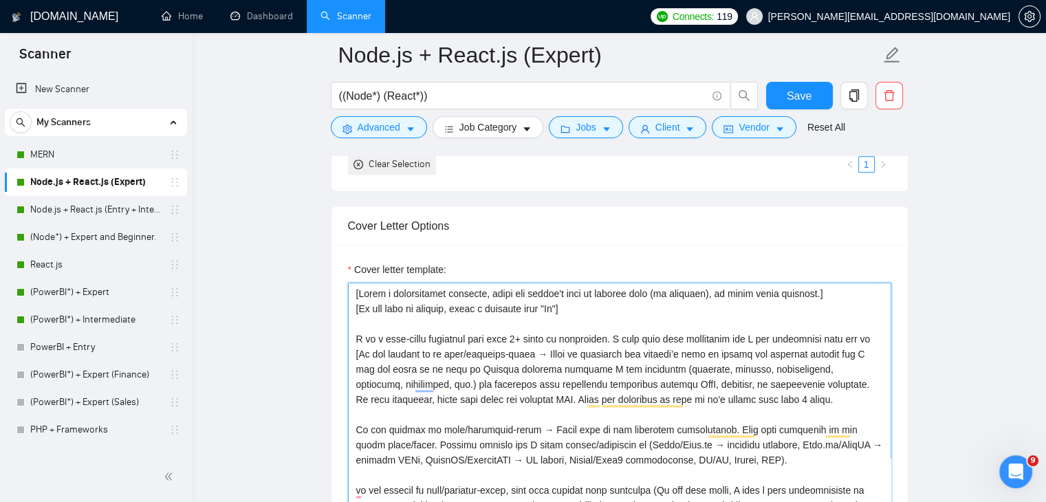
click at [644, 397] on textarea "Cover letter template:" at bounding box center [619, 437] width 543 height 309
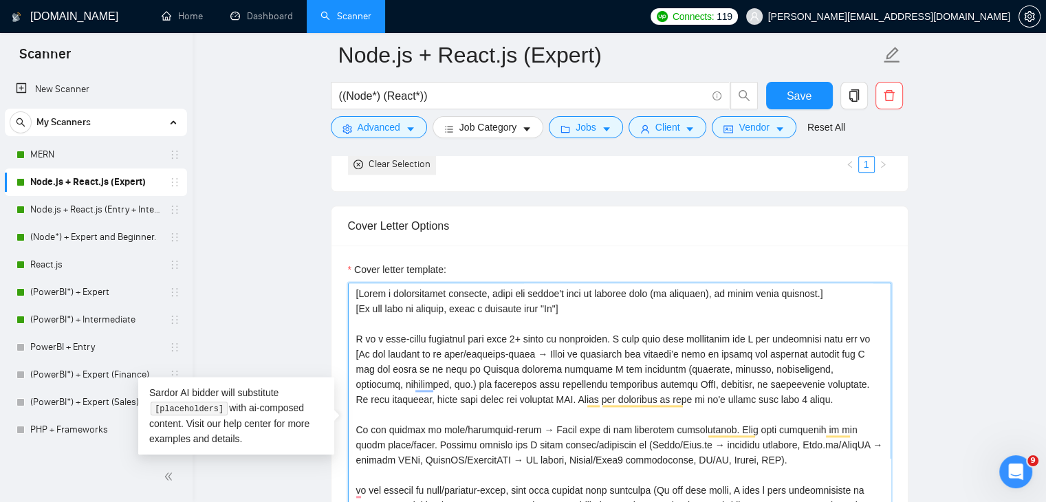
click at [644, 397] on textarea "Cover letter template:" at bounding box center [619, 437] width 543 height 309
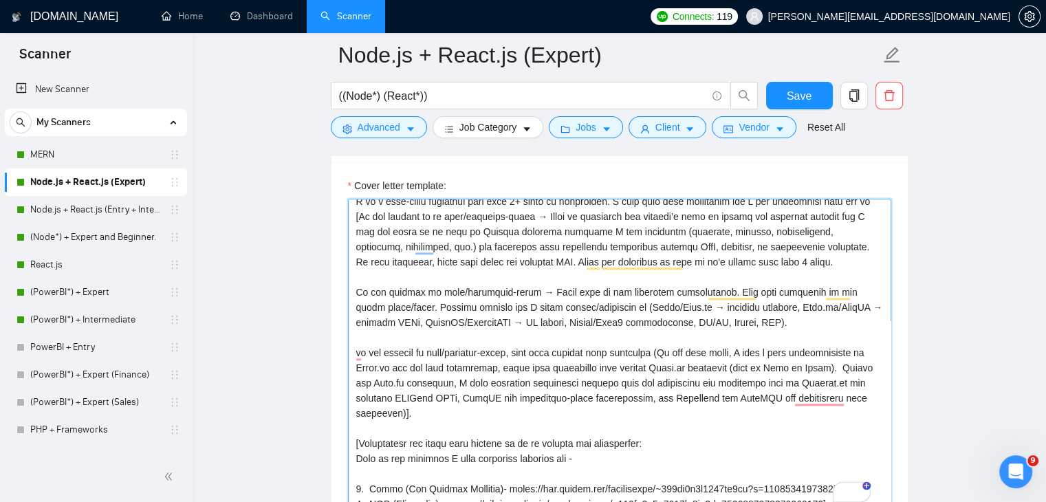
scroll to position [23, 0]
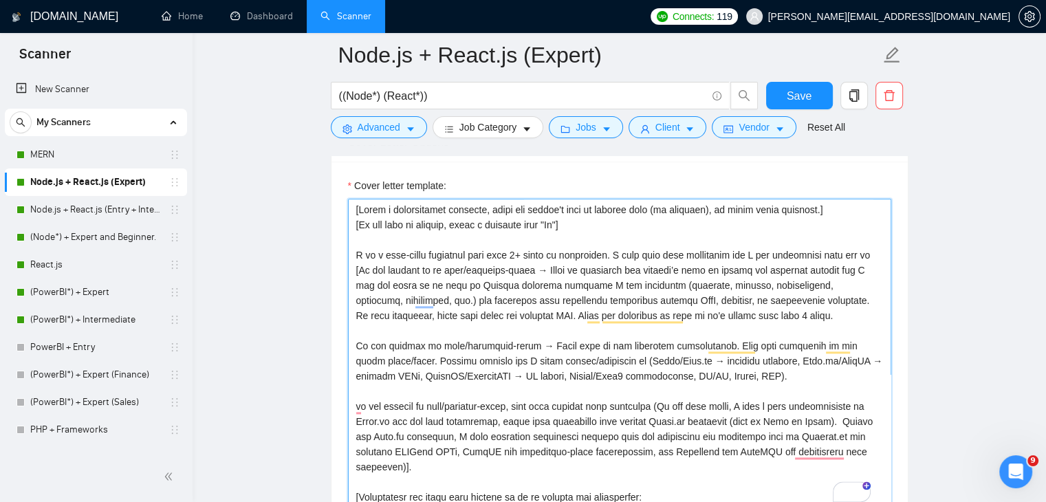
click at [463, 303] on textarea "Cover letter template:" at bounding box center [619, 353] width 543 height 309
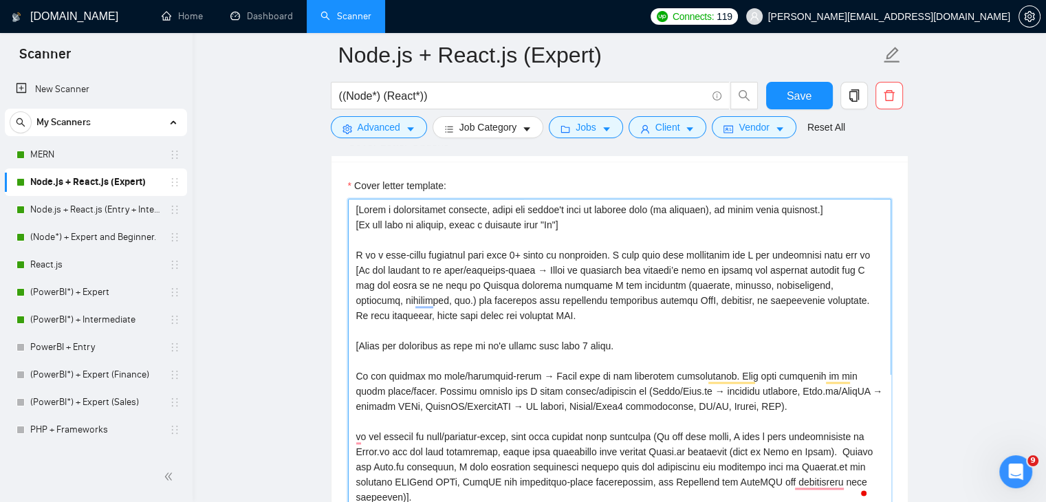
click at [602, 331] on textarea "Cover letter template:" at bounding box center [619, 353] width 543 height 309
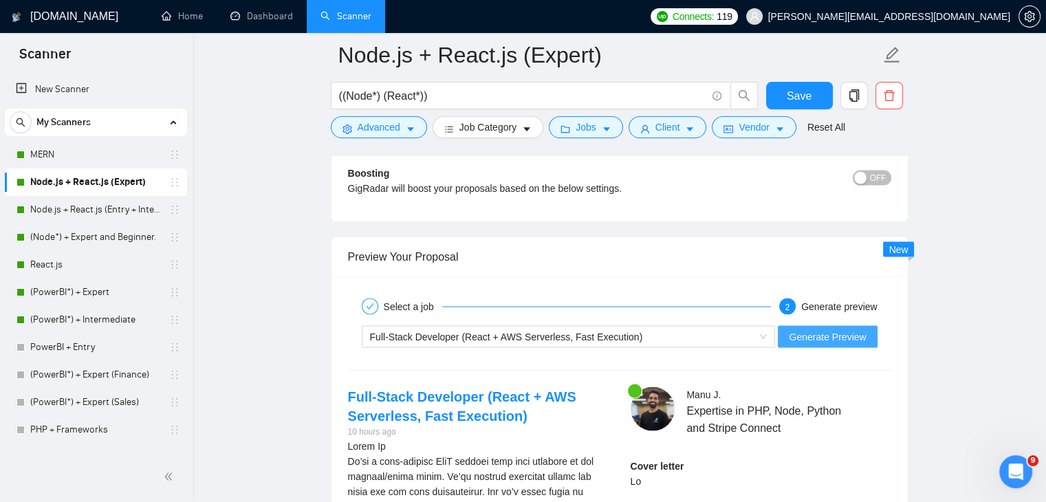
click at [790, 327] on button "Generate Preview" at bounding box center [826, 336] width 99 height 22
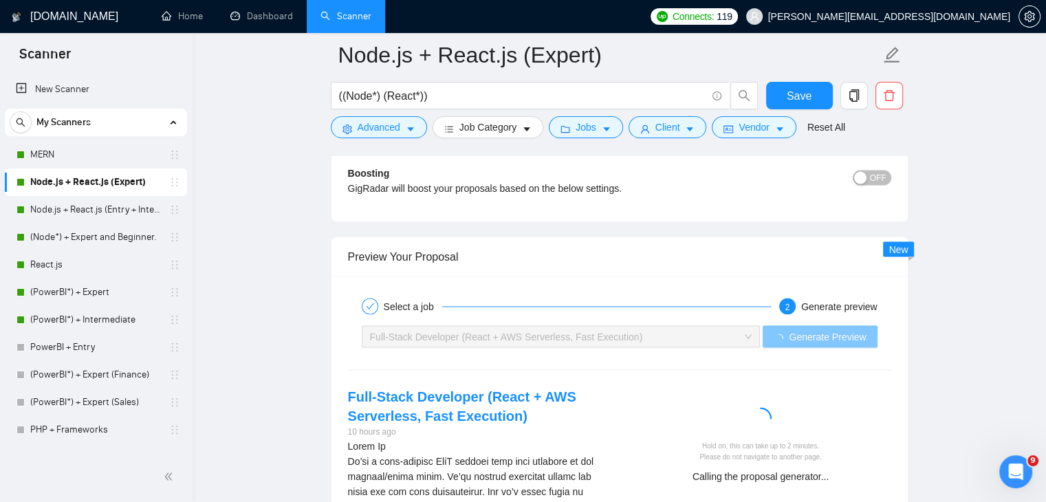
click at [790, 327] on button "Generate Preview" at bounding box center [819, 336] width 114 height 22
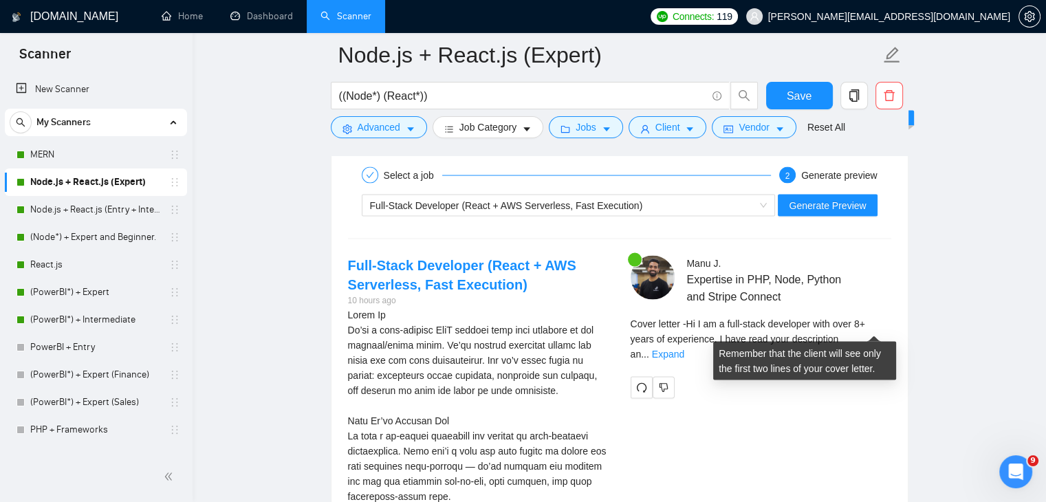
click at [886, 338] on div "Remember that the client will see only the first two lines of your cover letter." at bounding box center [804, 356] width 172 height 37
click at [684, 349] on link "Expand" at bounding box center [668, 354] width 32 height 11
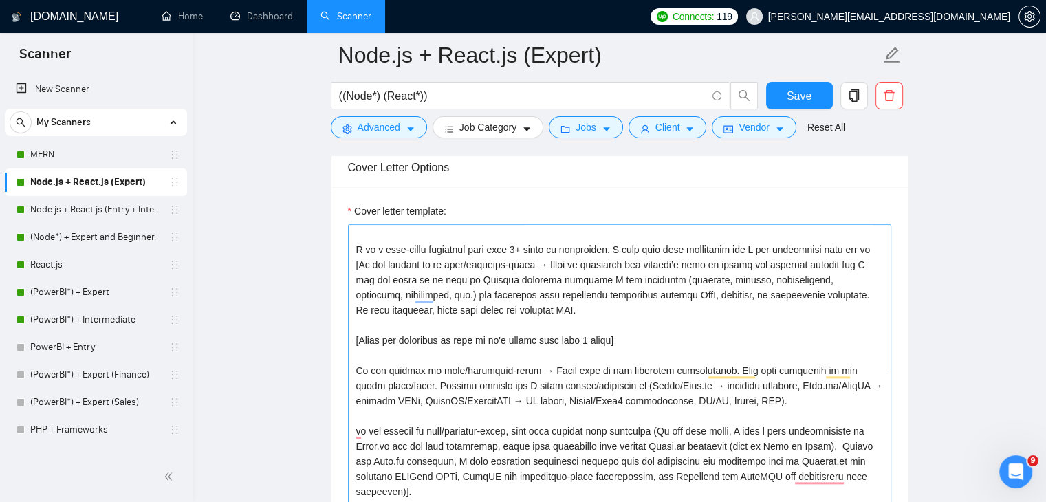
scroll to position [5, 0]
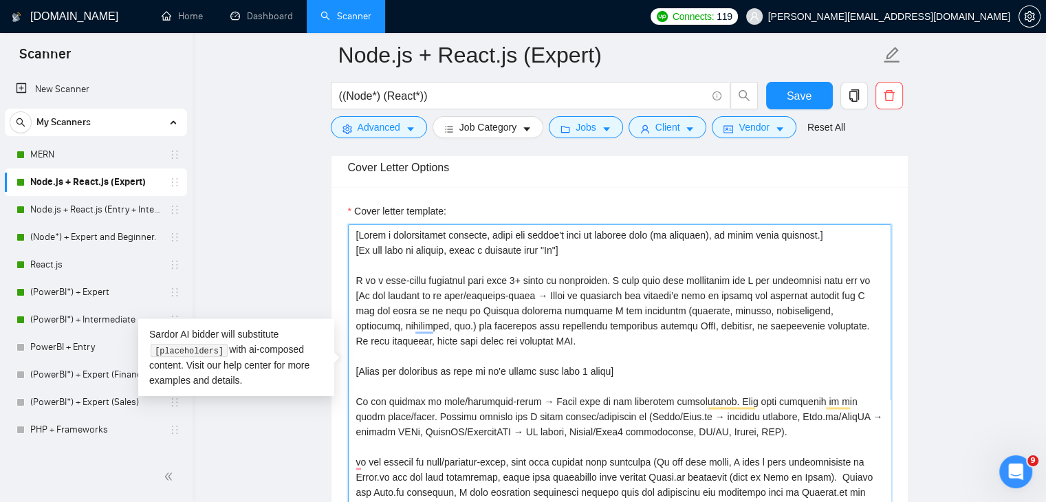
click at [357, 360] on textarea "Cover letter template:" at bounding box center [619, 378] width 543 height 309
click at [619, 358] on textarea "Cover letter template:" at bounding box center [619, 378] width 543 height 309
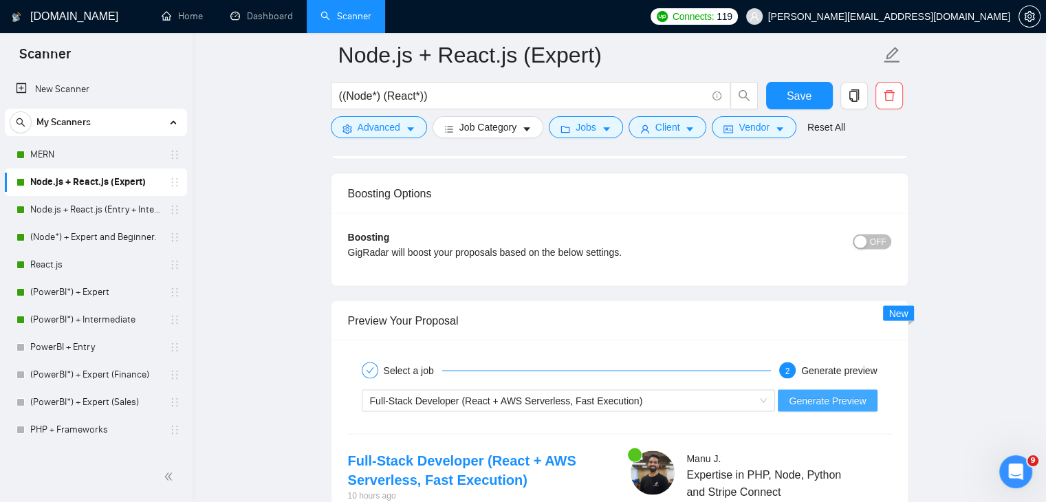
click at [826, 393] on span "Generate Preview" at bounding box center [826, 400] width 77 height 15
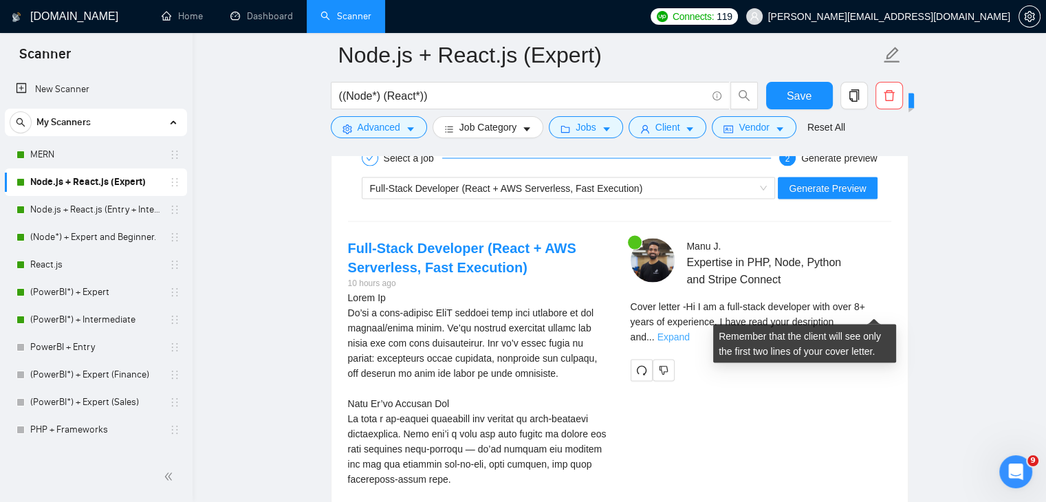
click at [689, 331] on link "Expand" at bounding box center [673, 336] width 32 height 11
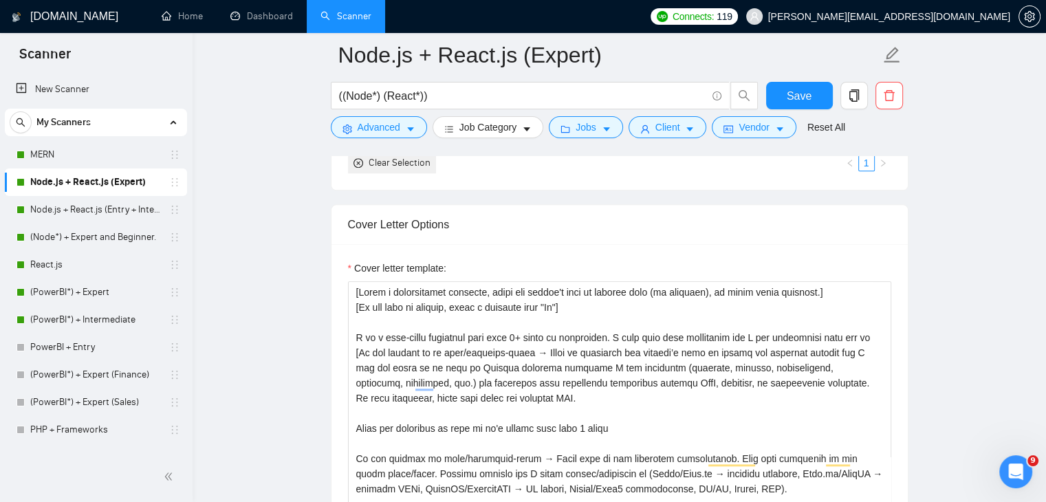
scroll to position [1493, 0]
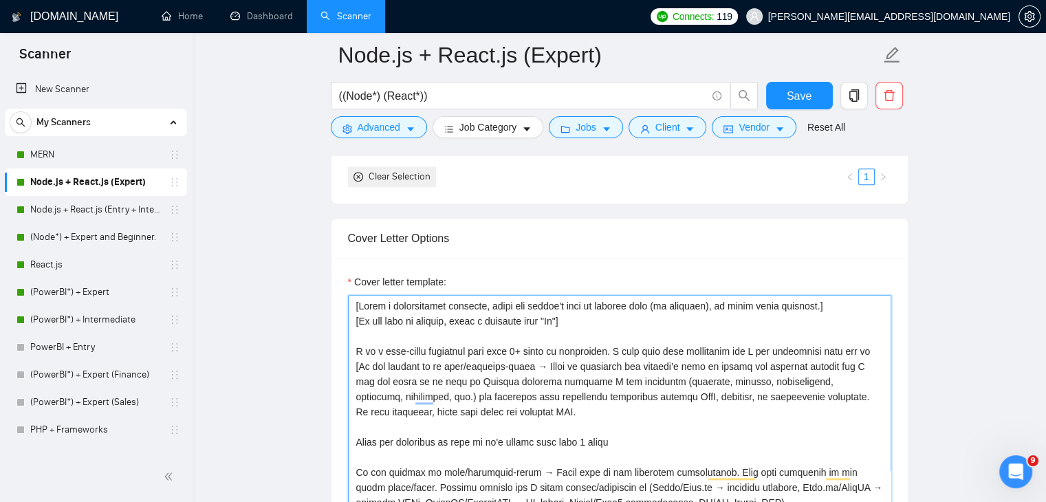
click at [352, 432] on textarea "Cover letter template:" at bounding box center [619, 449] width 543 height 309
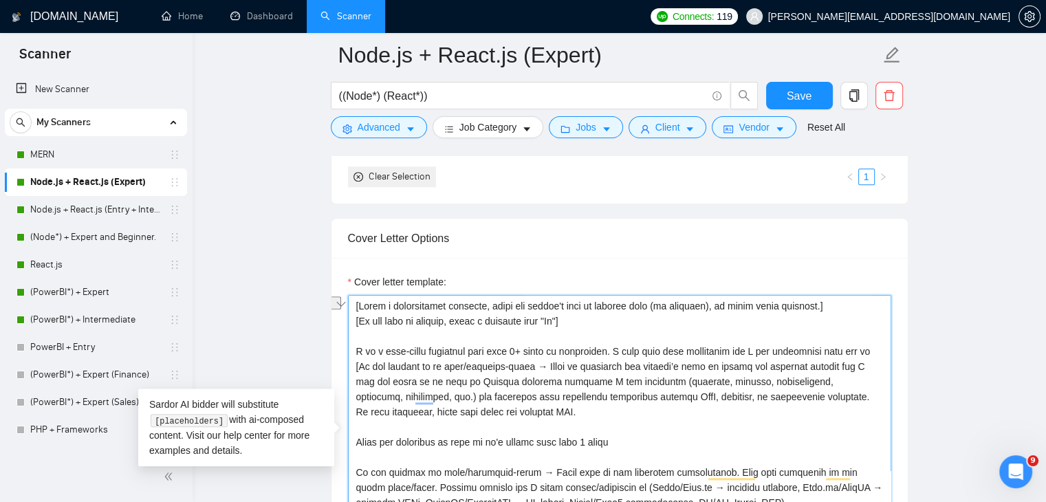
drag, startPoint x: 352, startPoint y: 432, endPoint x: 671, endPoint y: 429, distance: 319.0
click at [671, 429] on textarea "Cover letter template:" at bounding box center [619, 449] width 543 height 309
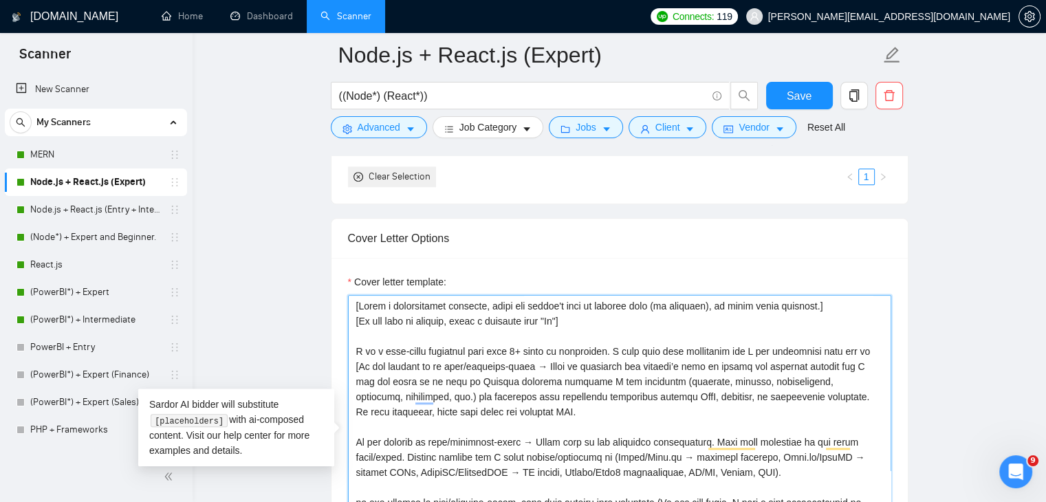
scroll to position [166, 0]
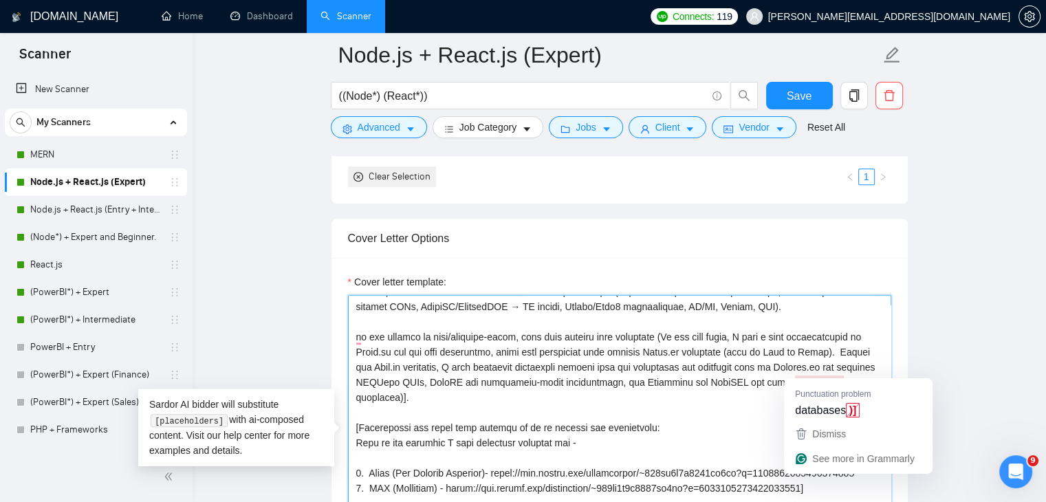
click at [840, 371] on textarea "Cover letter template:" at bounding box center [619, 449] width 543 height 309
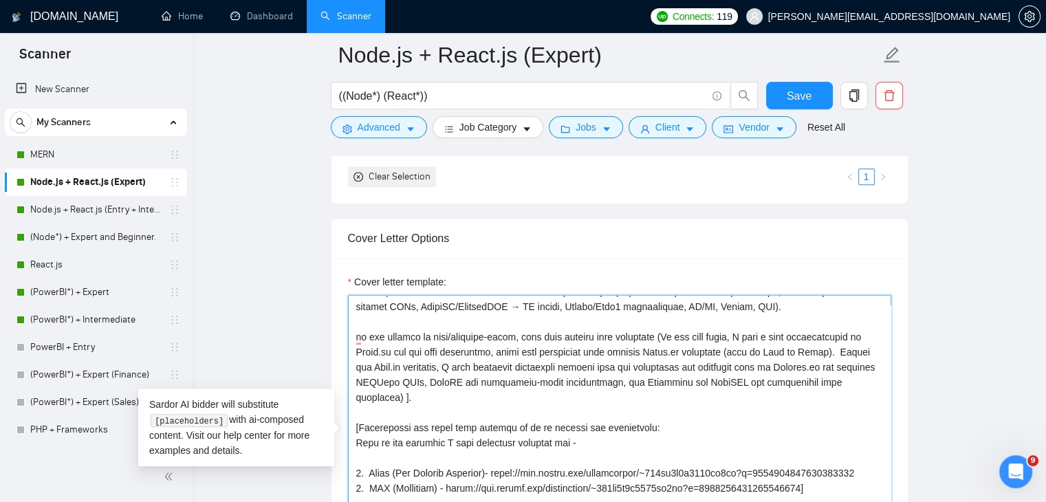
paste textarea "Break the paragraph in half if it's taking more than 4 lines"
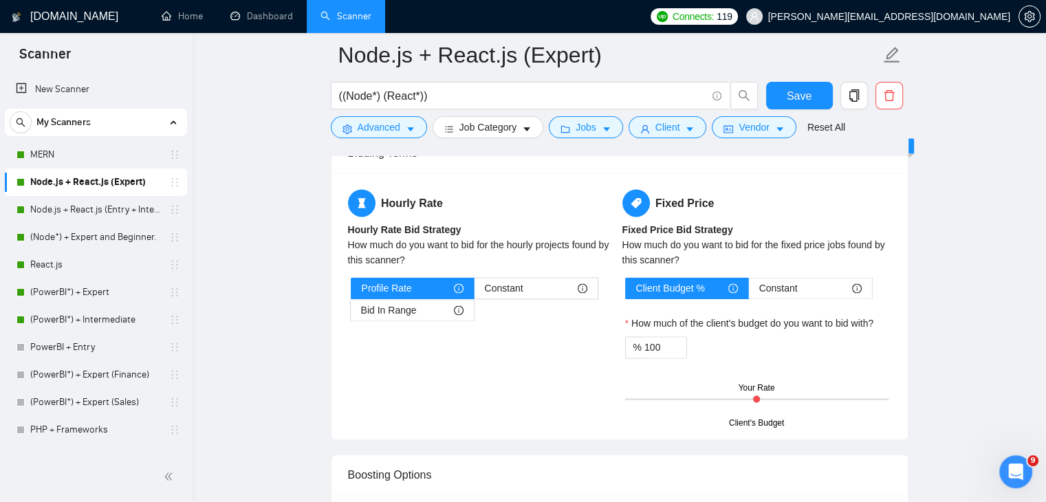
scroll to position [2587, 0]
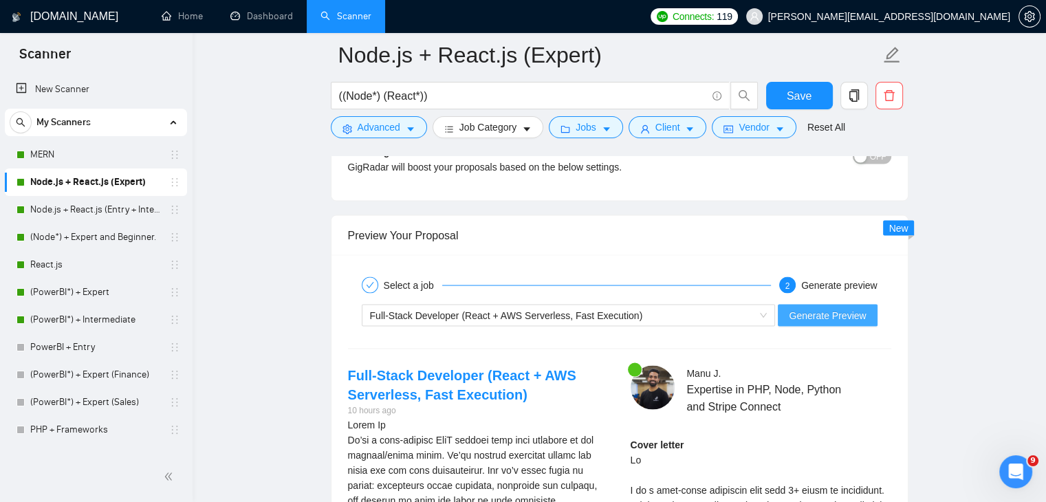
click at [850, 304] on button "Generate Preview" at bounding box center [826, 315] width 99 height 22
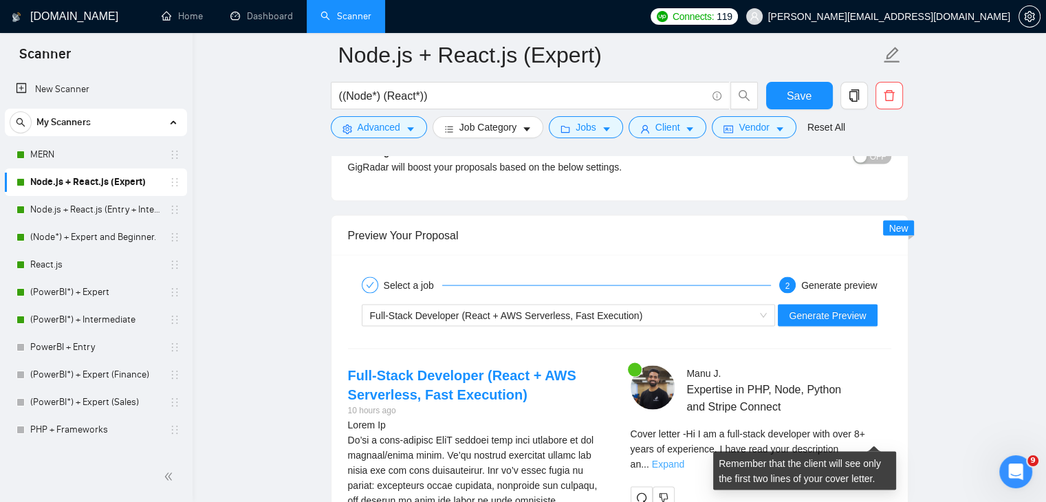
click at [684, 458] on link "Expand" at bounding box center [668, 463] width 32 height 11
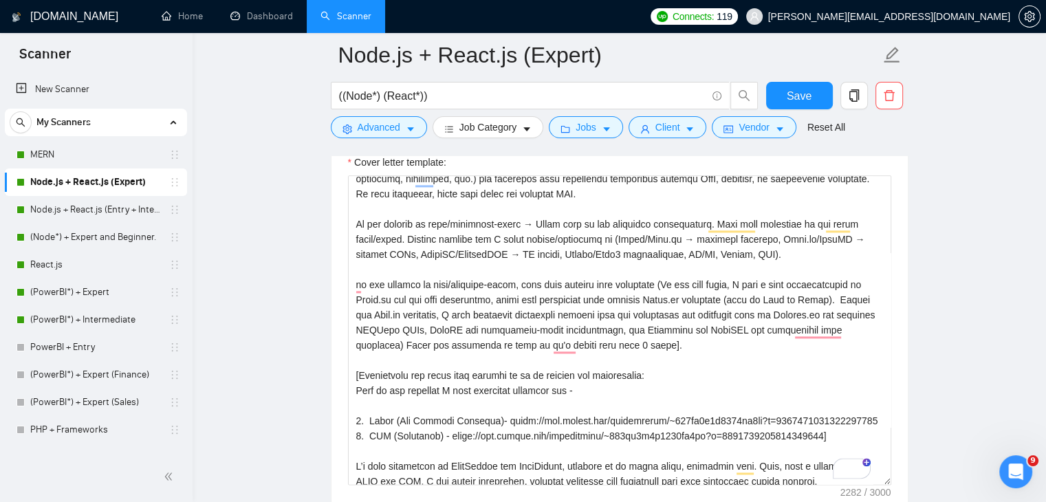
scroll to position [88, 0]
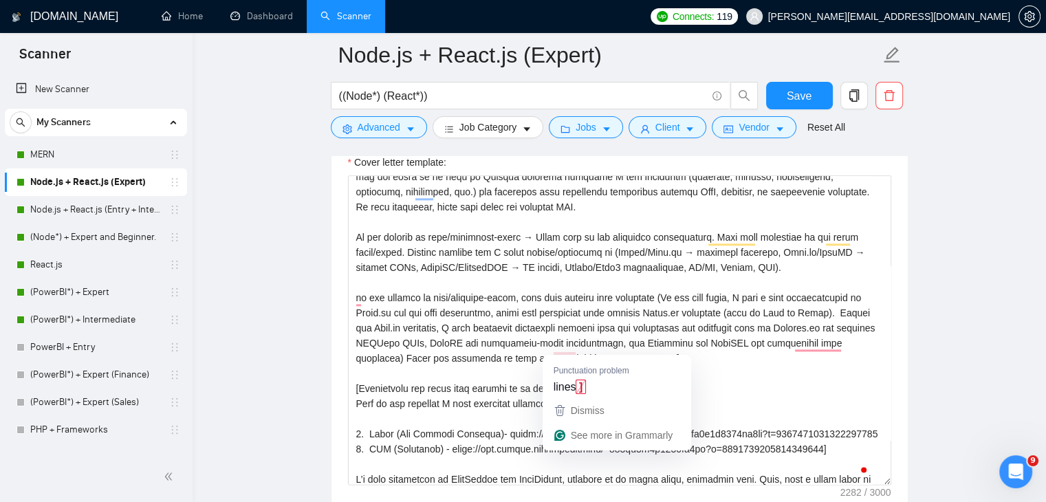
click at [687, 355] on div "Punctuation problem lines ] Dismiss See more in Grammarly" at bounding box center [616, 402] width 148 height 95
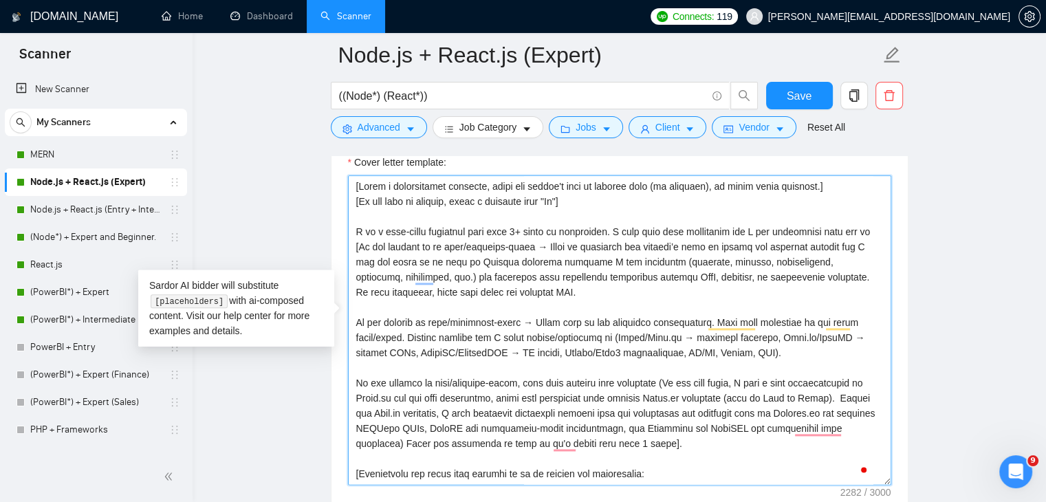
scroll to position [0, 0]
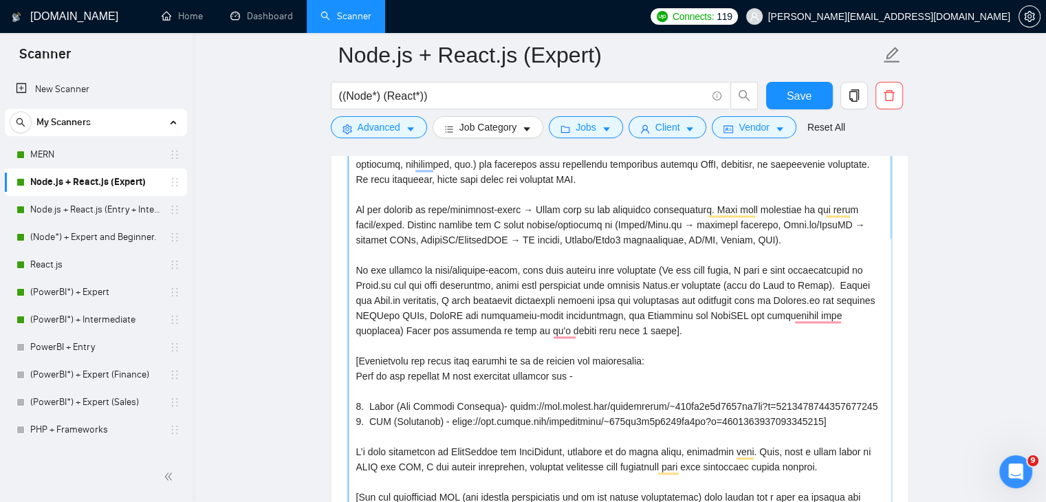
drag, startPoint x: 883, startPoint y: 355, endPoint x: 738, endPoint y: 533, distance: 229.6
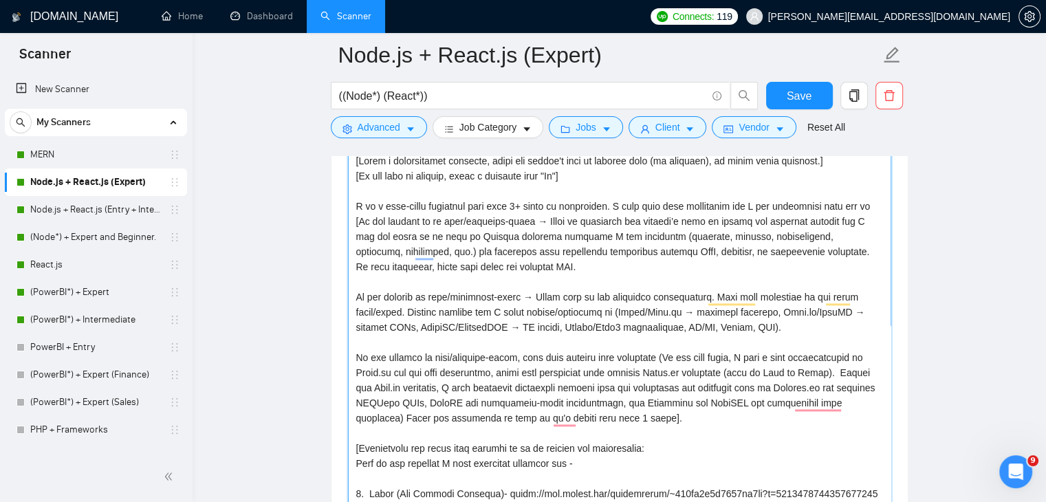
click at [762, 425] on textarea "Cover letter template:" at bounding box center [619, 396] width 543 height 487
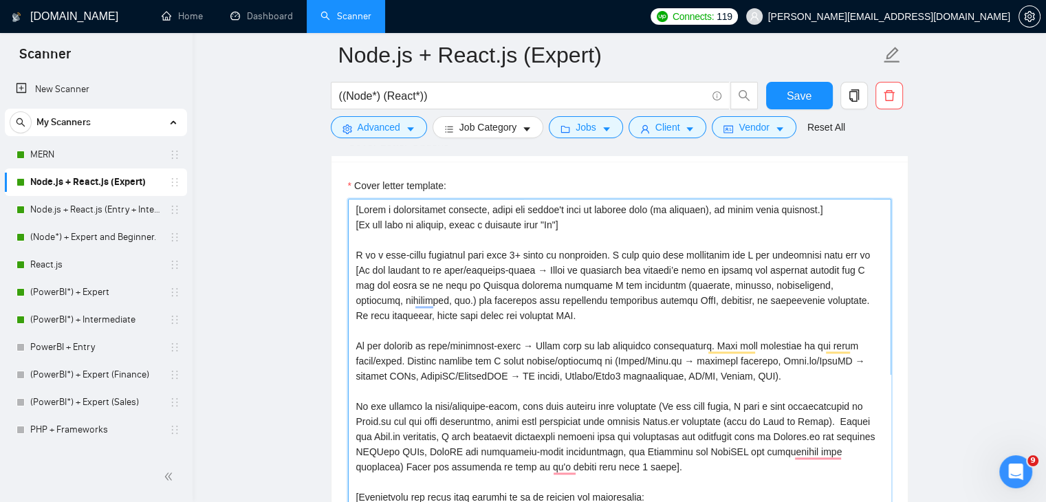
scroll to position [3, 0]
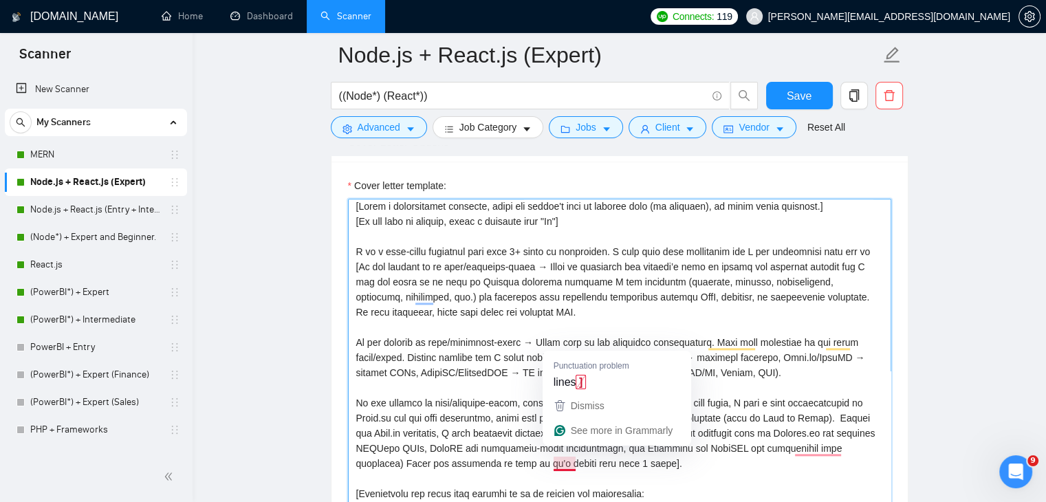
click at [724, 459] on textarea "Cover letter template:" at bounding box center [619, 442] width 543 height 487
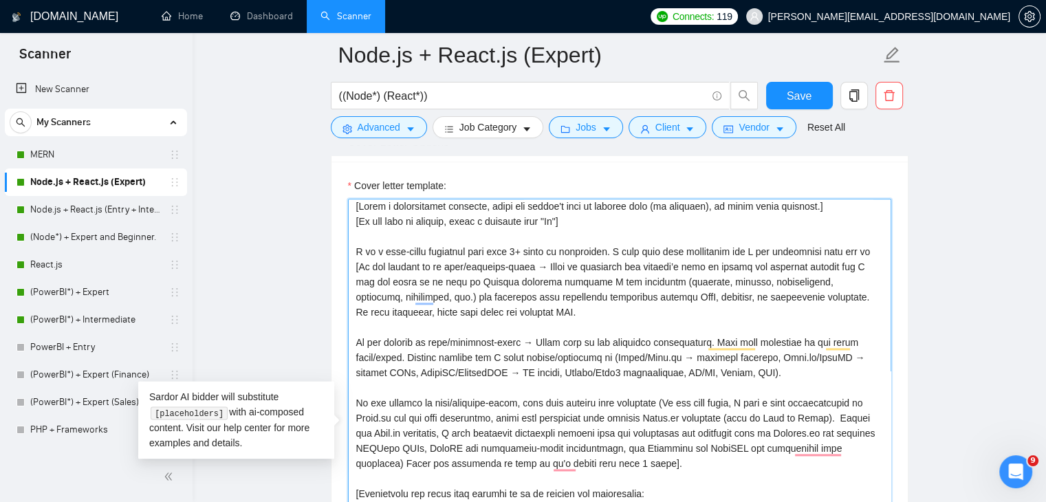
click at [841, 432] on textarea "Cover letter template:" at bounding box center [619, 442] width 543 height 487
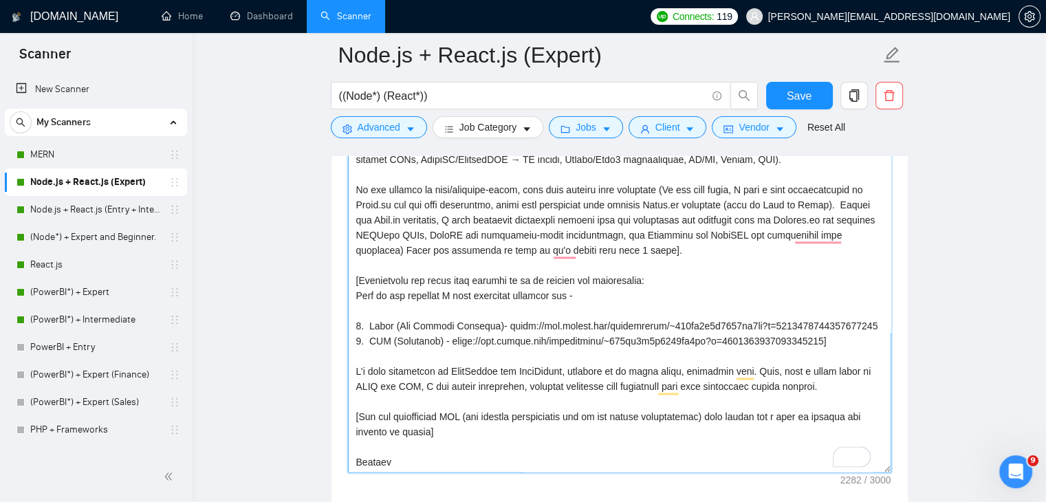
scroll to position [0, 0]
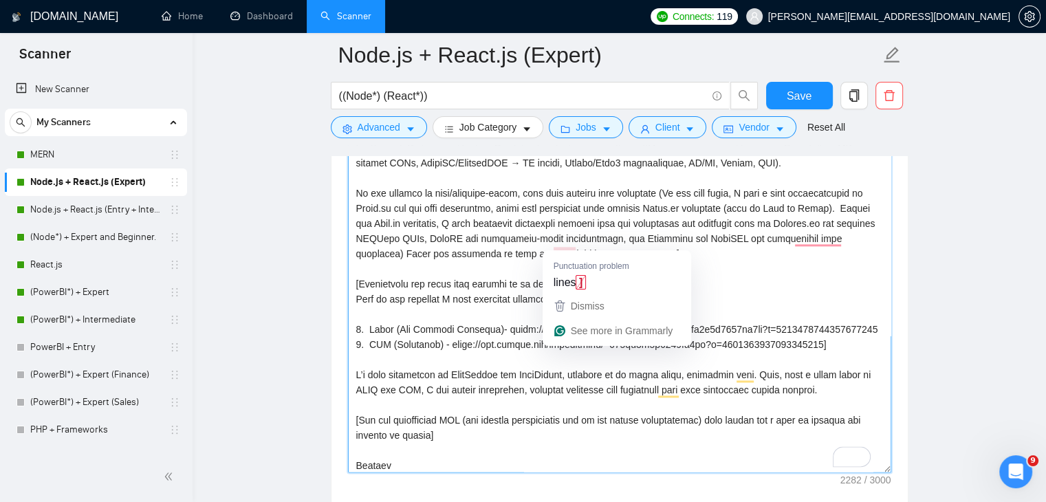
click at [571, 241] on textarea "Cover letter template:" at bounding box center [619, 229] width 543 height 487
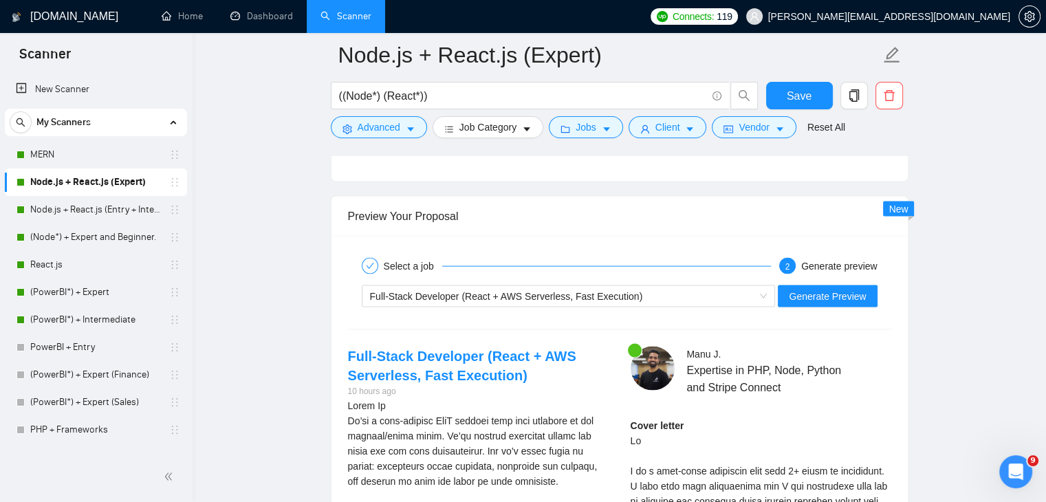
scroll to position [2784, 0]
type textarea "[Write a personalized greeting, using the client's name or company name (if pro…"
click at [846, 290] on button "Generate Preview" at bounding box center [826, 295] width 99 height 22
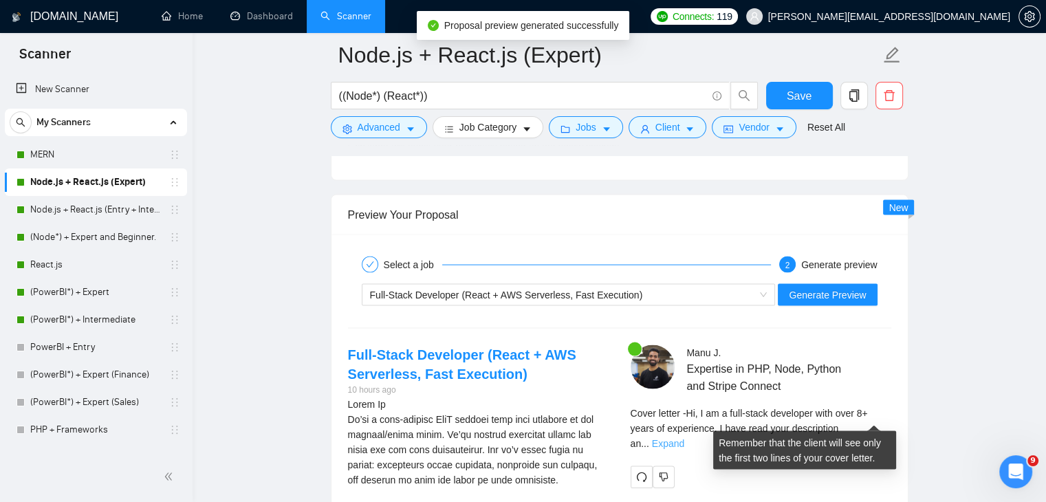
click at [684, 438] on link "Expand" at bounding box center [668, 443] width 32 height 11
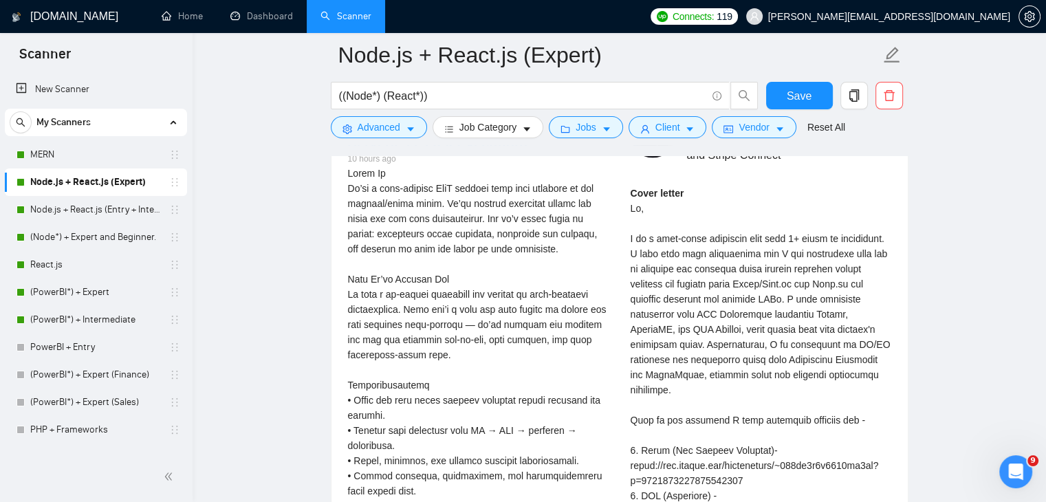
scroll to position [3016, 0]
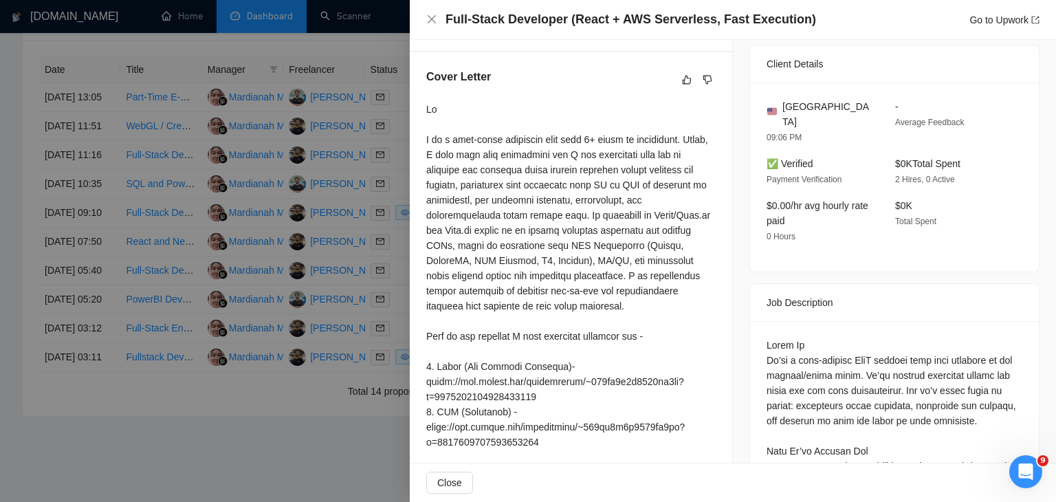
scroll to position [330, 0]
